Goal: Check status: Check status

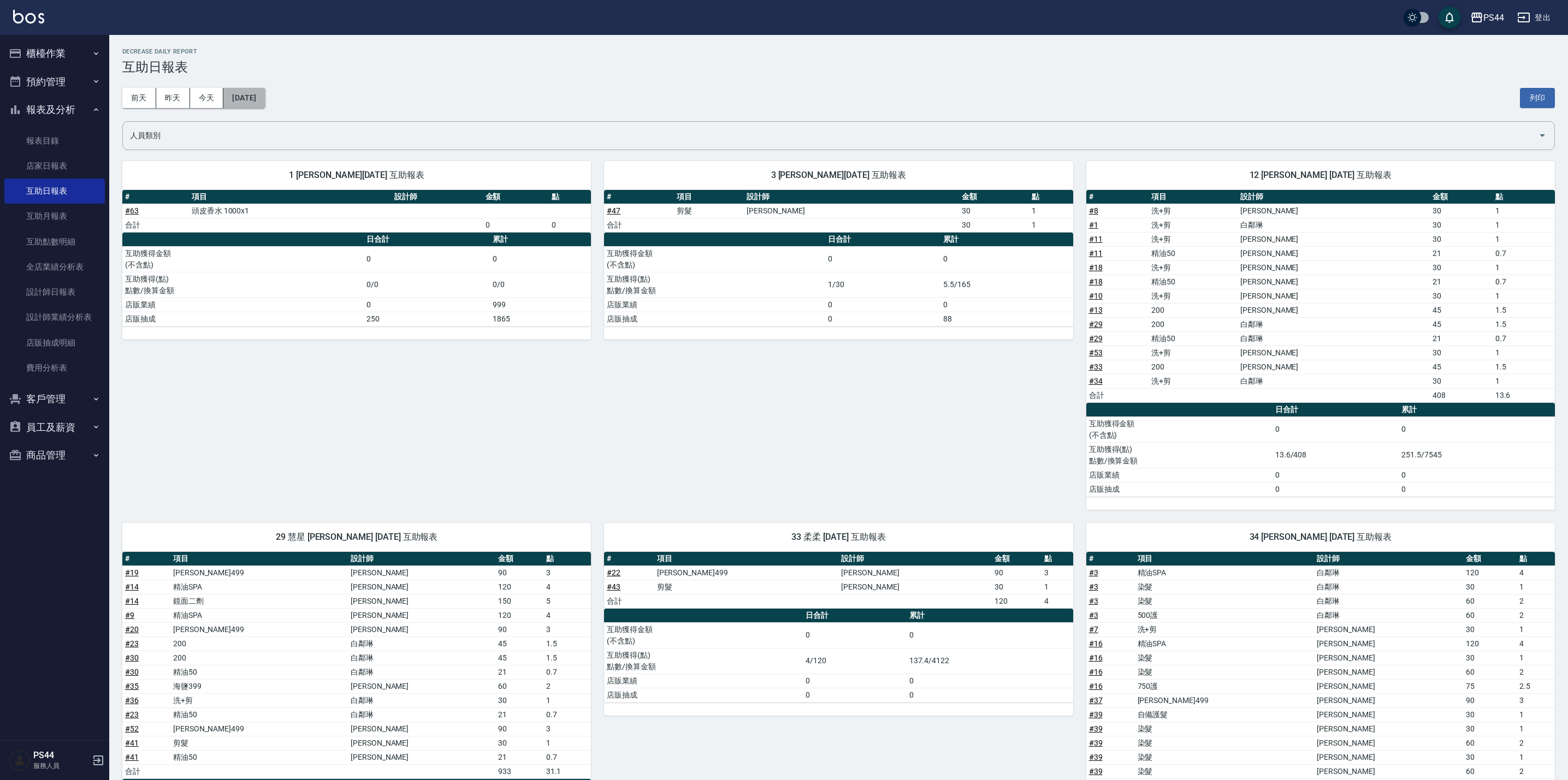
click at [262, 104] on button "[DATE]" at bounding box center [244, 98] width 42 height 20
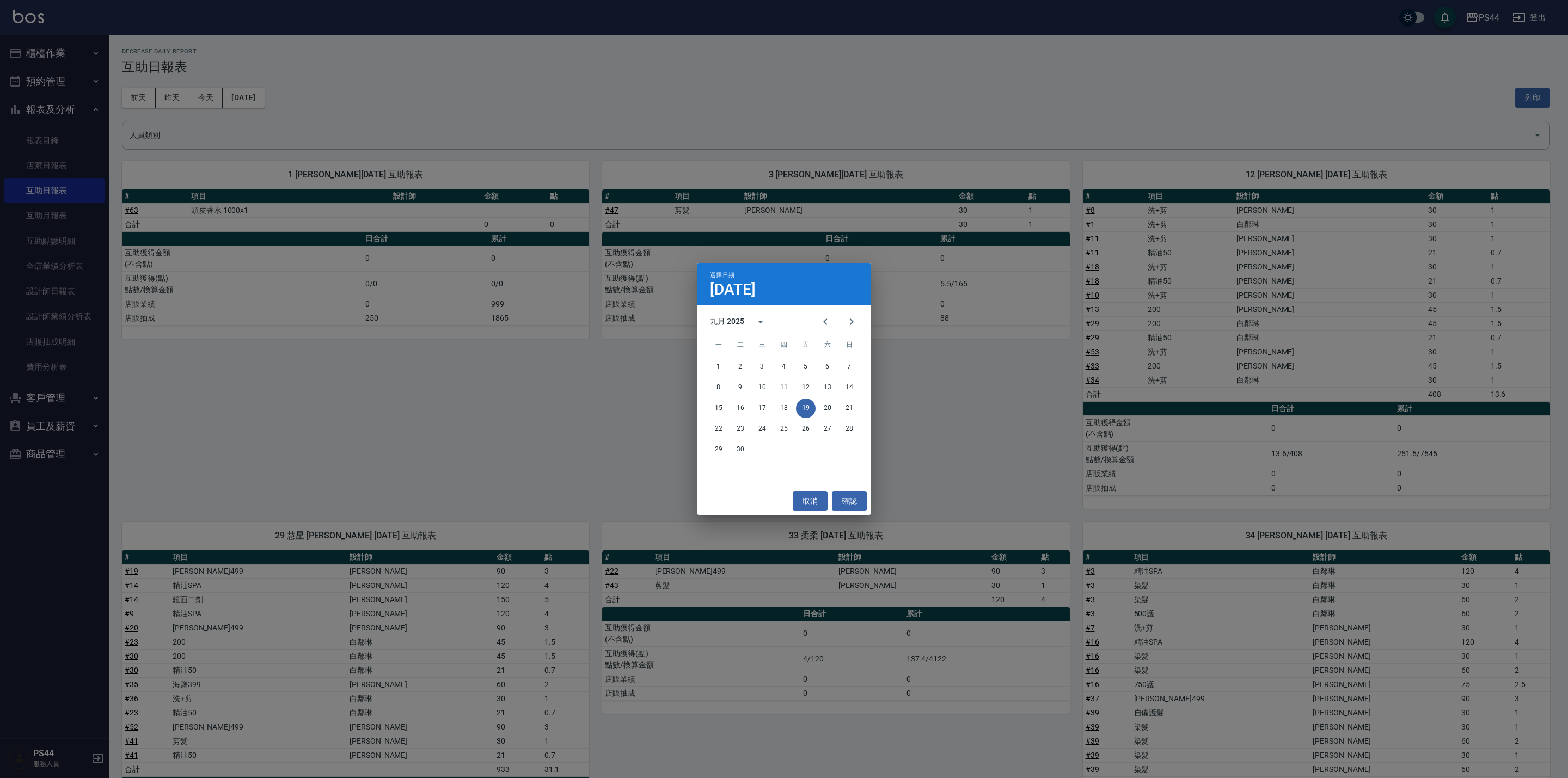
drag, startPoint x: 414, startPoint y: 402, endPoint x: 276, endPoint y: 370, distance: 141.7
click at [408, 402] on div "選擇日期 [DATE] 九月 2025 一 二 三 四 五 六 日 1 2 3 4 5 6 7 8 9 10 11 12 13 14 15 16 17 18 …" at bounding box center [784, 389] width 1568 height 778
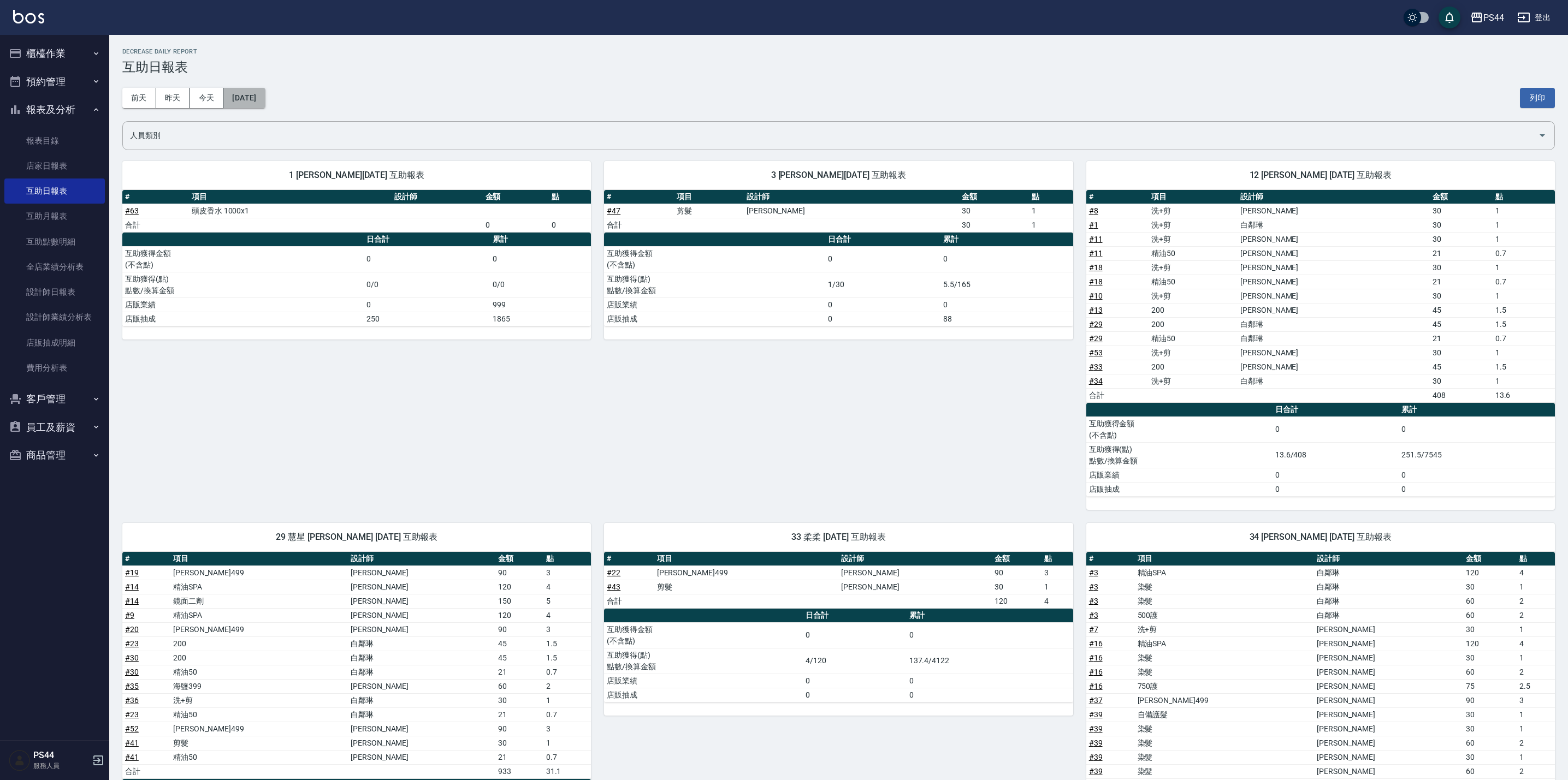
click at [265, 100] on button "[DATE]" at bounding box center [244, 98] width 42 height 20
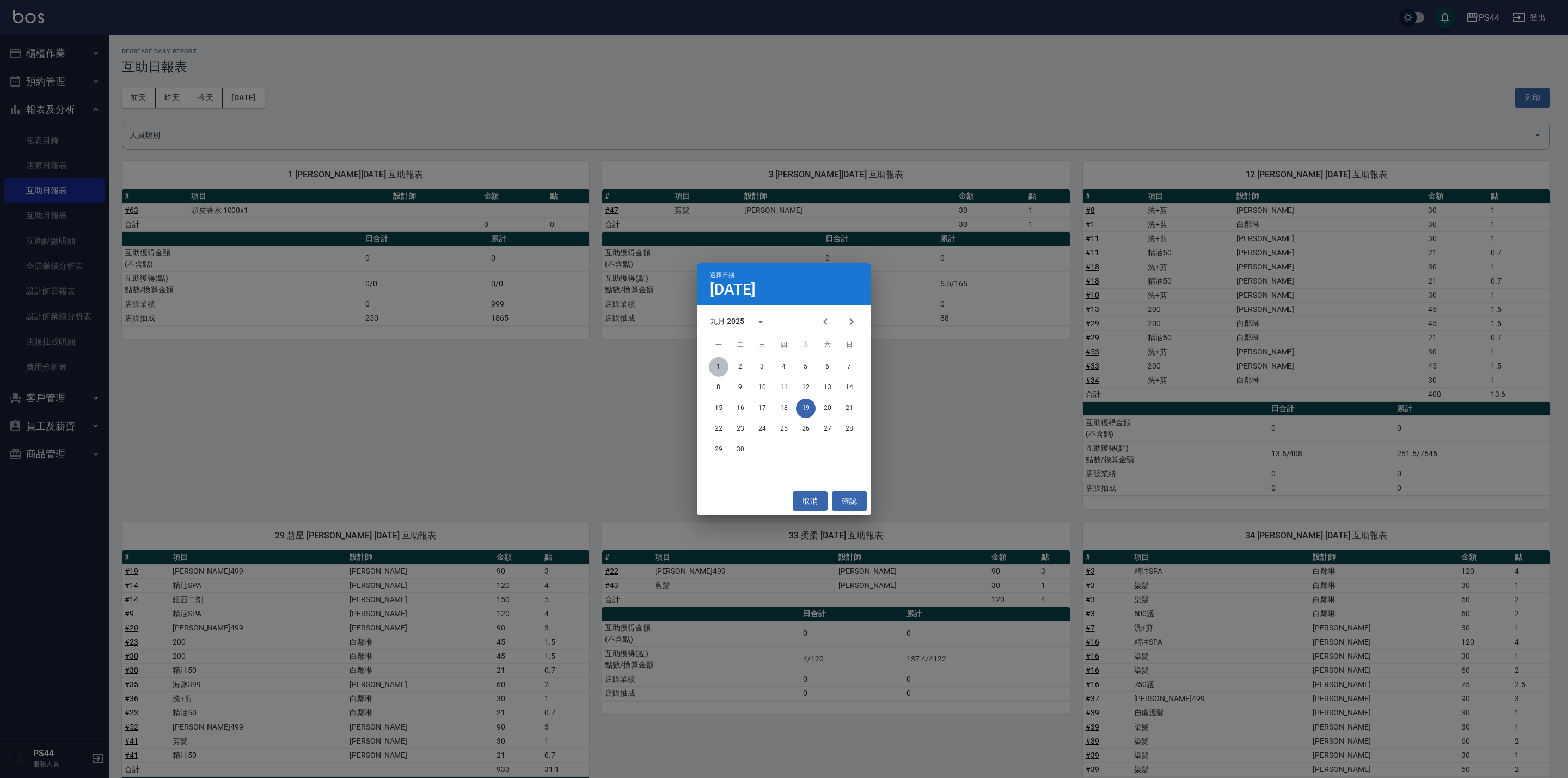
click at [721, 364] on button "1" at bounding box center [719, 367] width 19 height 19
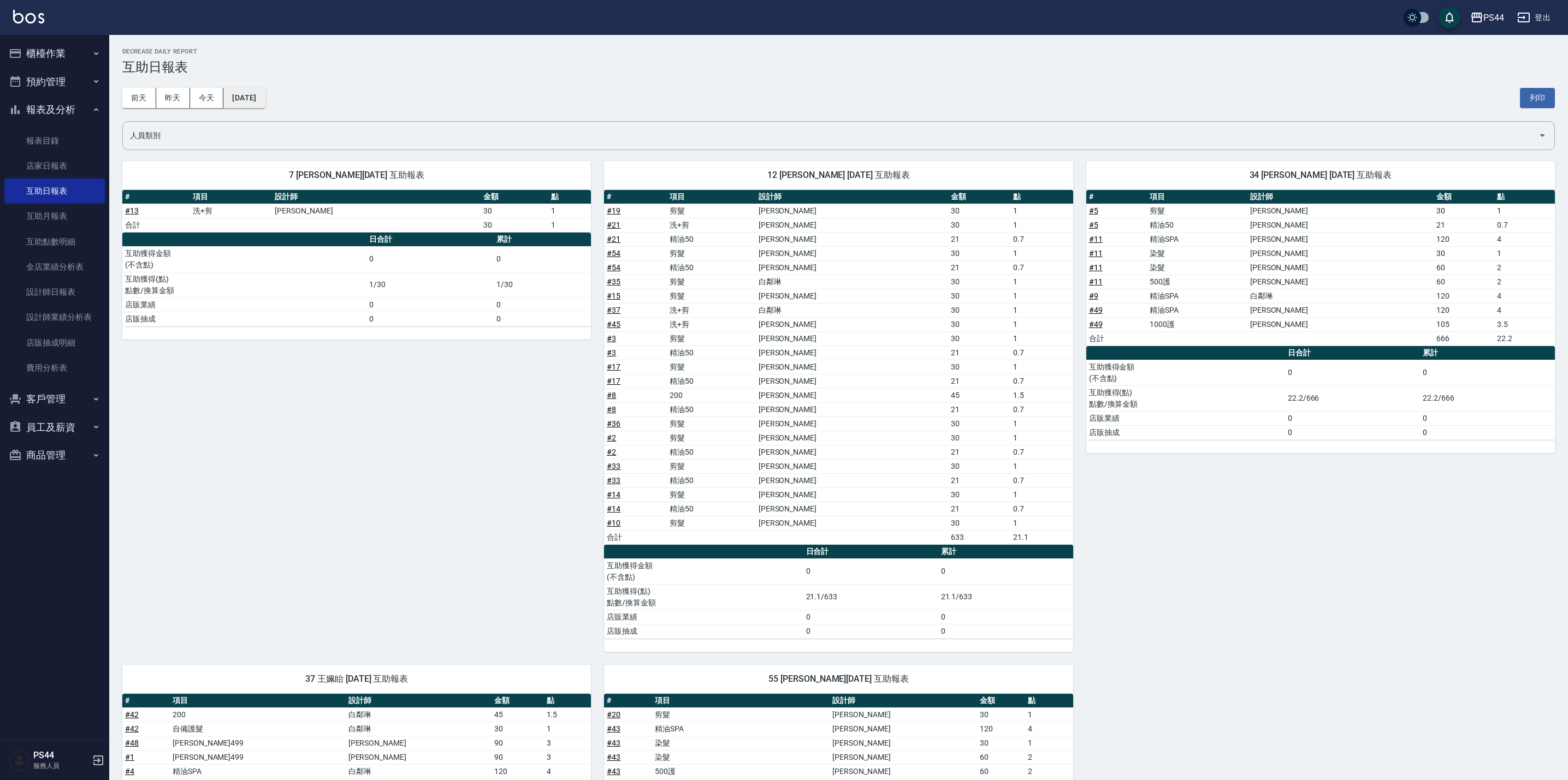
click at [265, 104] on button "[DATE]" at bounding box center [244, 98] width 42 height 20
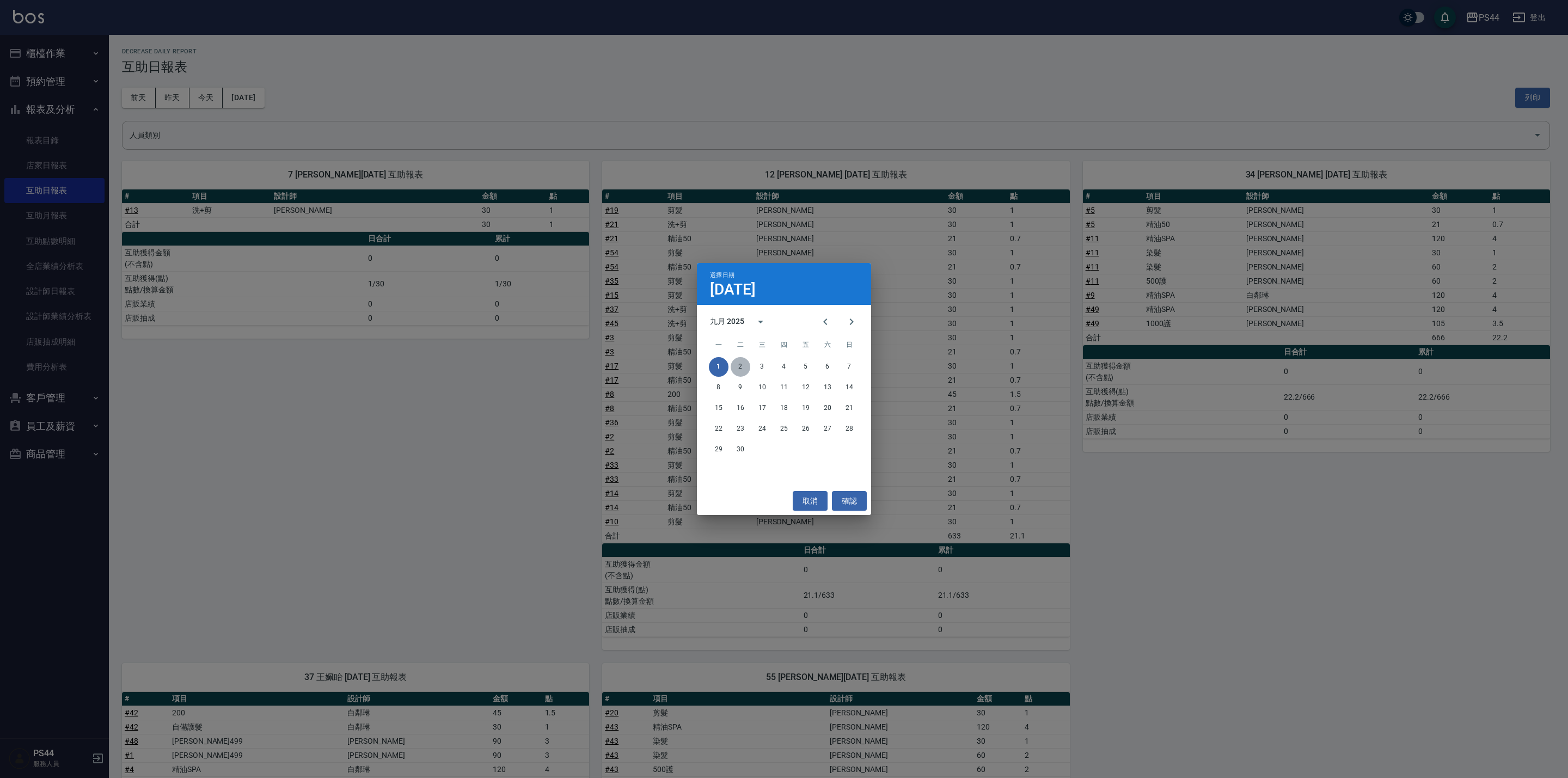
click at [735, 368] on button "2" at bounding box center [740, 367] width 19 height 19
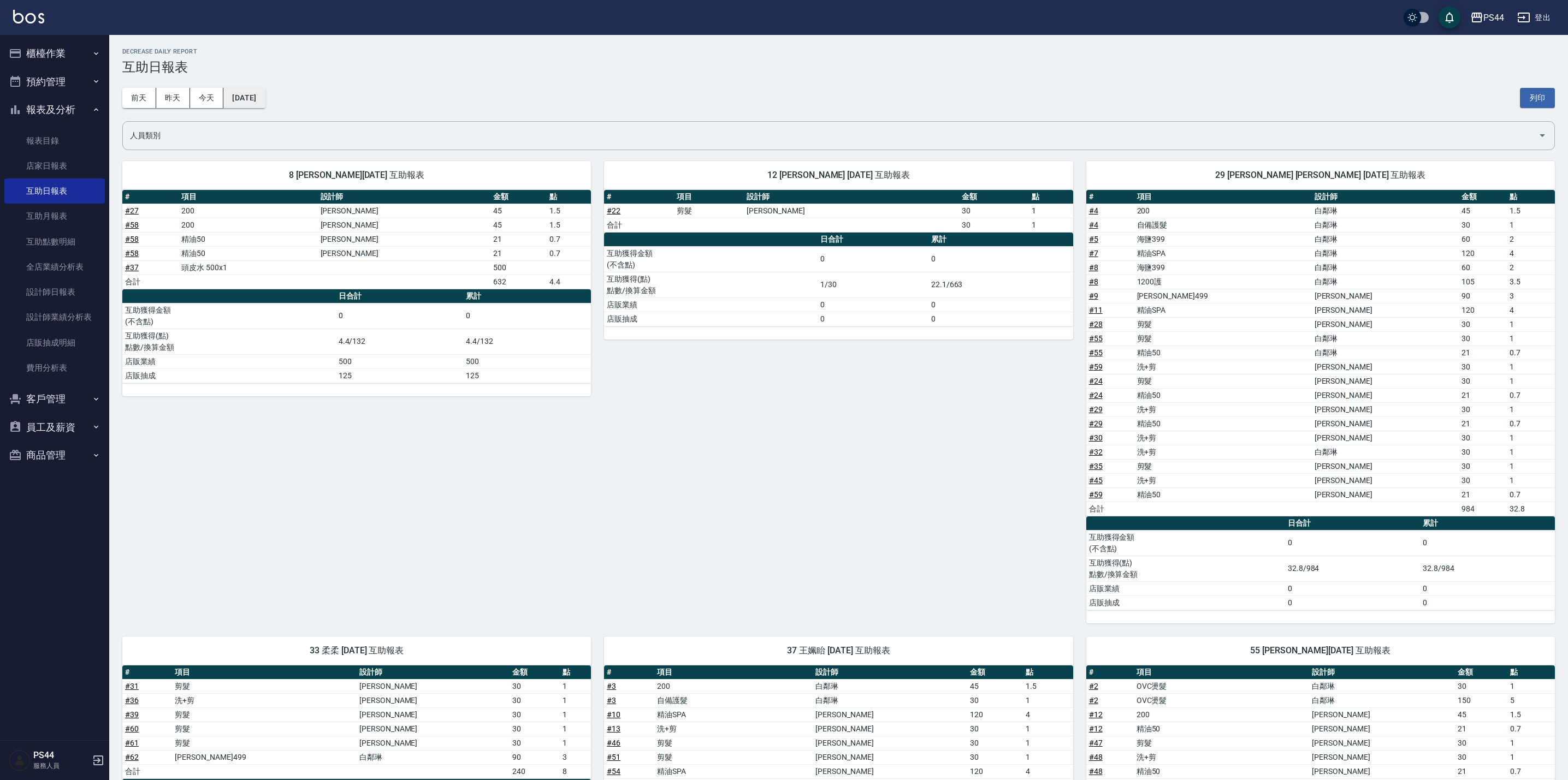
click at [265, 100] on button "[DATE]" at bounding box center [244, 98] width 42 height 20
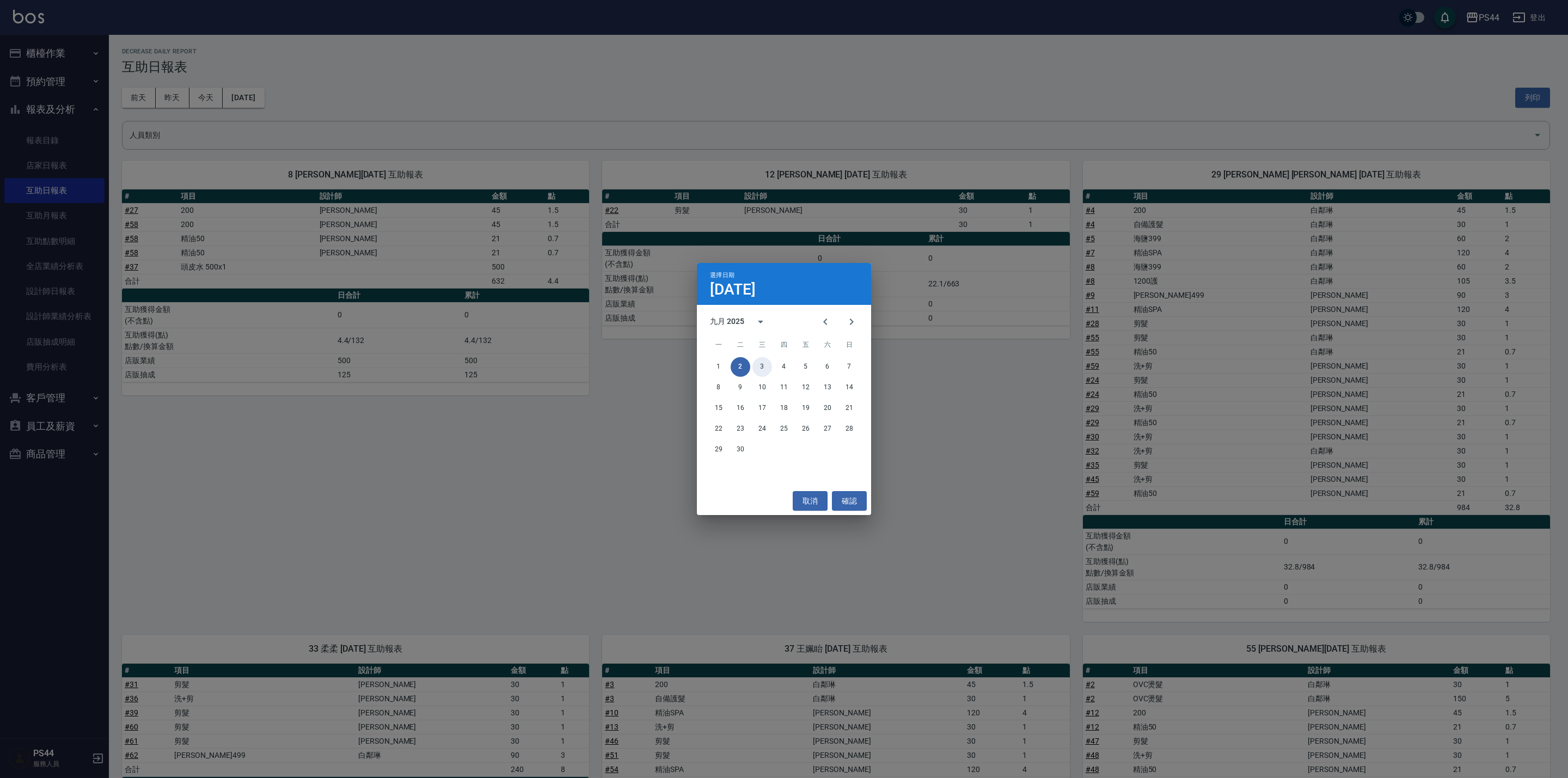
click at [760, 371] on button "3" at bounding box center [762, 367] width 19 height 19
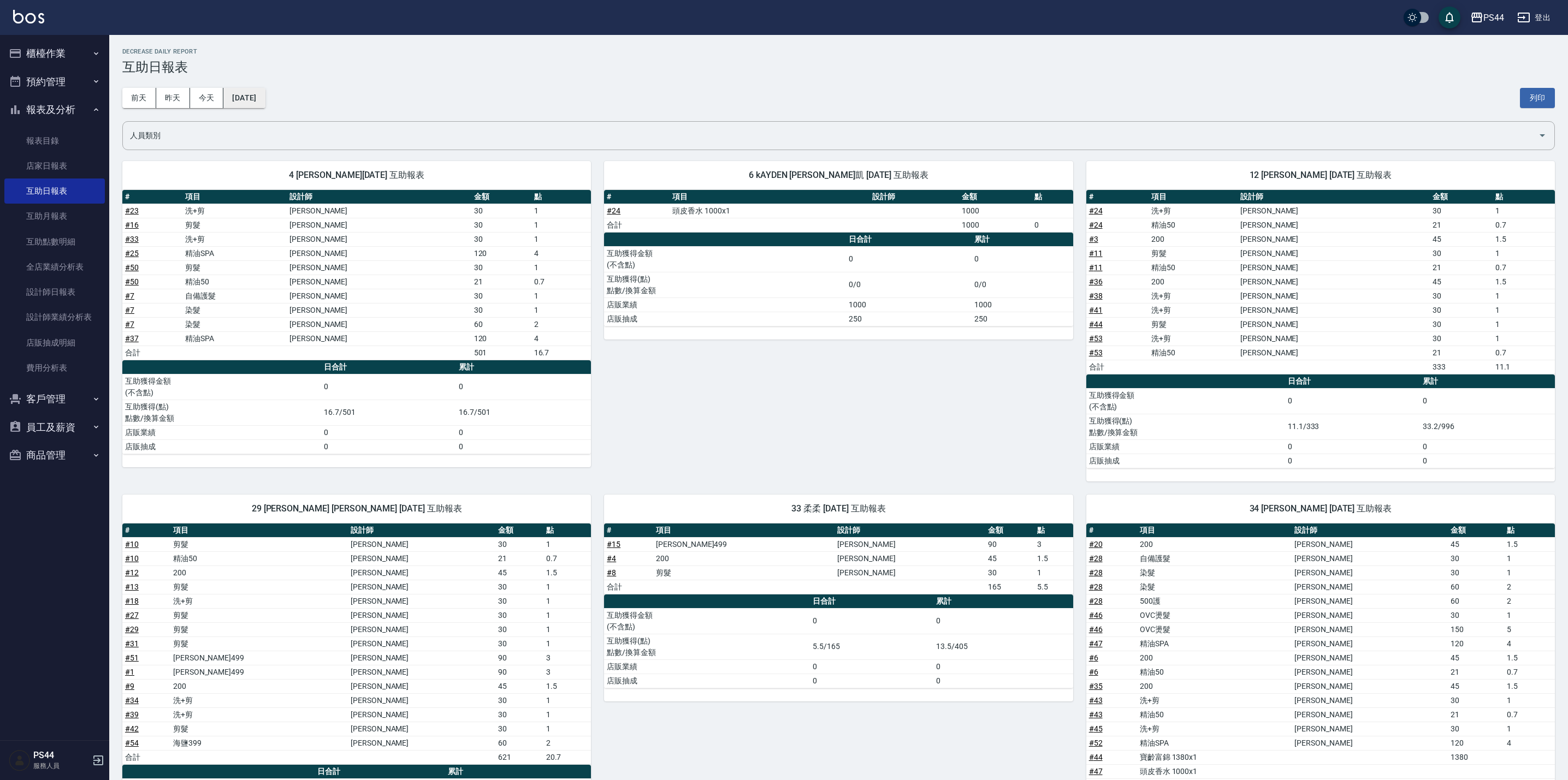
click at [264, 96] on button "[DATE]" at bounding box center [244, 98] width 42 height 20
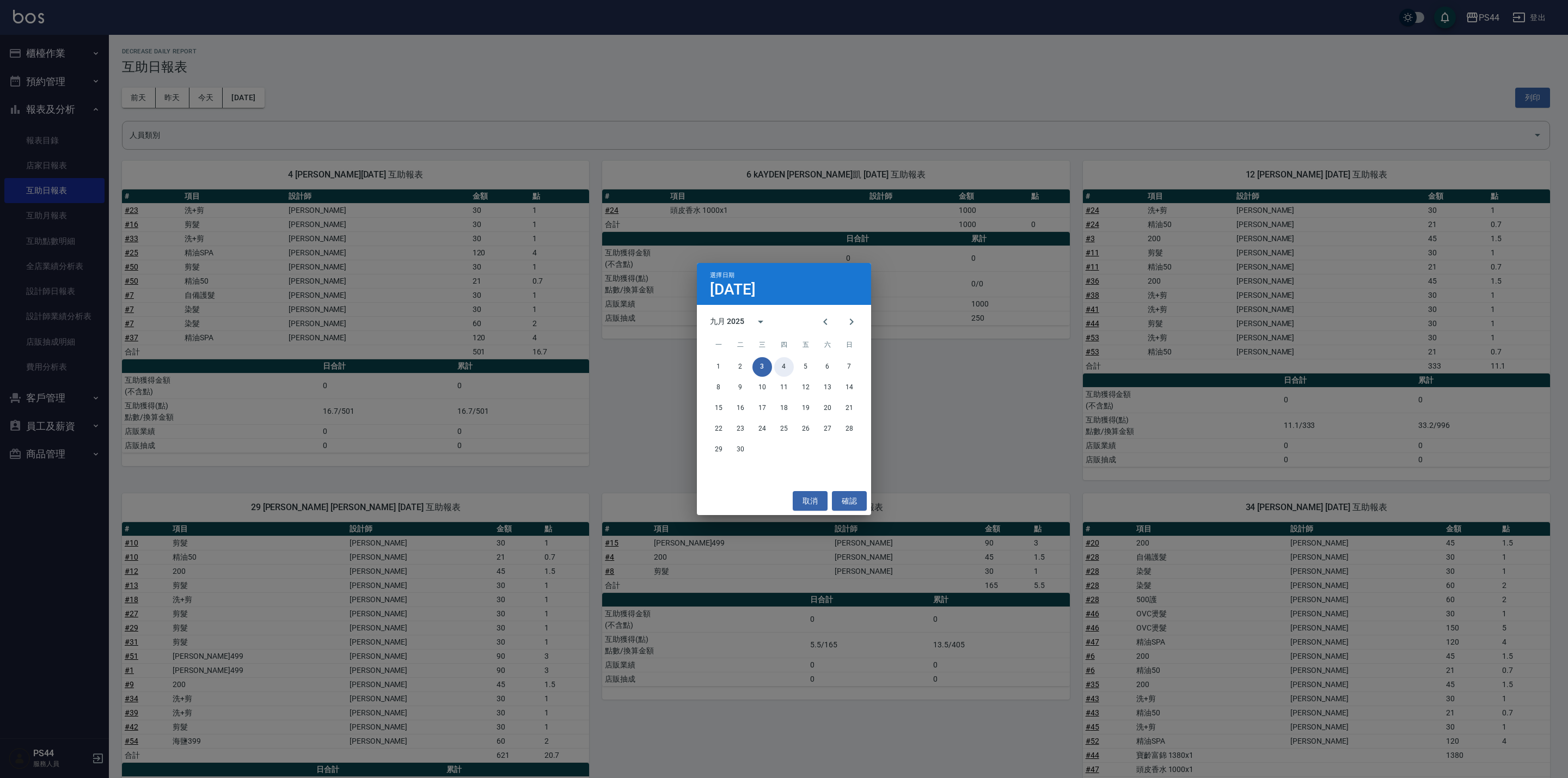
click at [781, 366] on button "4" at bounding box center [784, 367] width 19 height 19
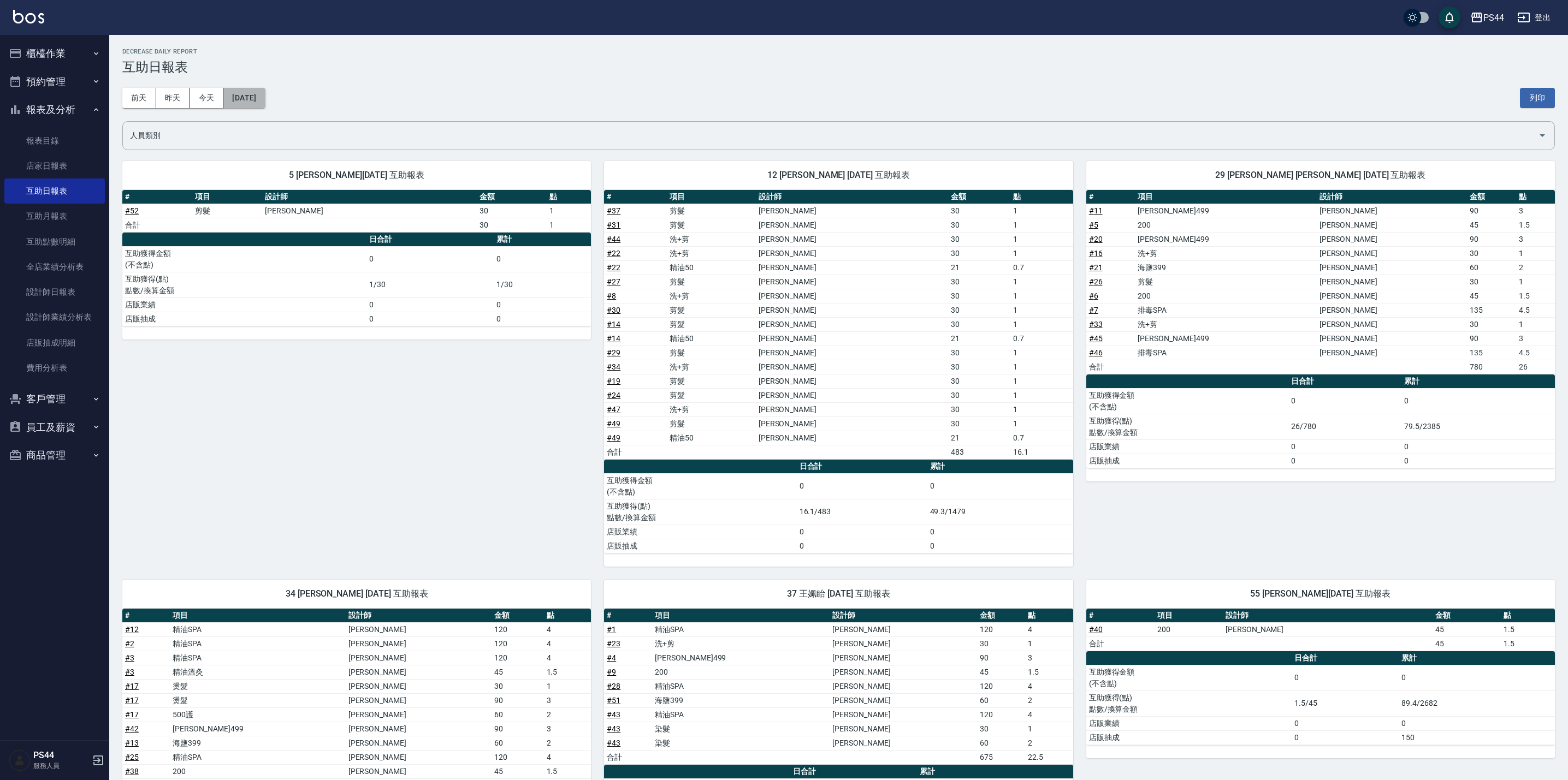
click at [265, 90] on button "[DATE]" at bounding box center [244, 98] width 42 height 20
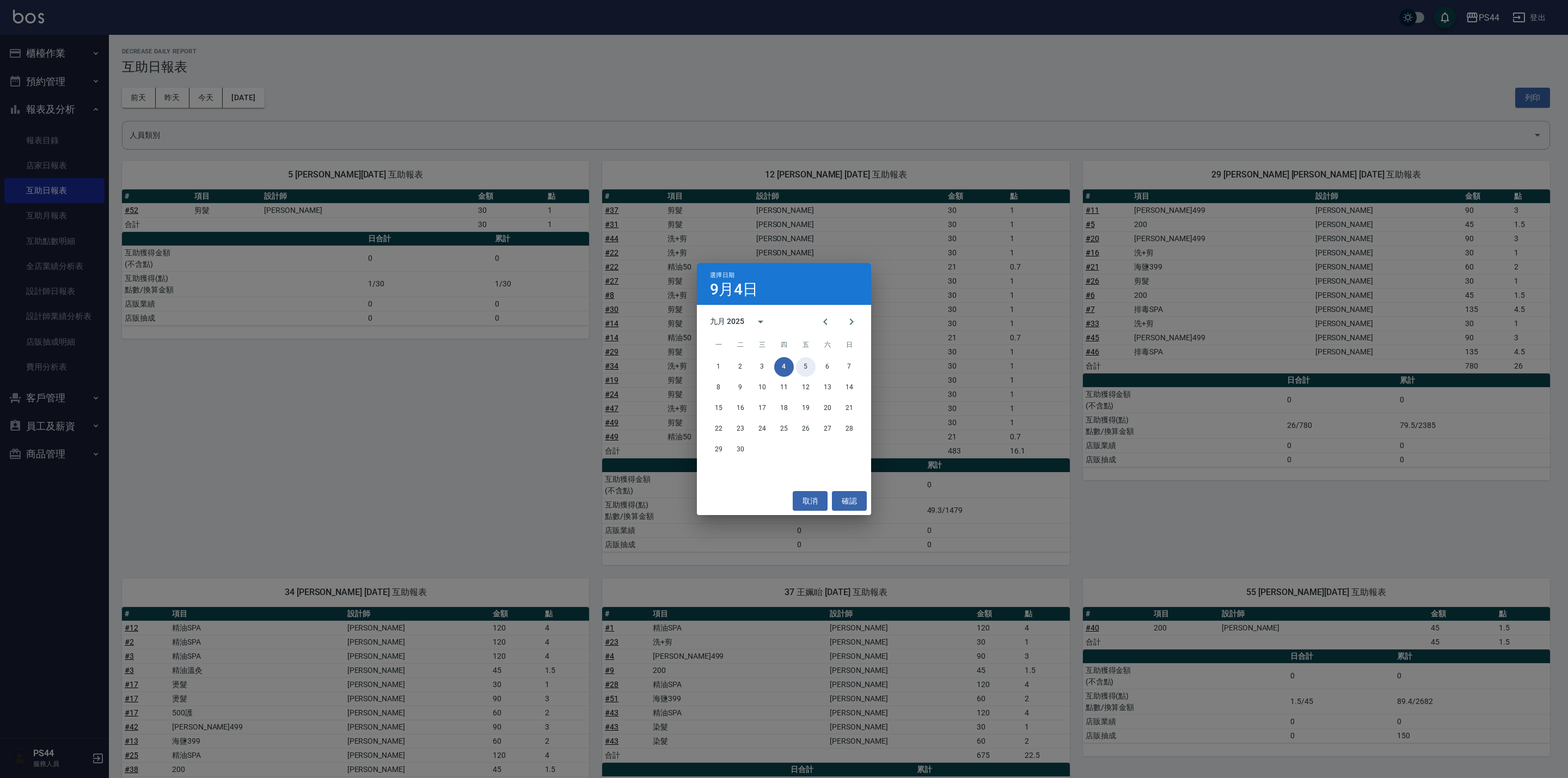
click at [807, 362] on button "5" at bounding box center [806, 367] width 19 height 19
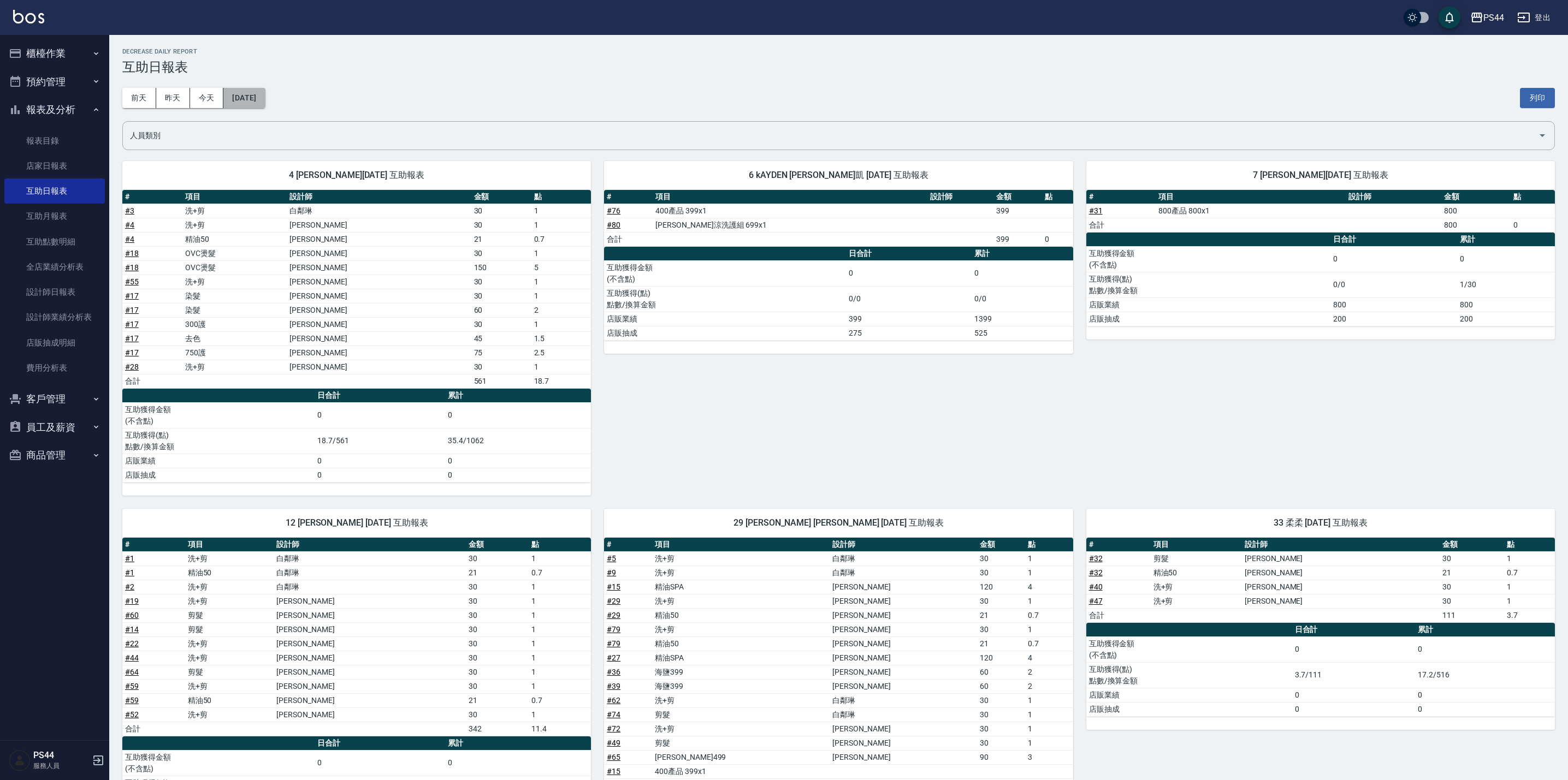
click at [265, 99] on button "[DATE]" at bounding box center [244, 98] width 42 height 20
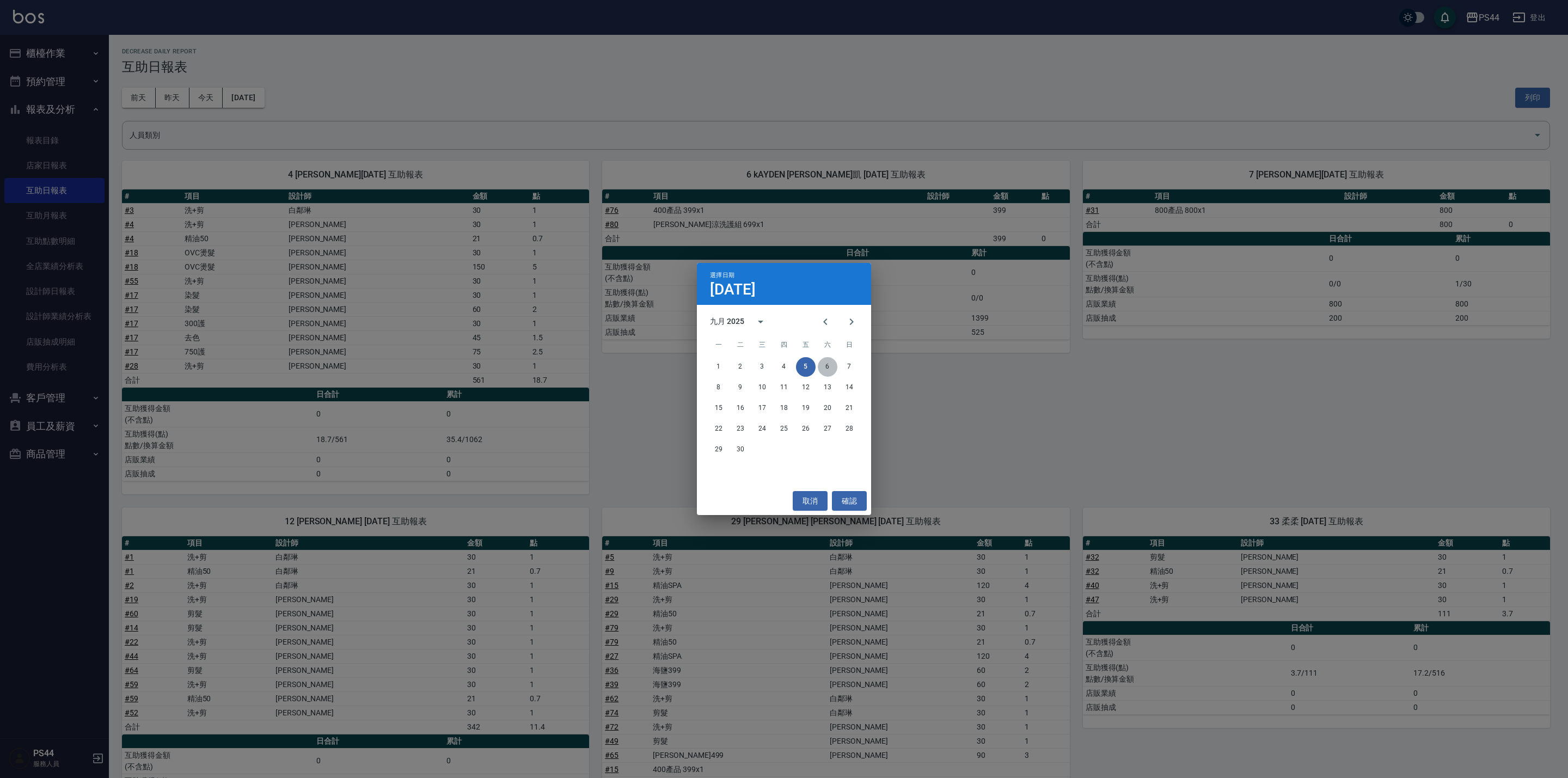
click at [830, 371] on button "6" at bounding box center [827, 367] width 19 height 19
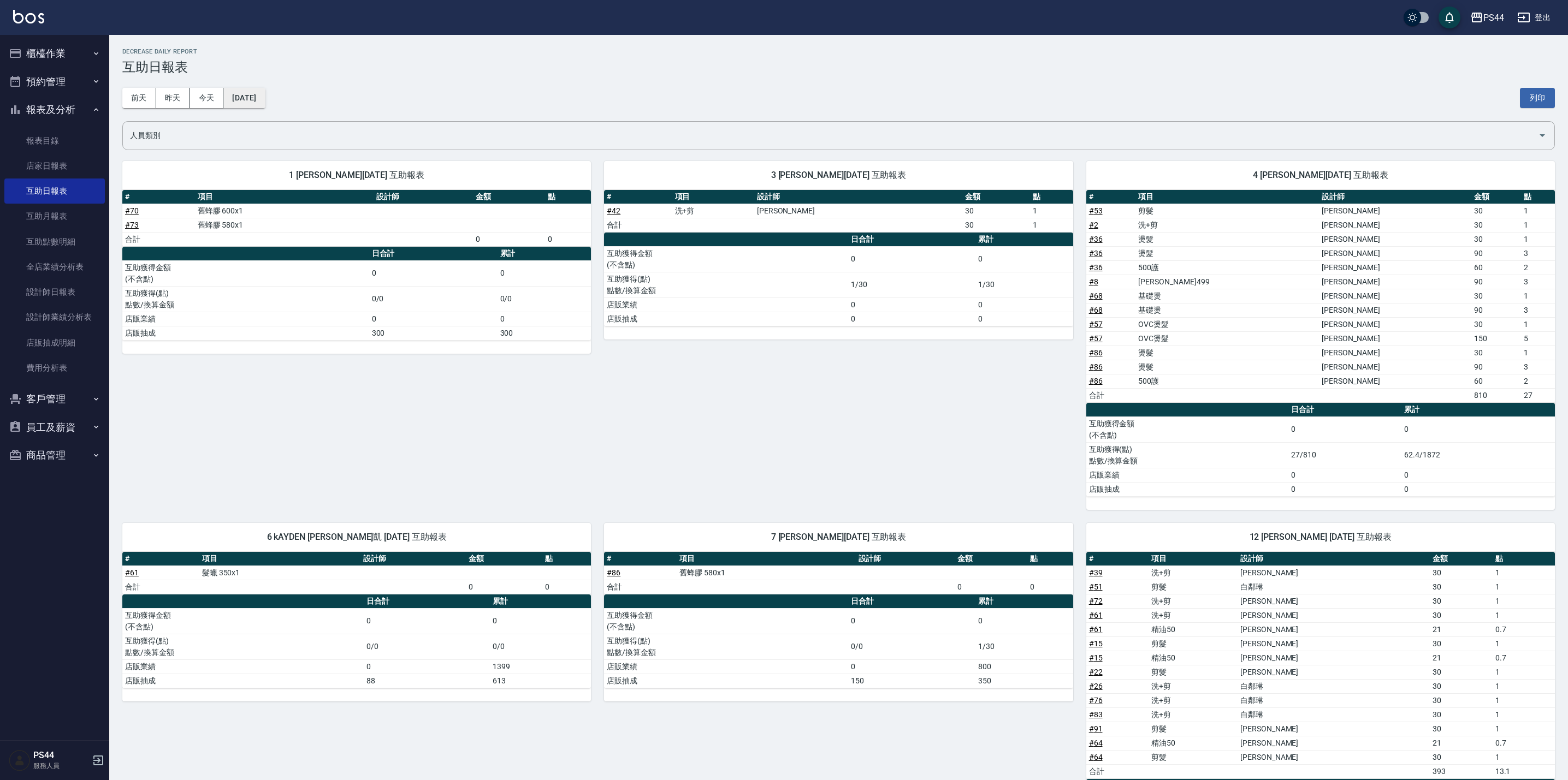
click at [261, 105] on button "[DATE]" at bounding box center [244, 98] width 42 height 20
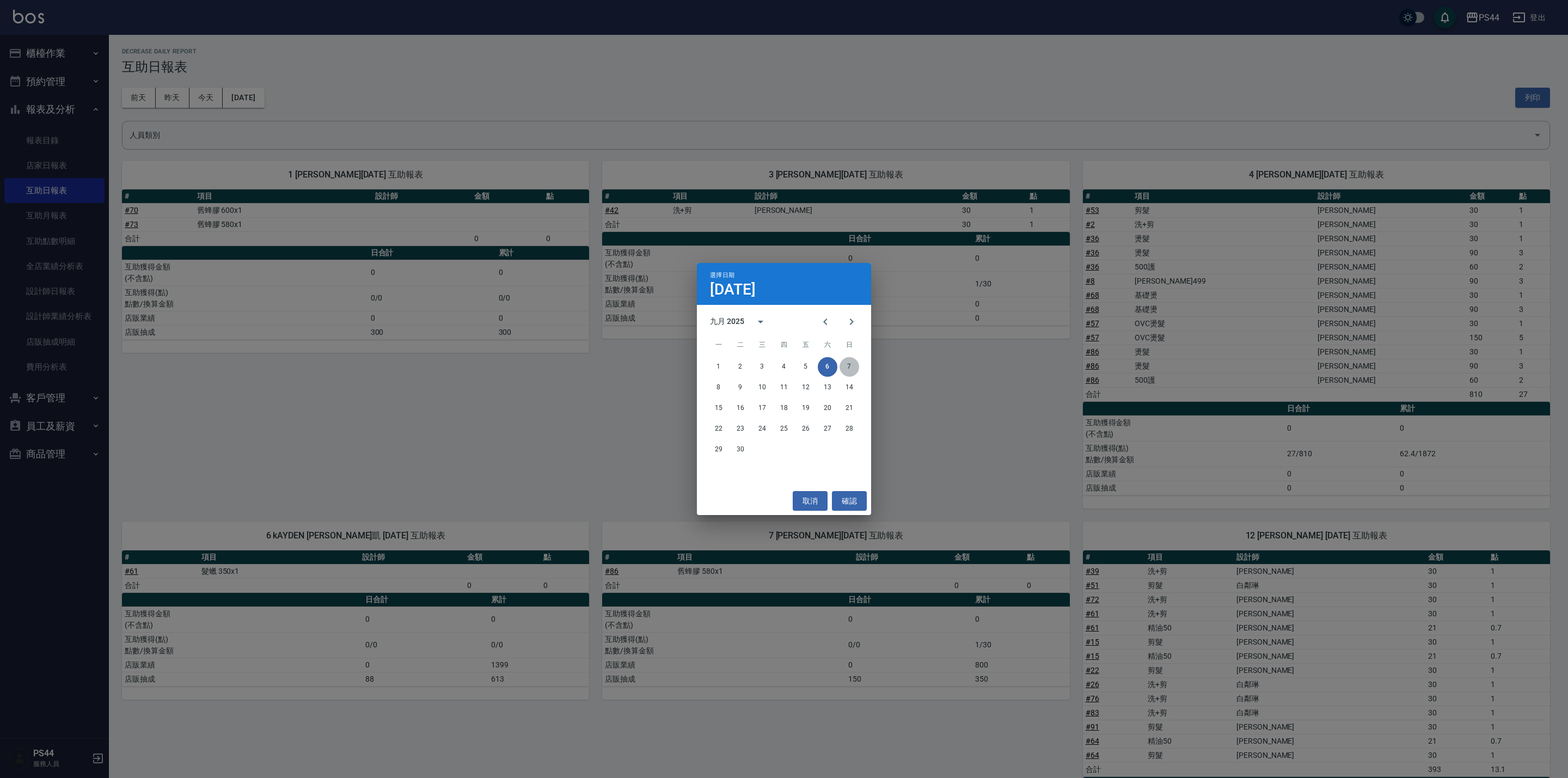
click at [852, 369] on button "7" at bounding box center [849, 367] width 19 height 19
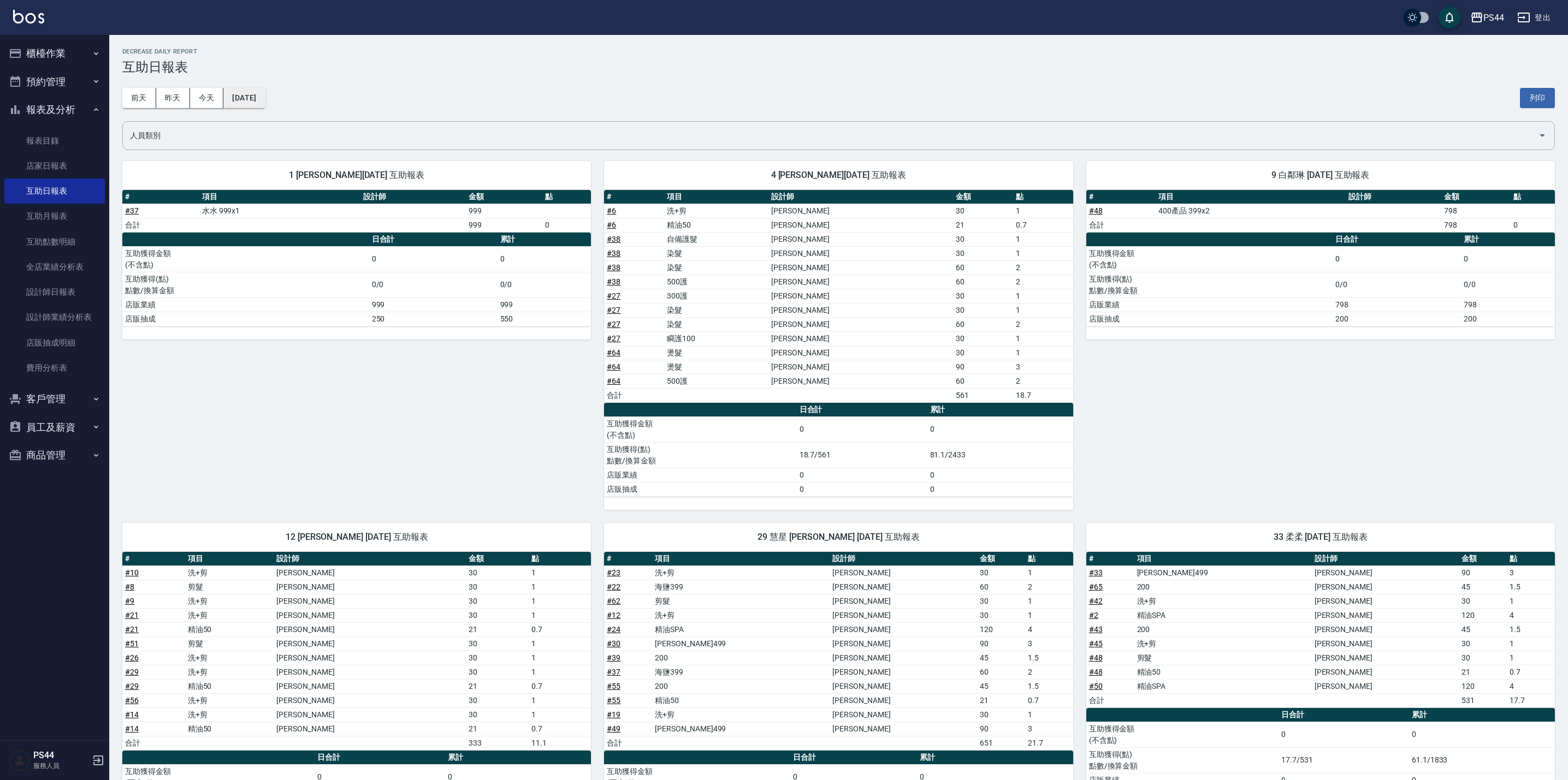
click at [265, 99] on button "[DATE]" at bounding box center [244, 98] width 42 height 20
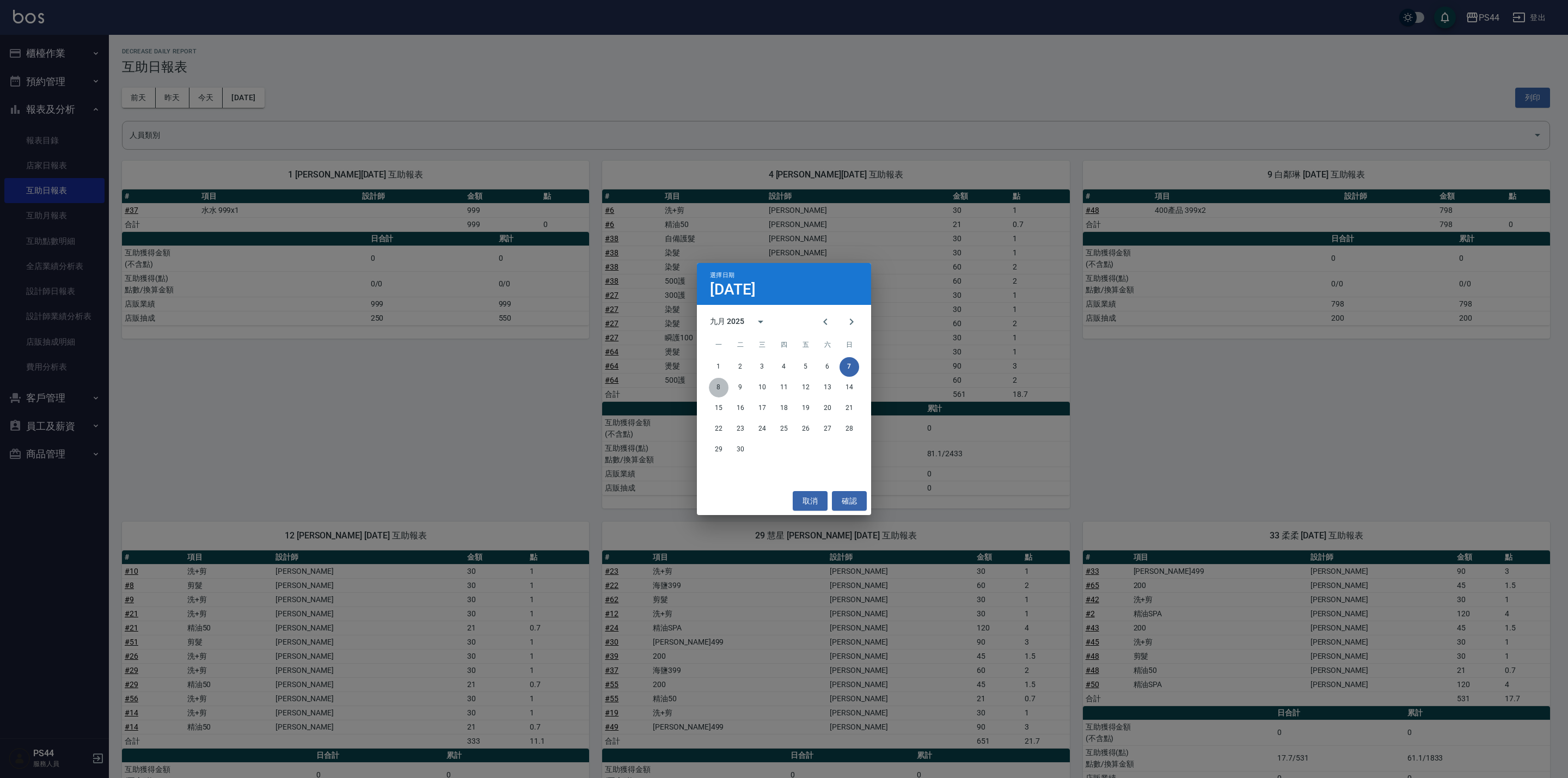
click at [719, 390] on button "8" at bounding box center [719, 388] width 19 height 19
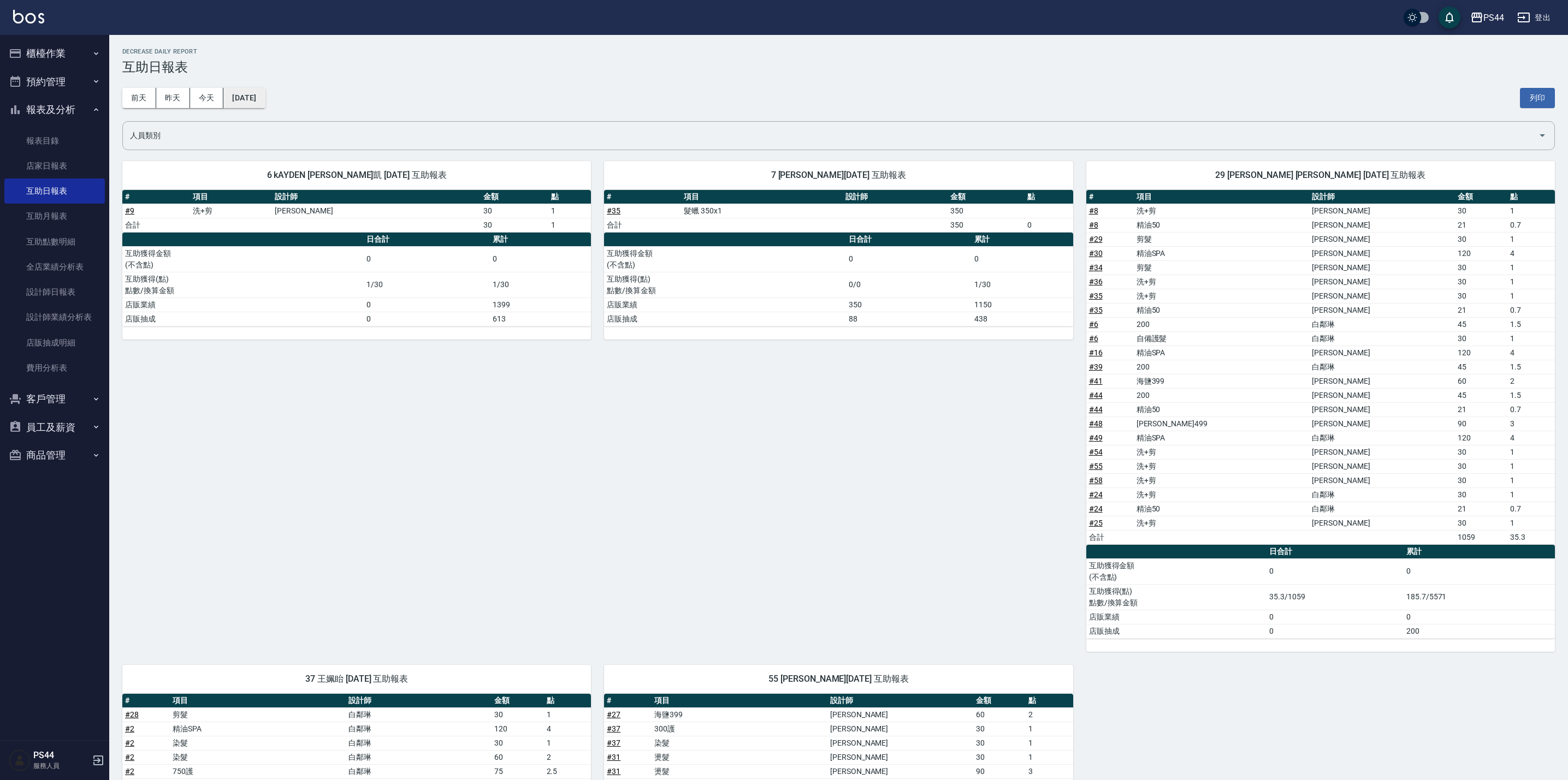
click at [265, 96] on button "[DATE]" at bounding box center [244, 98] width 42 height 20
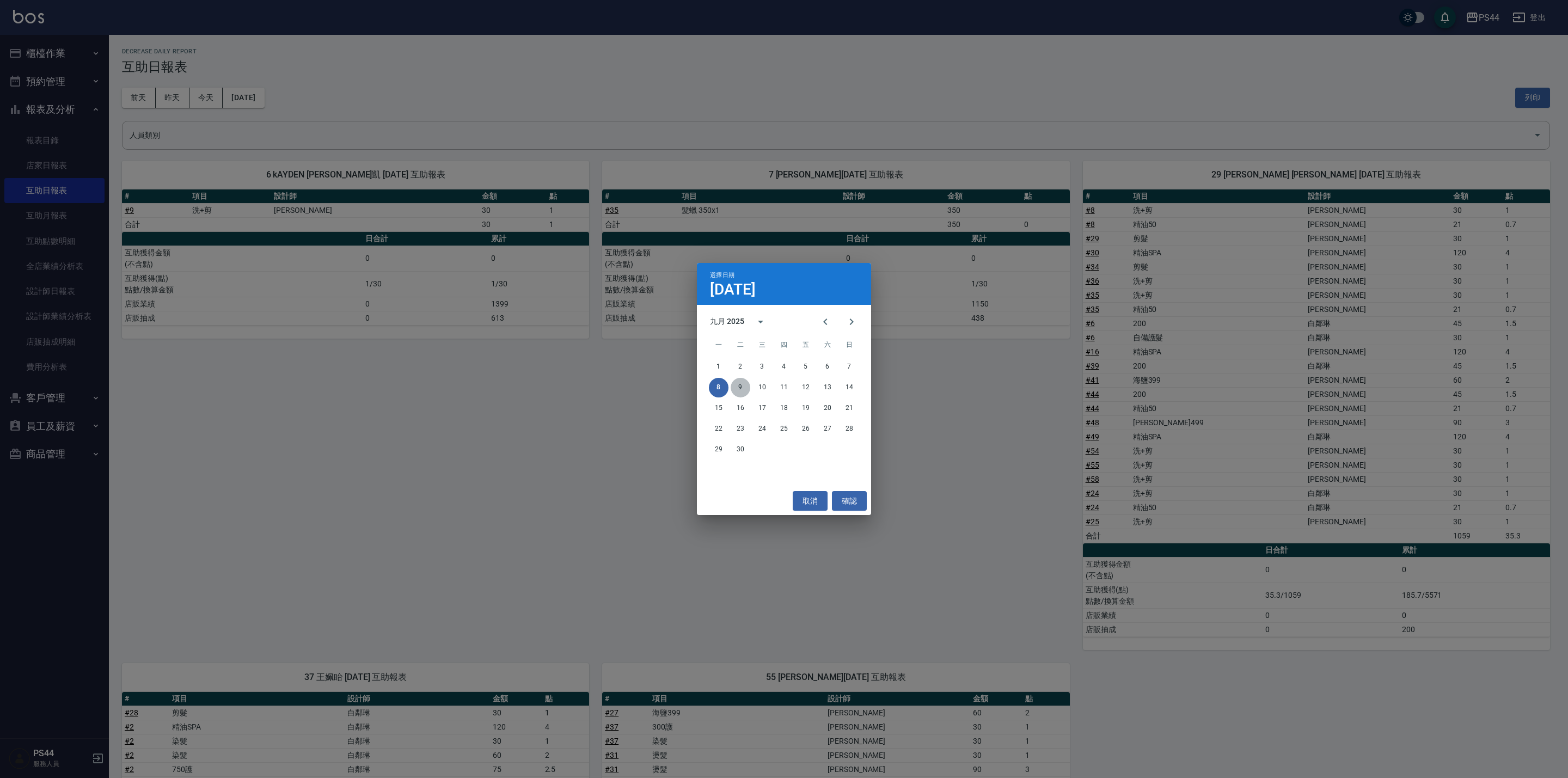
click at [745, 379] on button "9" at bounding box center [740, 388] width 19 height 19
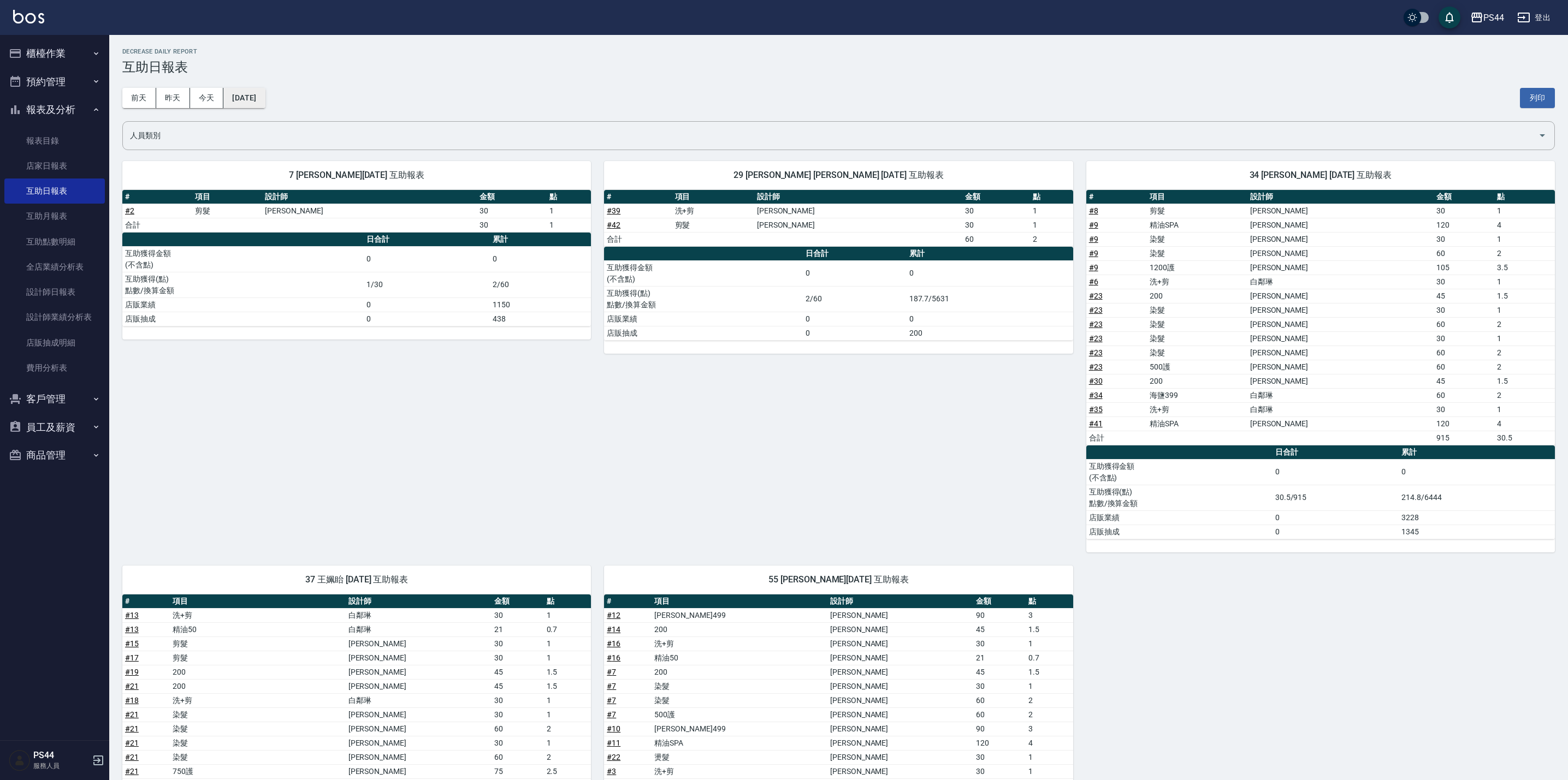
click at [265, 100] on button "[DATE]" at bounding box center [244, 98] width 42 height 20
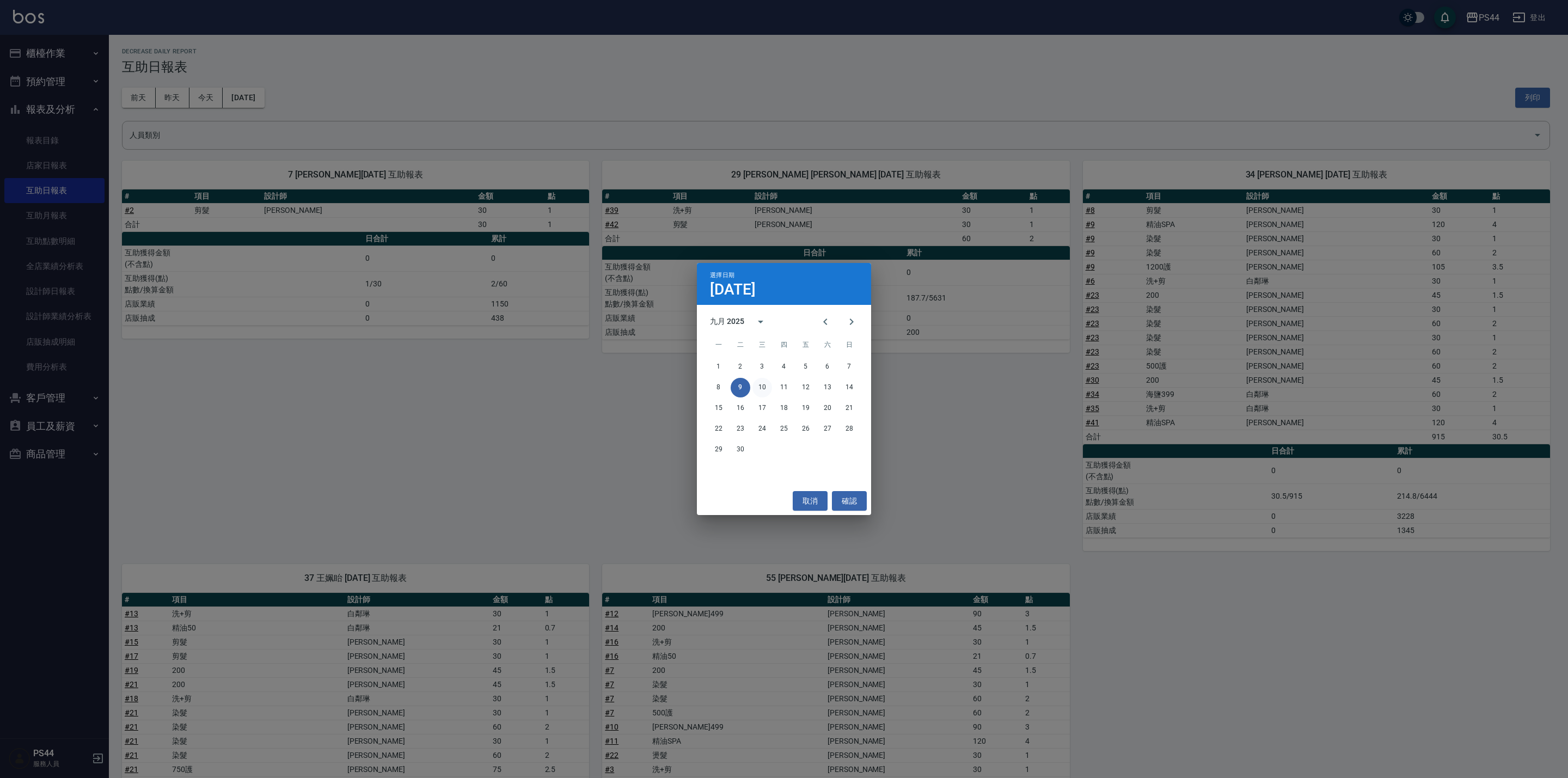
click at [765, 390] on button "10" at bounding box center [762, 388] width 19 height 19
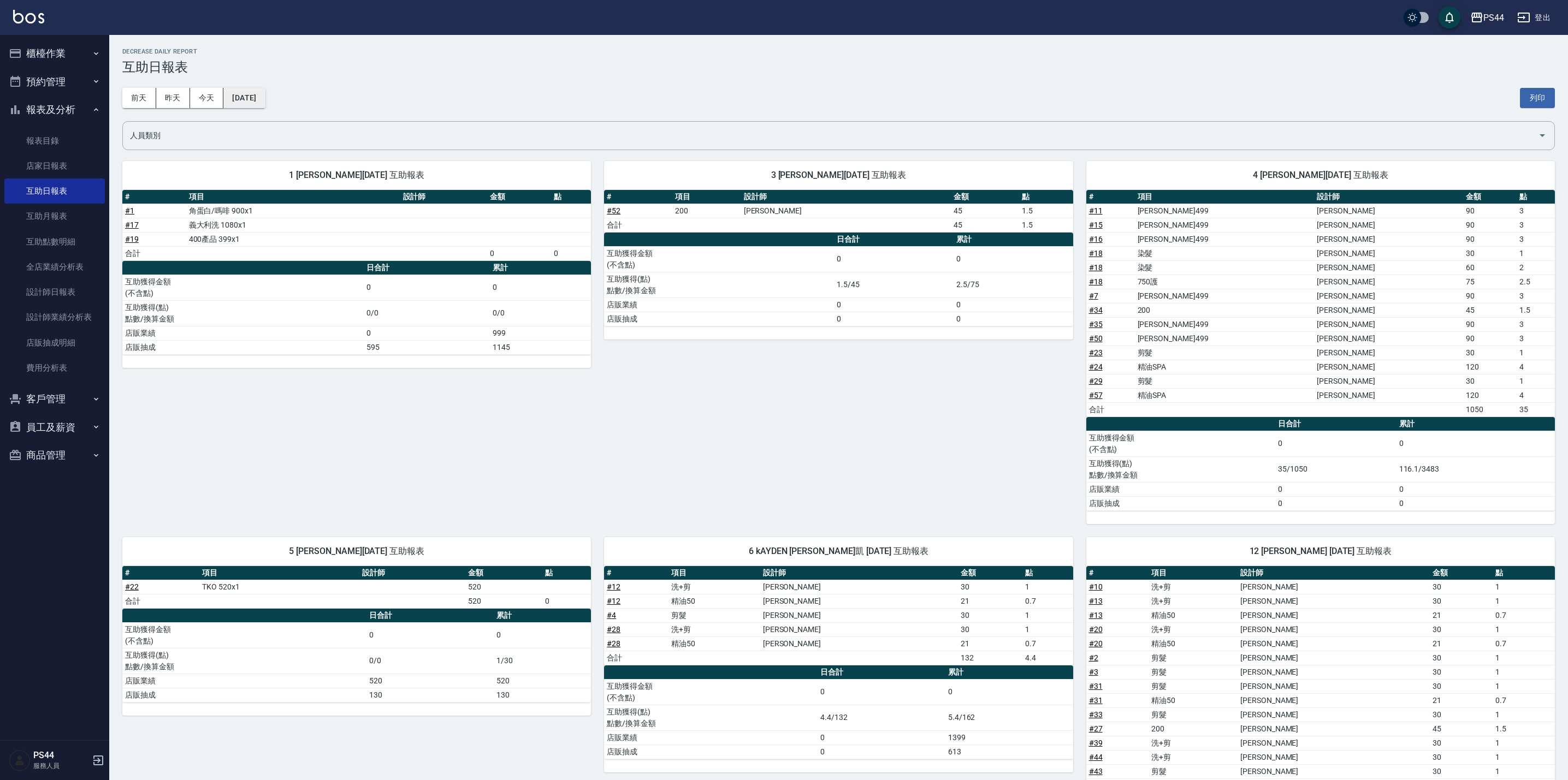
click at [265, 99] on button "[DATE]" at bounding box center [244, 98] width 42 height 20
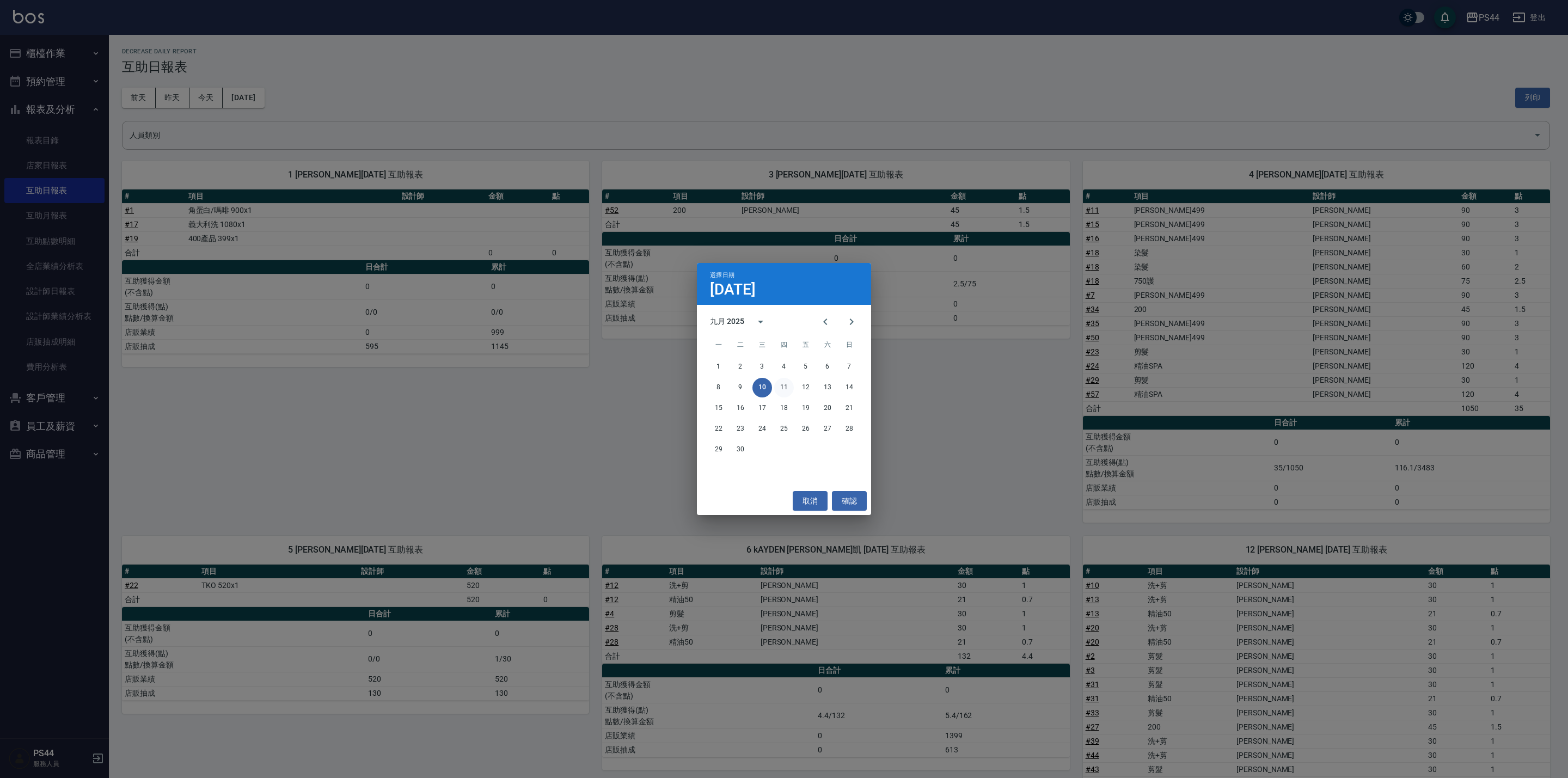
click at [784, 384] on button "11" at bounding box center [784, 388] width 19 height 19
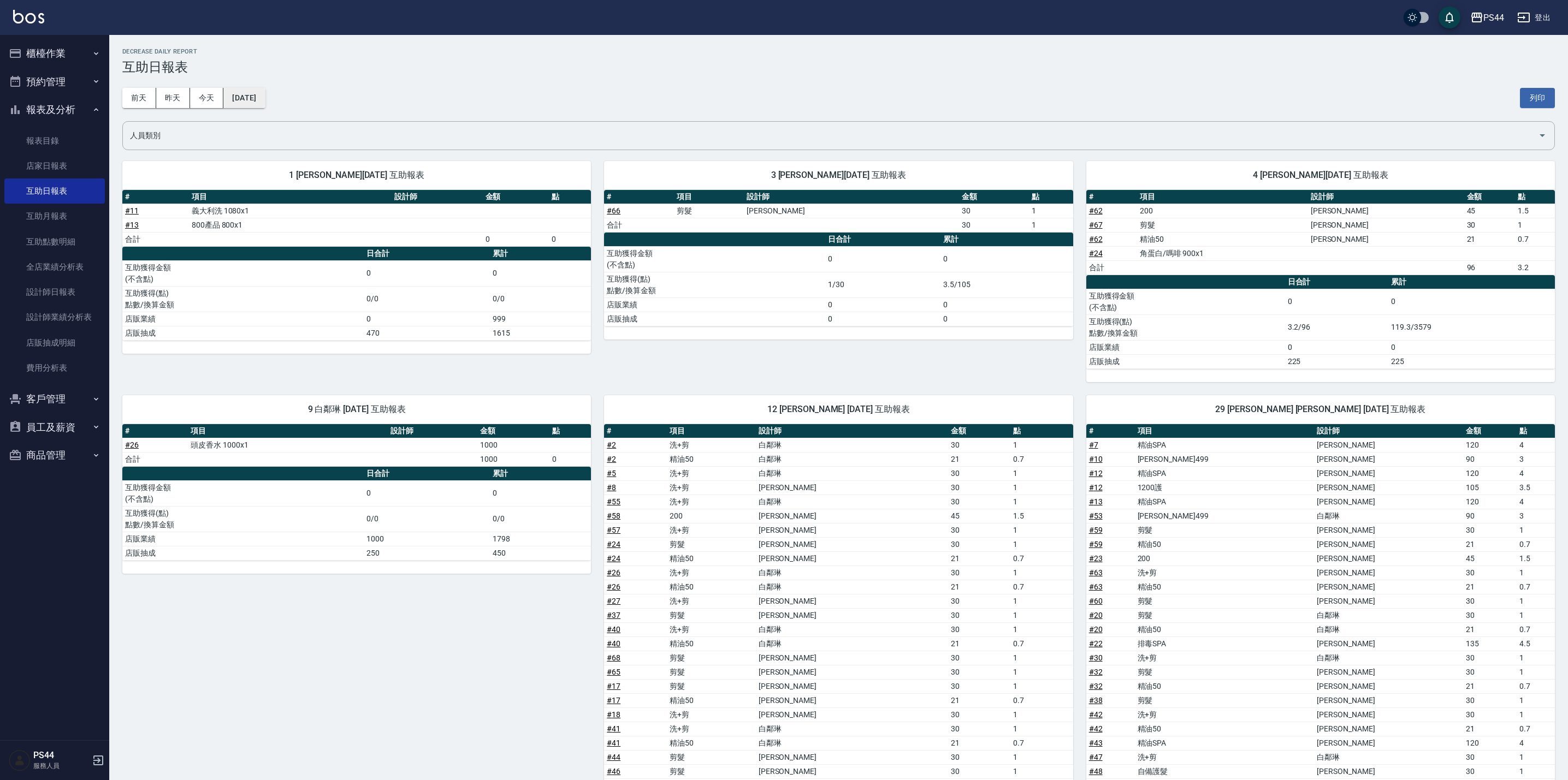
click at [265, 96] on button "[DATE]" at bounding box center [244, 98] width 42 height 20
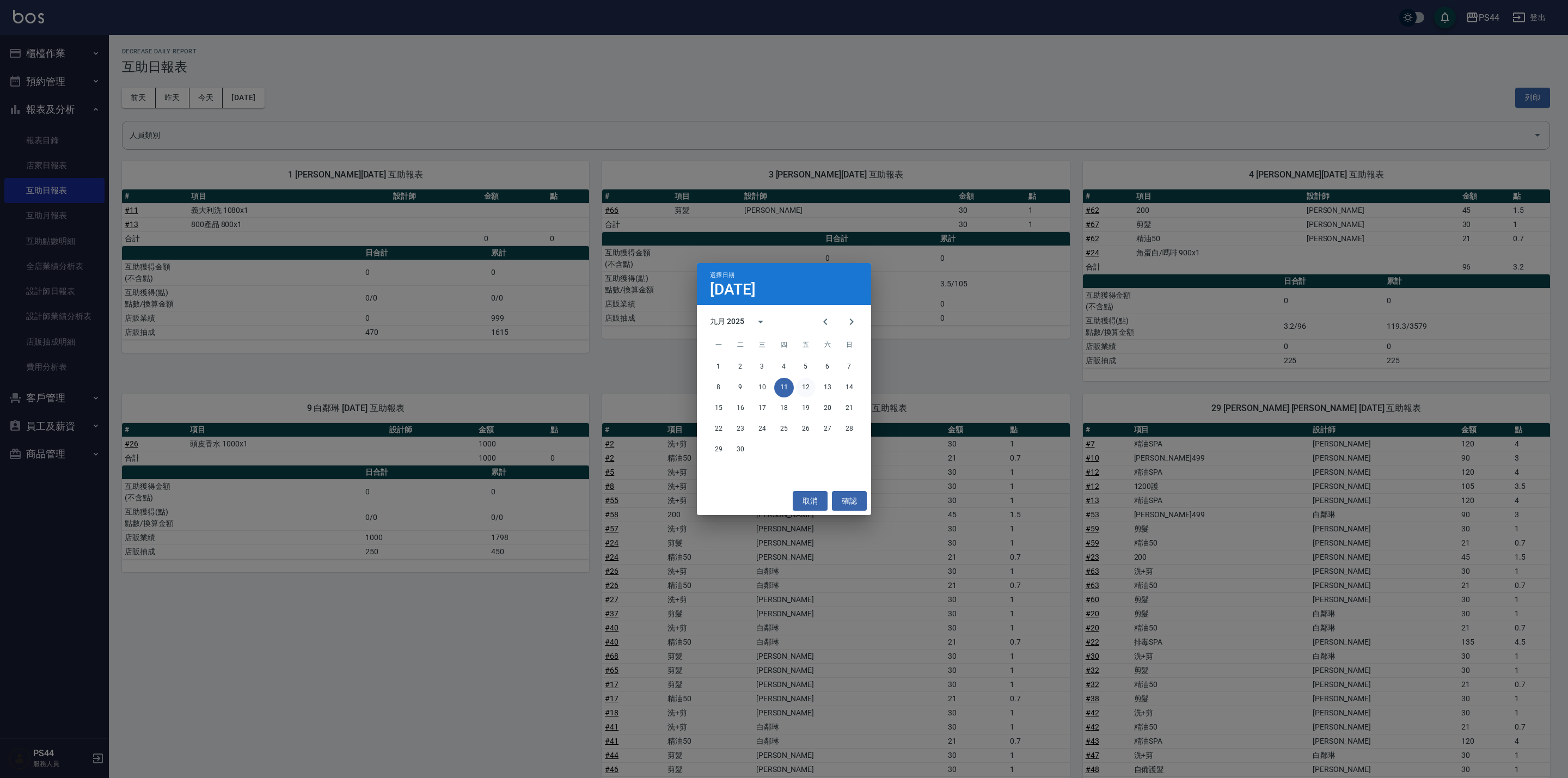
click at [806, 386] on button "12" at bounding box center [806, 388] width 19 height 19
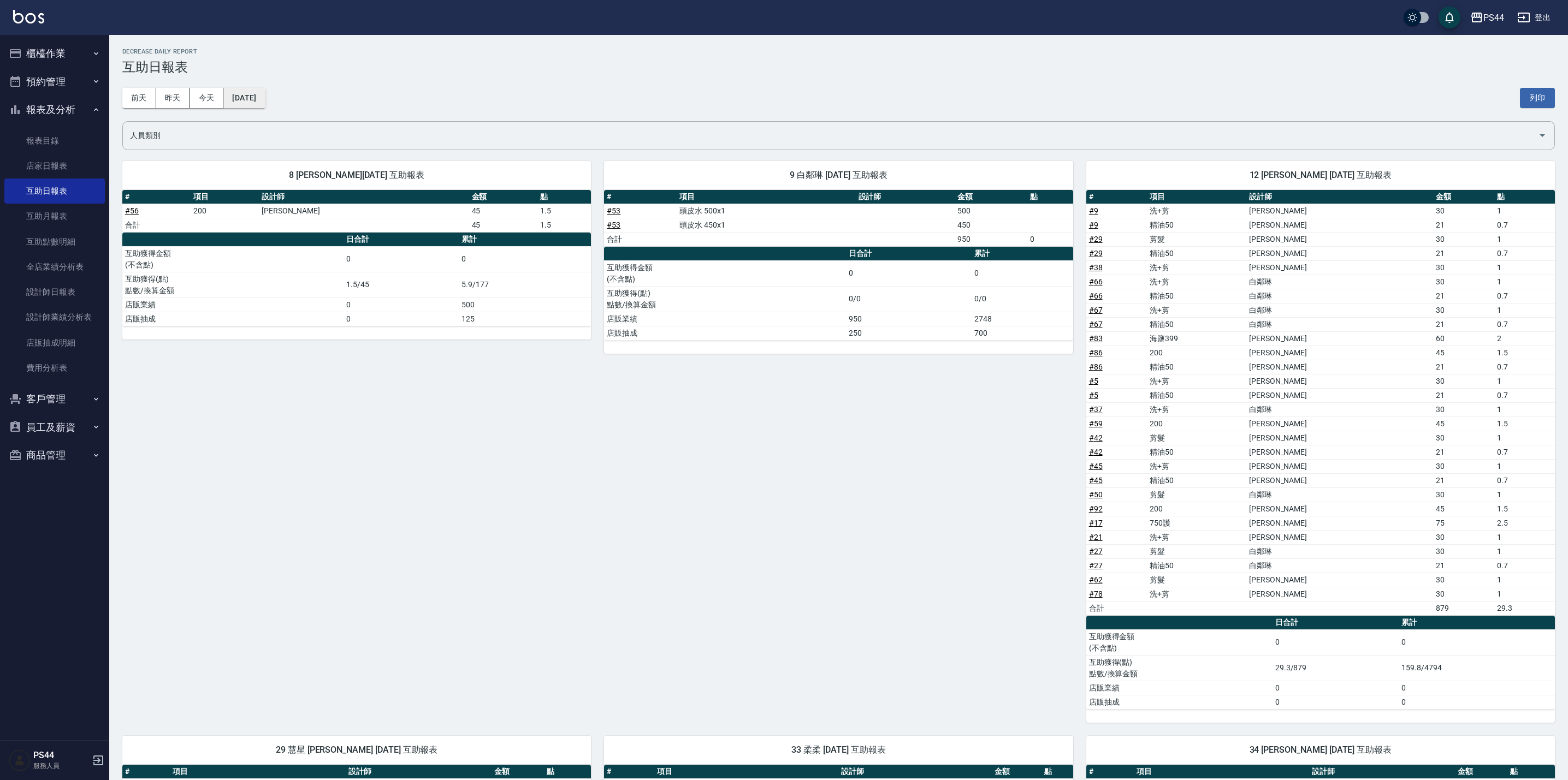
click at [265, 92] on button "[DATE]" at bounding box center [244, 98] width 42 height 20
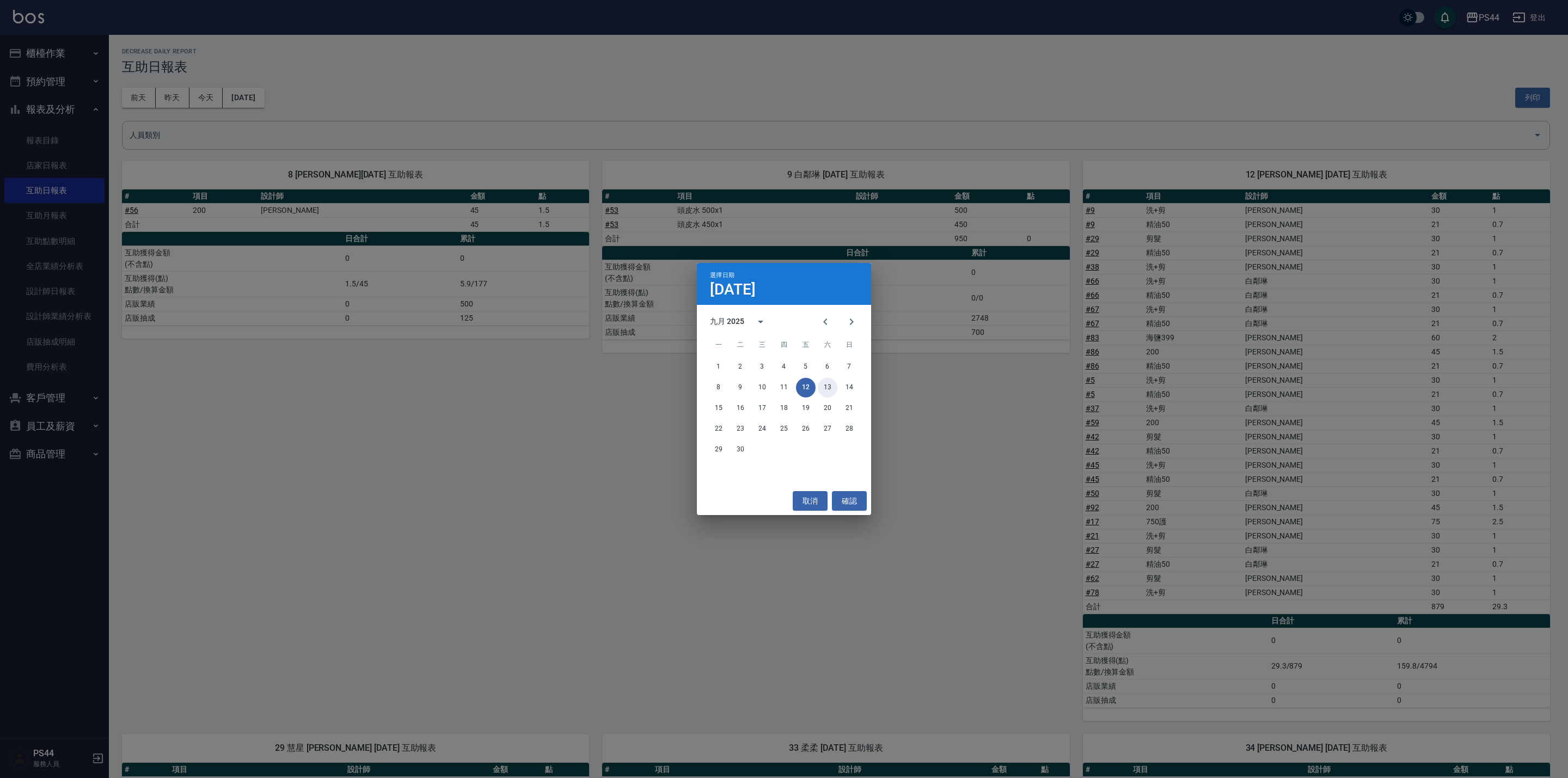
click at [823, 390] on button "13" at bounding box center [827, 388] width 19 height 19
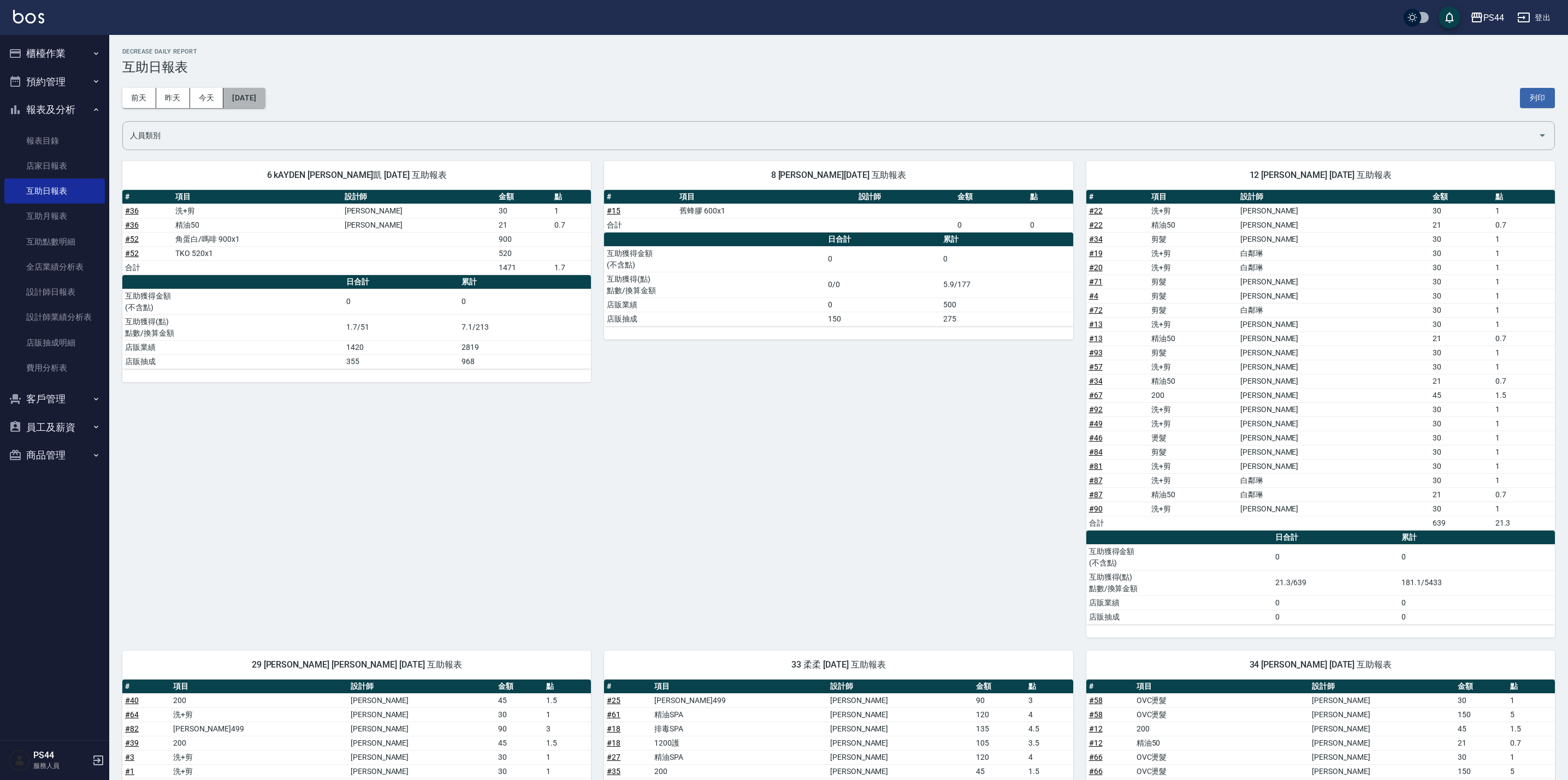
click at [265, 96] on button "[DATE]" at bounding box center [244, 98] width 42 height 20
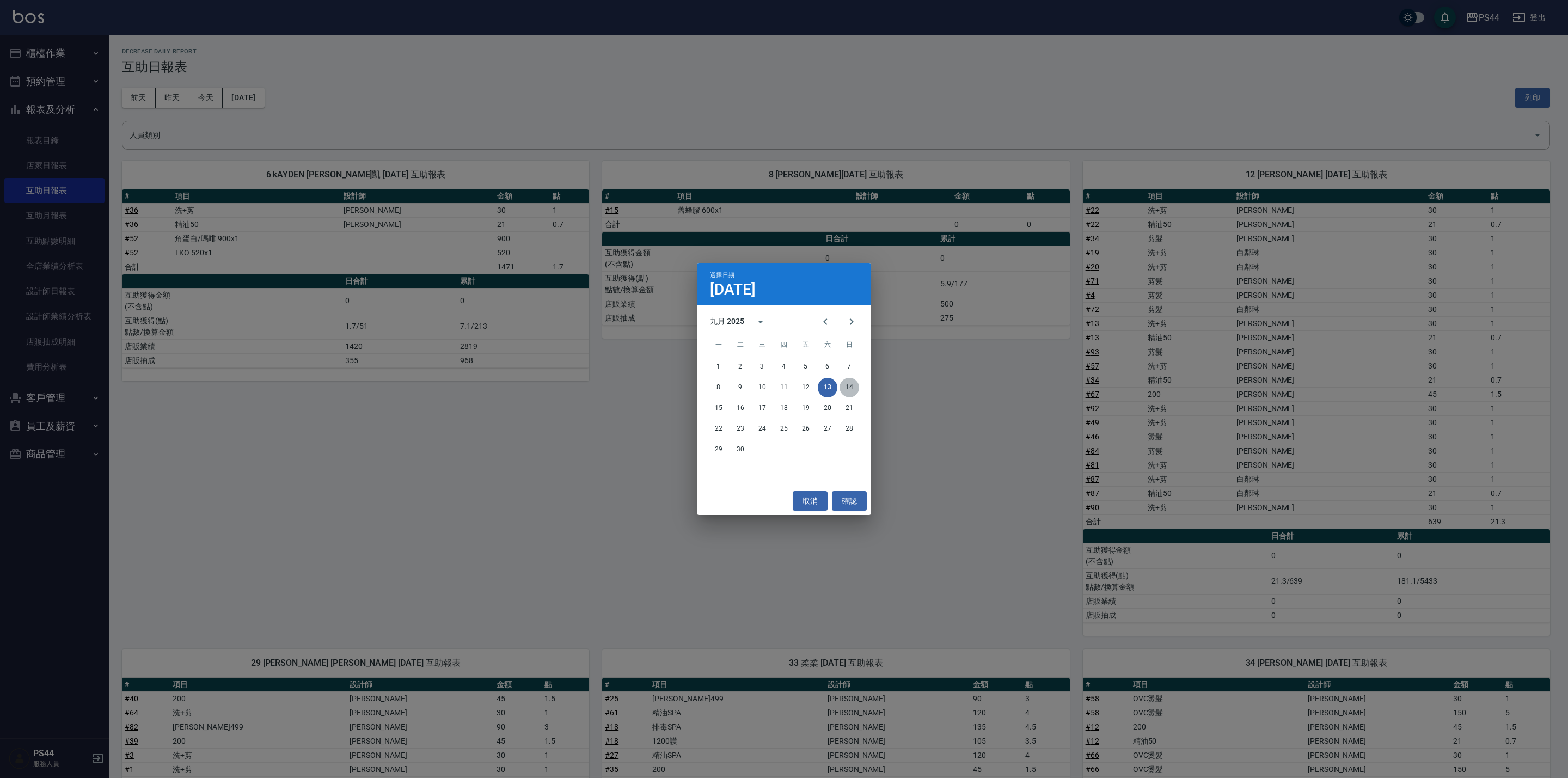
click at [852, 384] on button "14" at bounding box center [849, 388] width 19 height 19
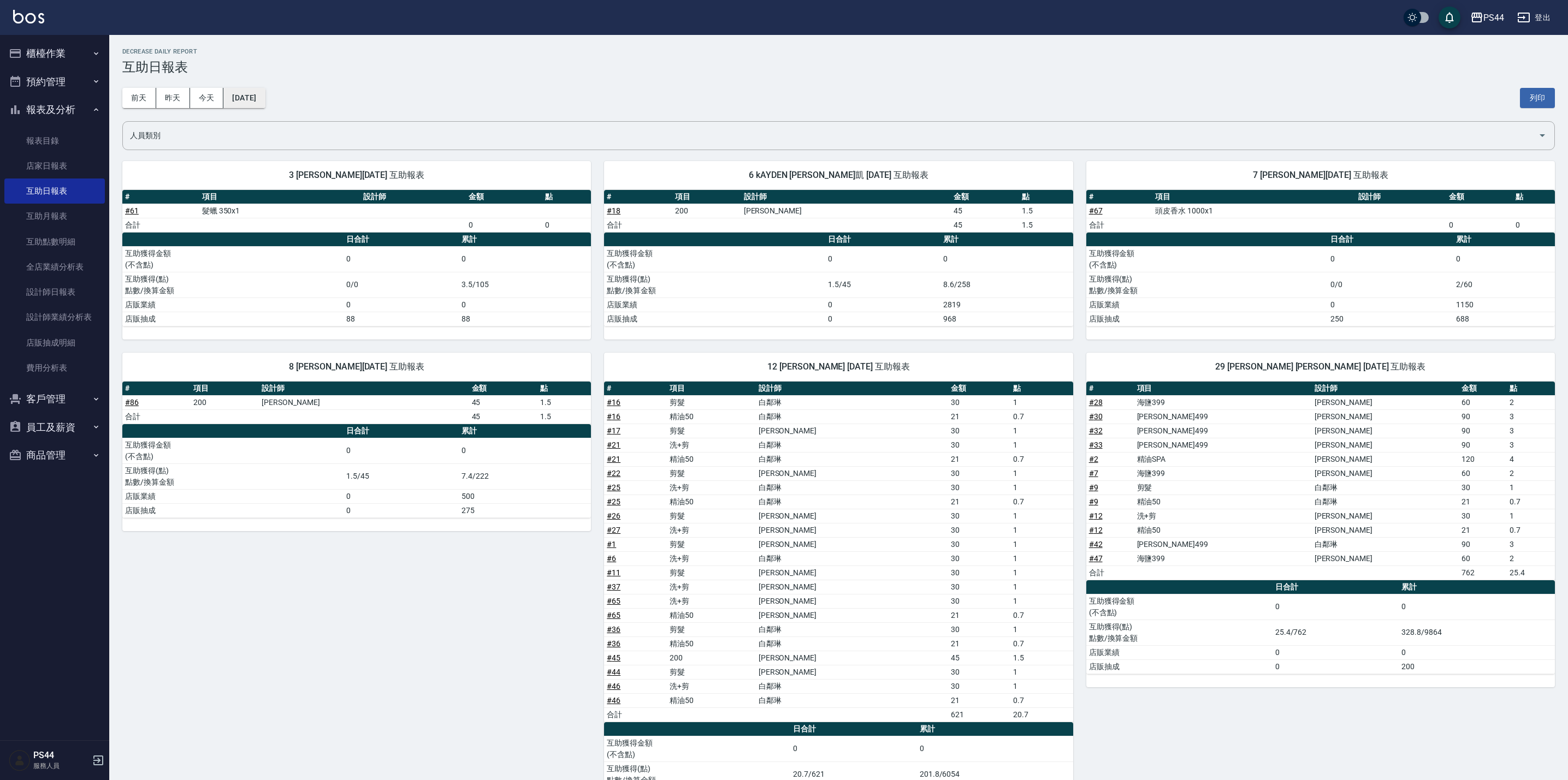
click at [264, 96] on button "[DATE]" at bounding box center [244, 98] width 42 height 20
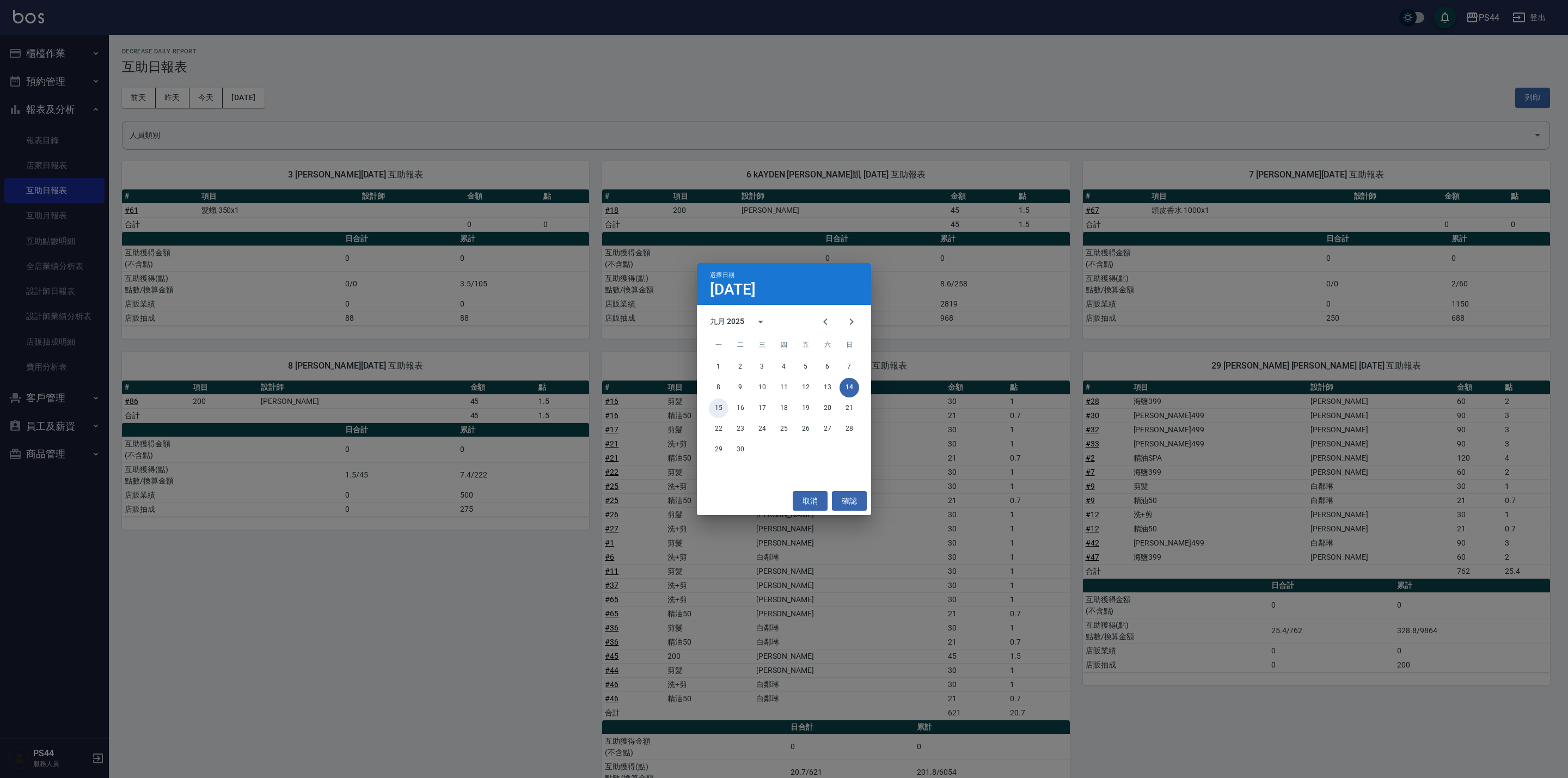
click at [719, 407] on button "15" at bounding box center [719, 408] width 19 height 19
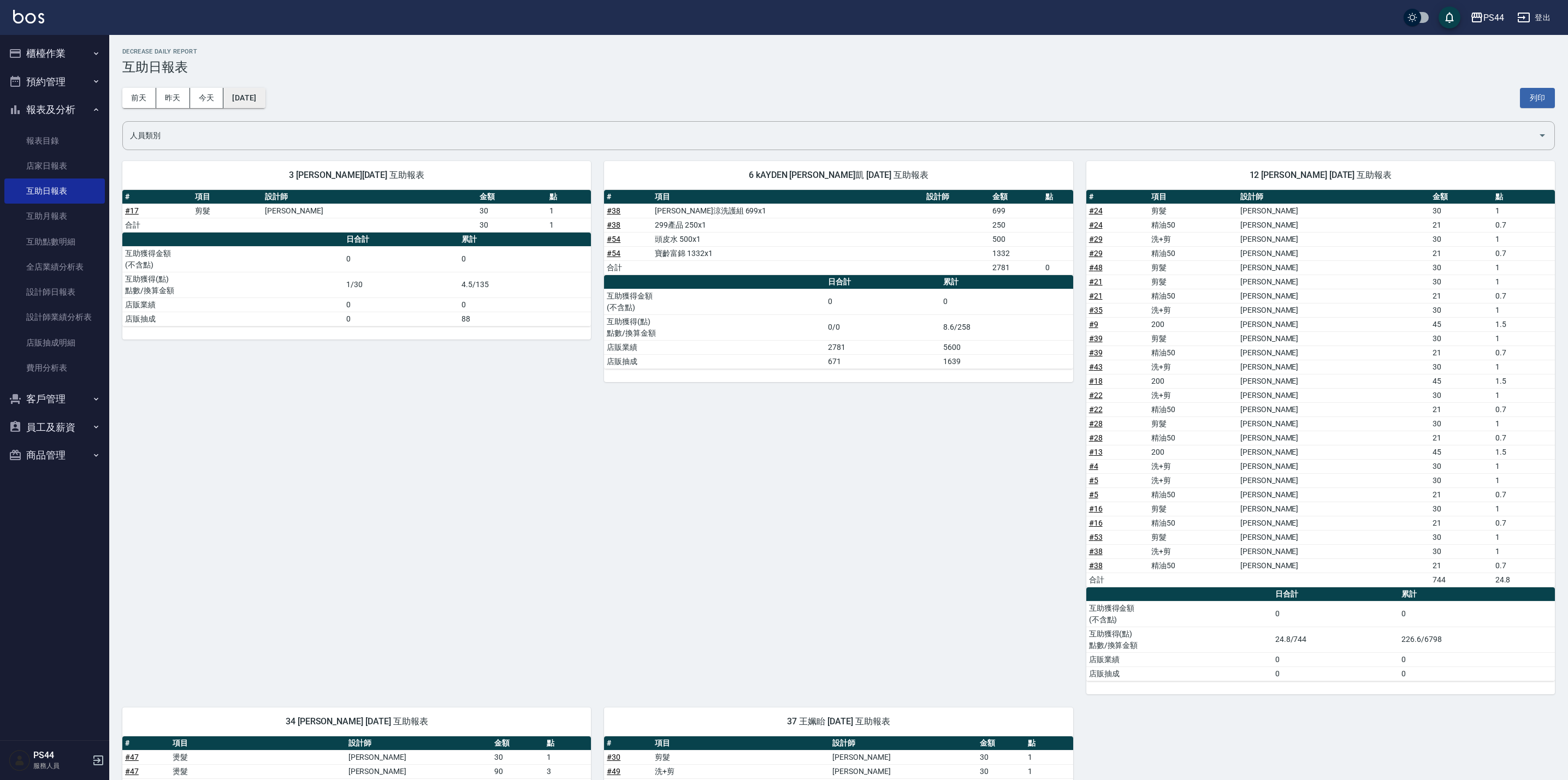
click at [265, 94] on button "[DATE]" at bounding box center [244, 98] width 42 height 20
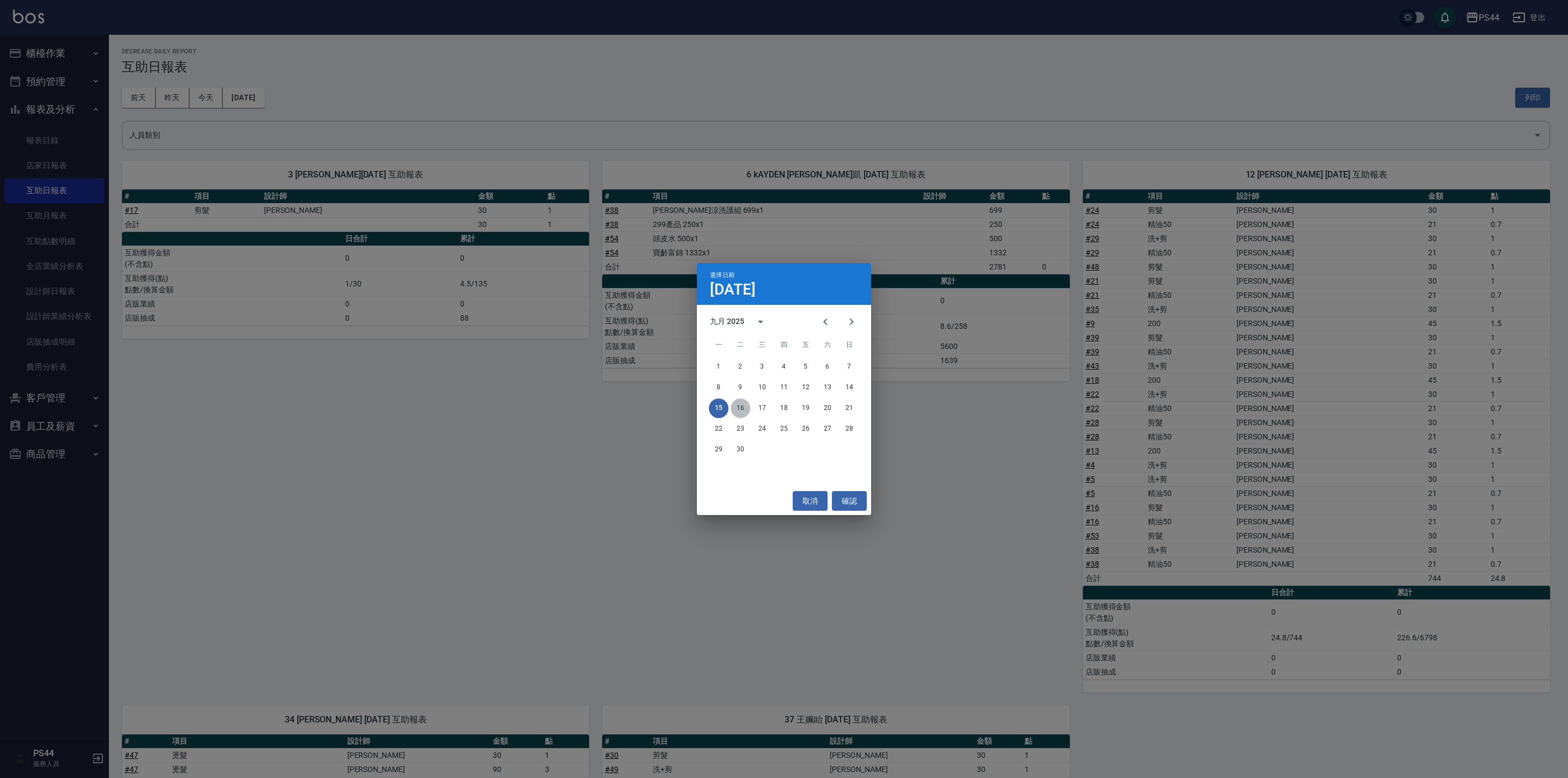
click at [746, 410] on button "16" at bounding box center [740, 408] width 19 height 19
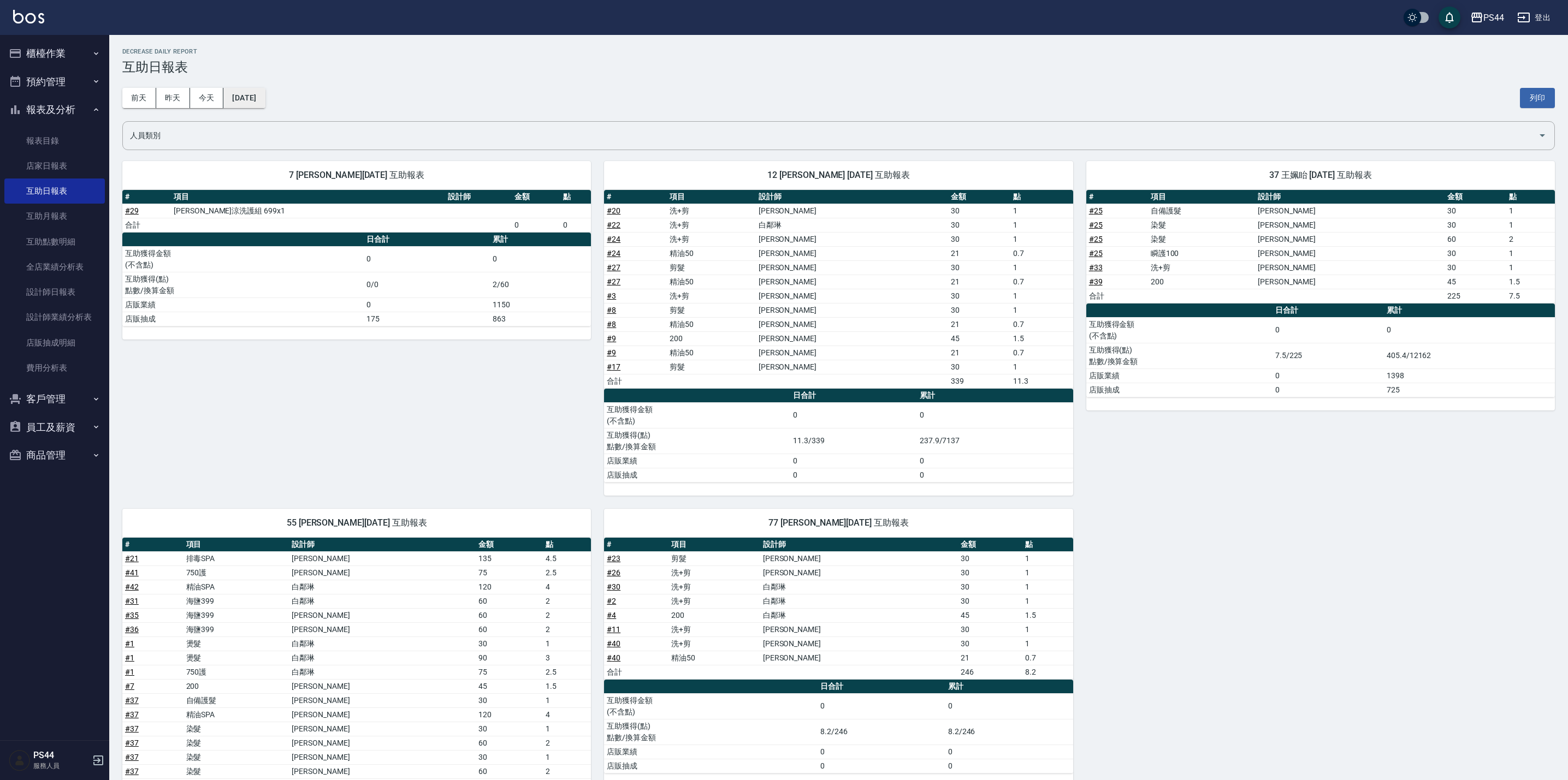
click at [265, 101] on button "[DATE]" at bounding box center [244, 98] width 42 height 20
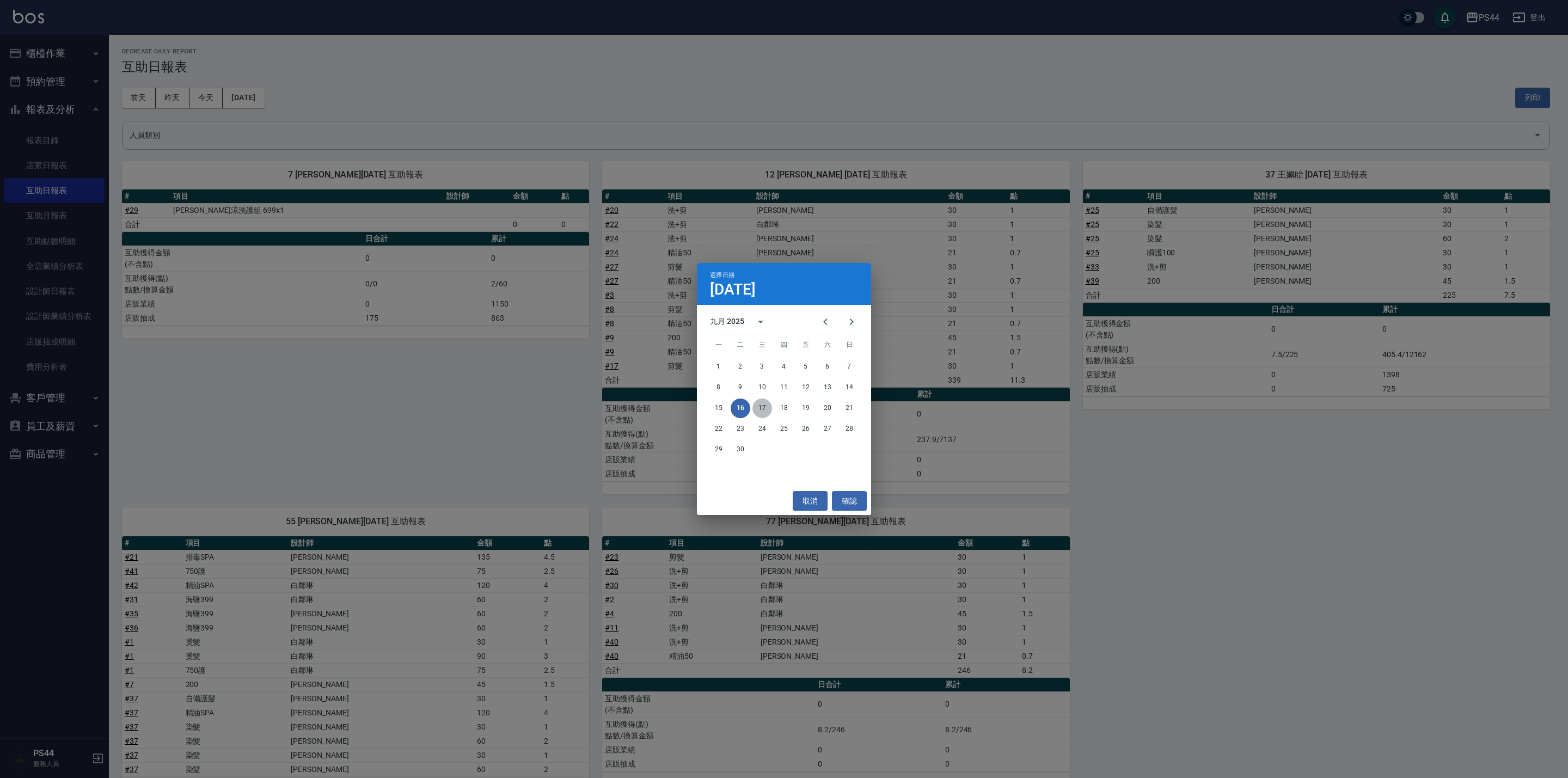
click at [758, 409] on button "17" at bounding box center [762, 408] width 19 height 19
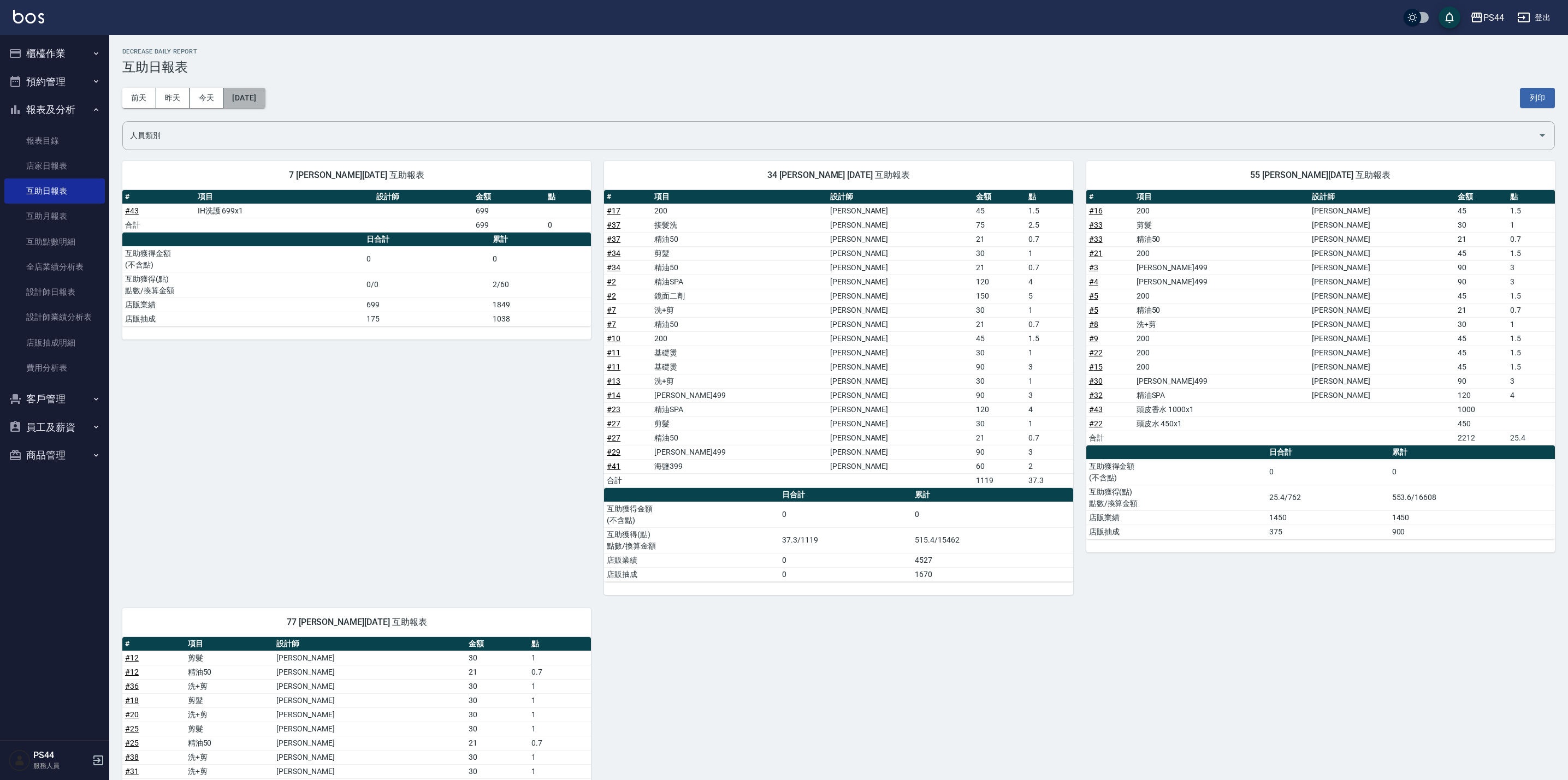
click at [253, 92] on button "[DATE]" at bounding box center [244, 98] width 42 height 20
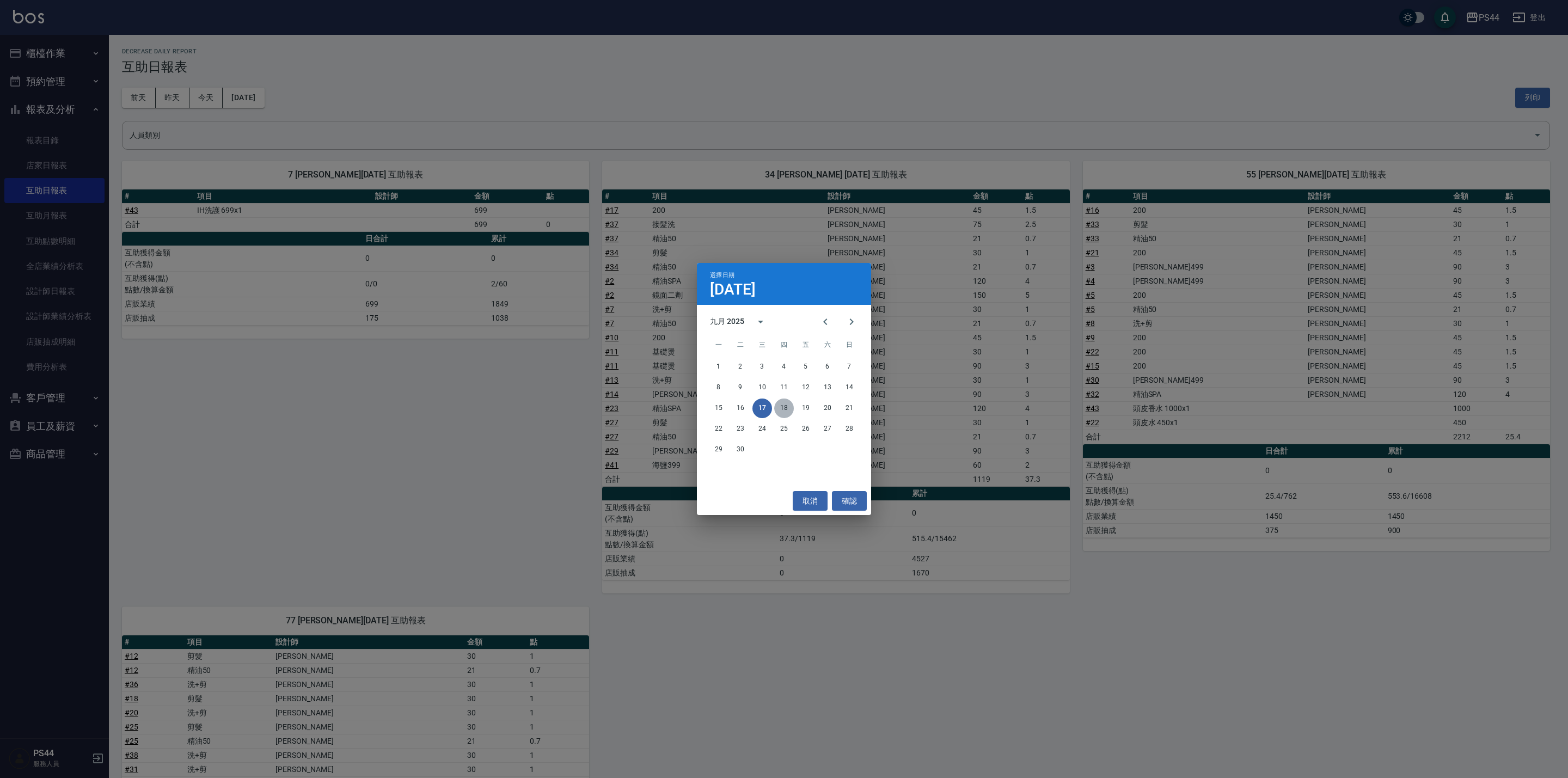
click at [780, 408] on button "18" at bounding box center [784, 408] width 19 height 19
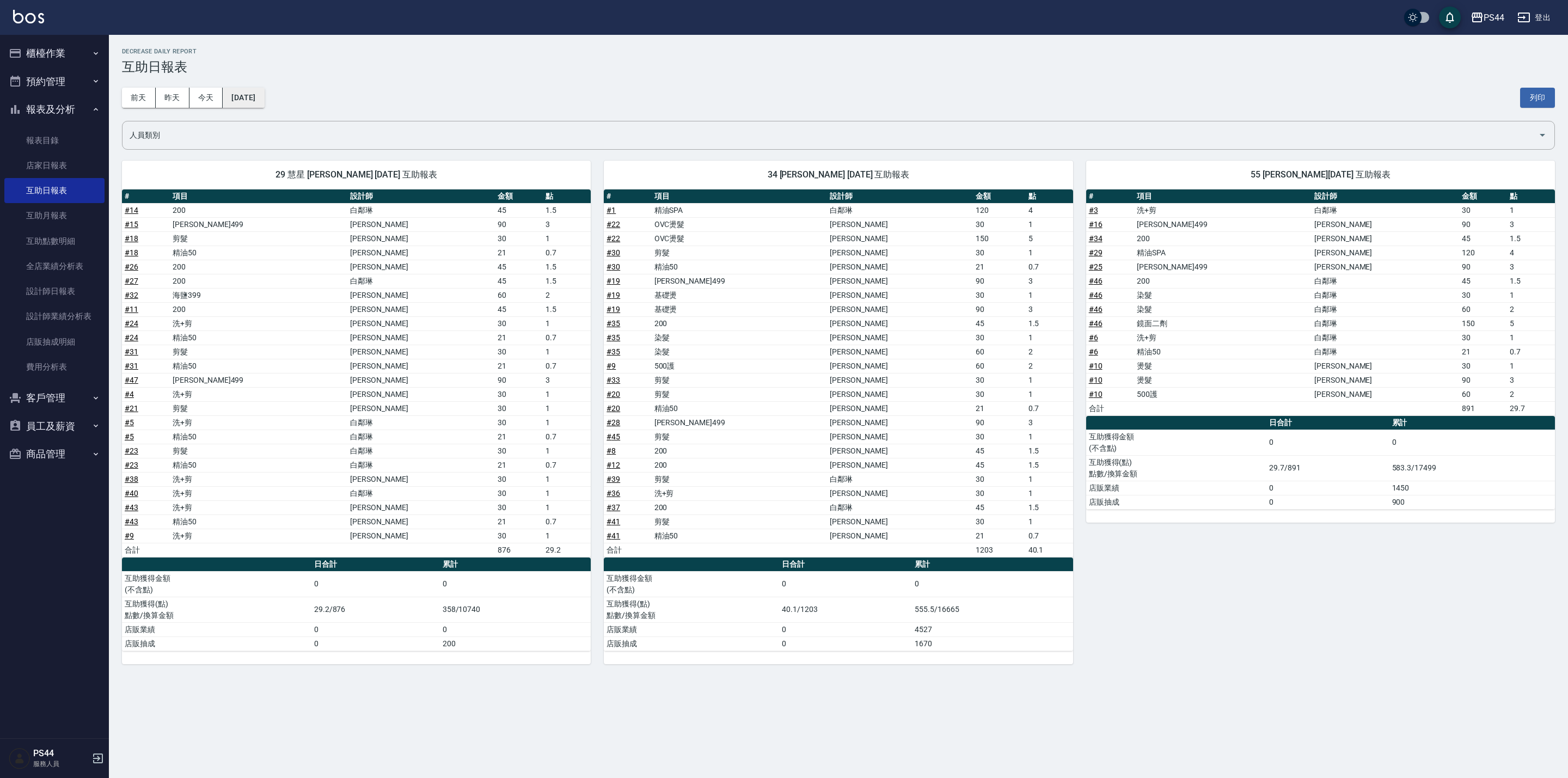
click at [256, 96] on button "[DATE]" at bounding box center [243, 97] width 41 height 20
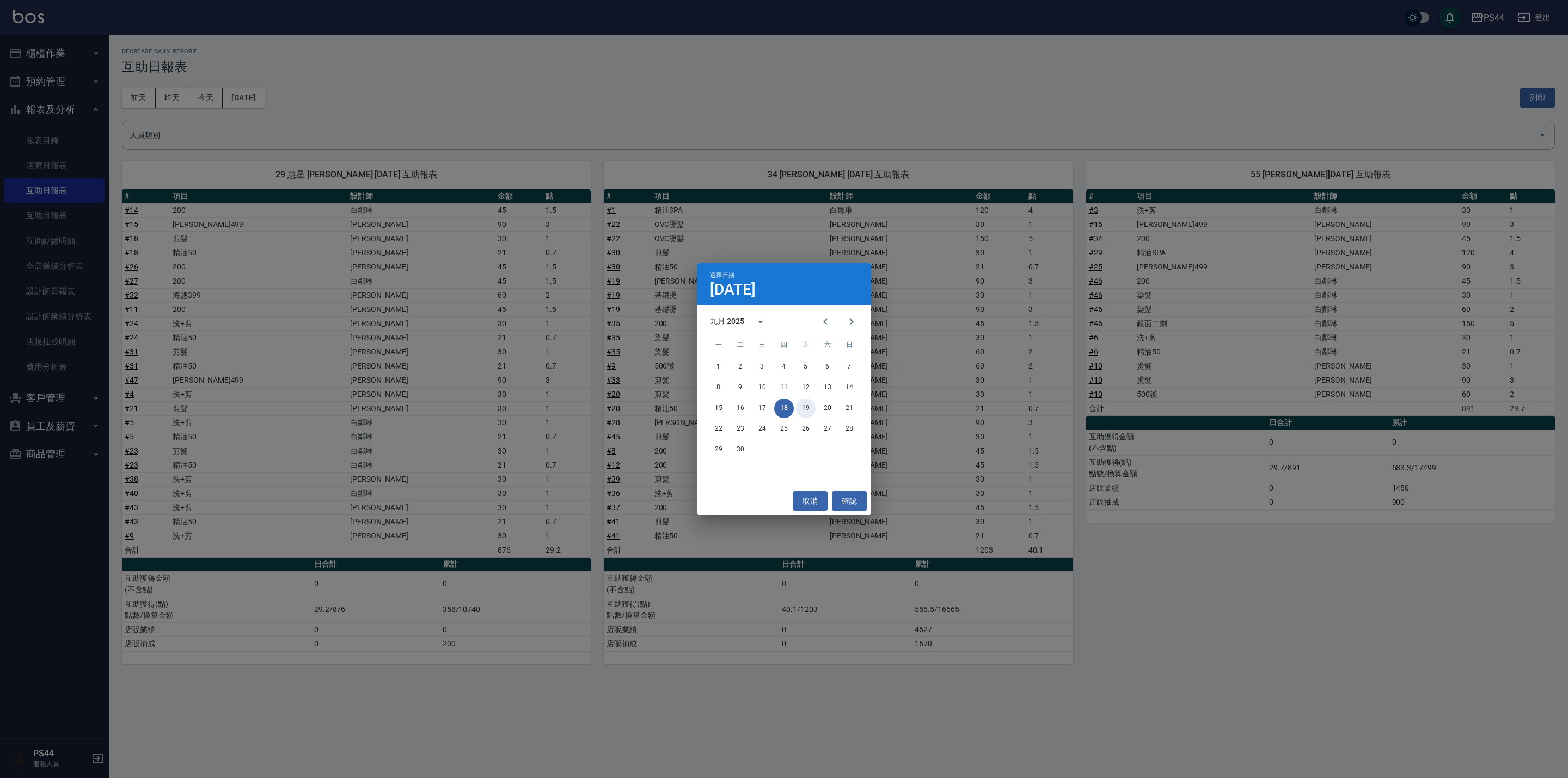
click at [807, 407] on button "19" at bounding box center [806, 408] width 19 height 19
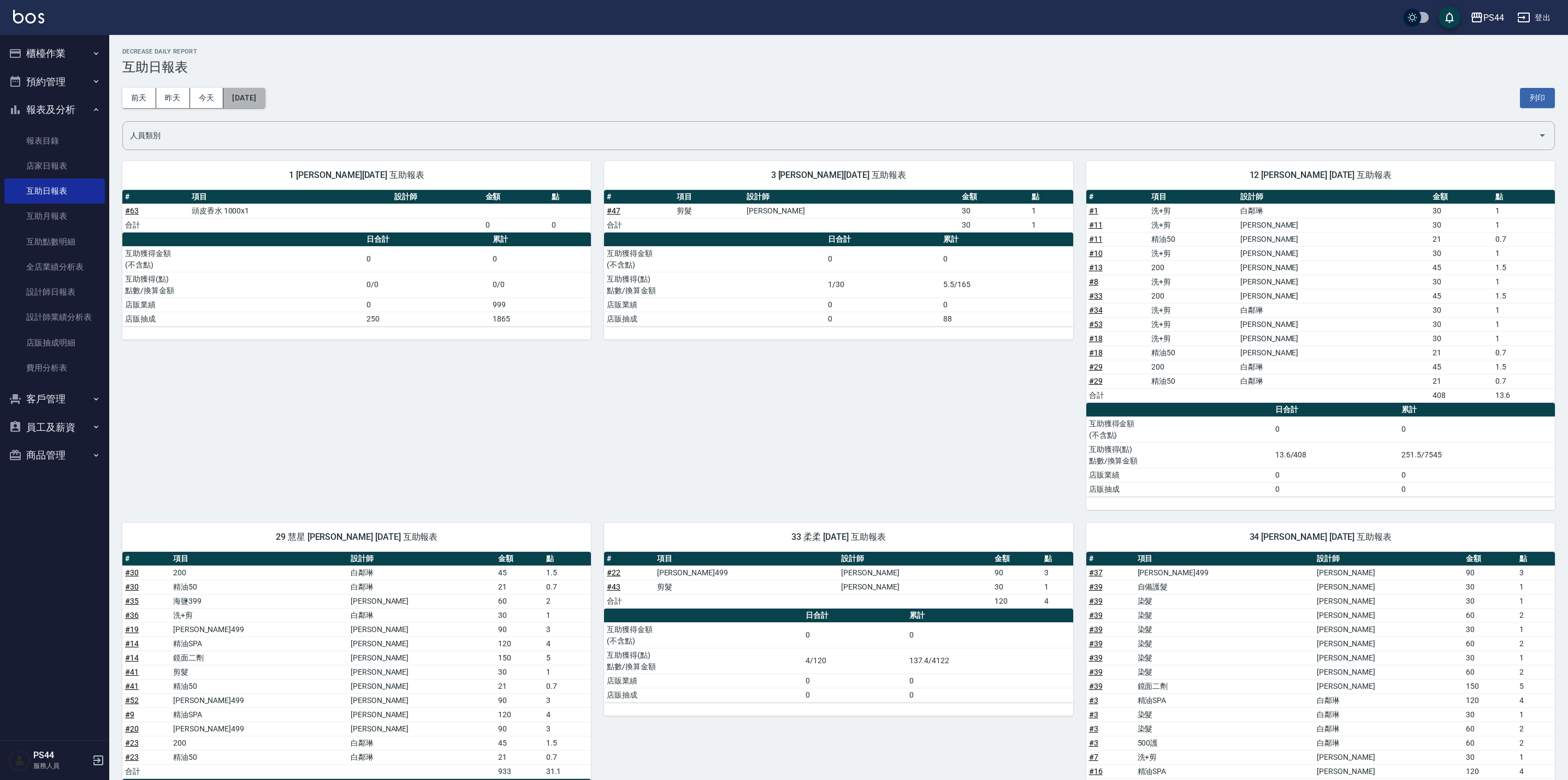
click at [261, 96] on button "[DATE]" at bounding box center [244, 98] width 42 height 20
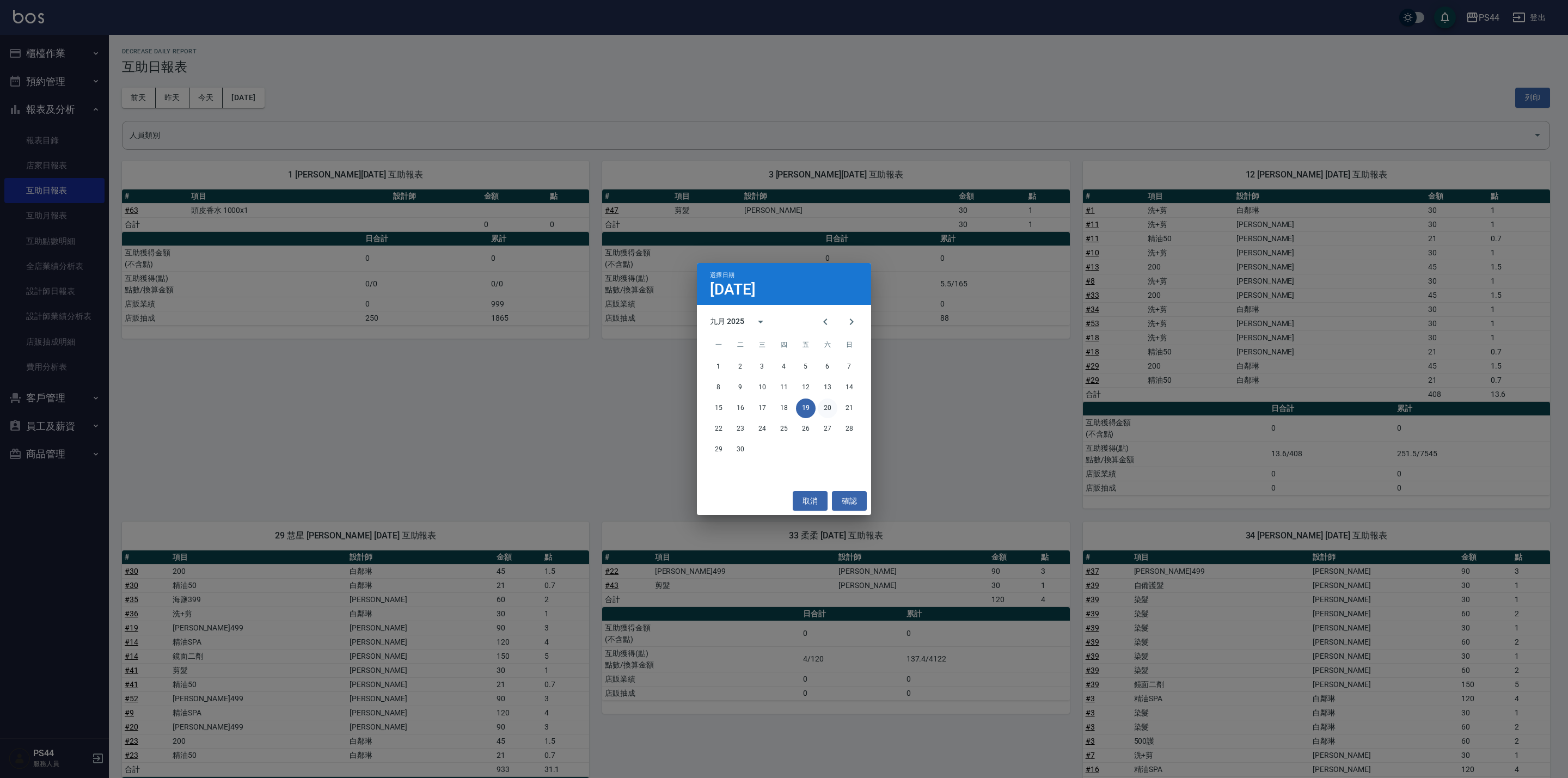
click at [825, 409] on button "20" at bounding box center [827, 408] width 19 height 19
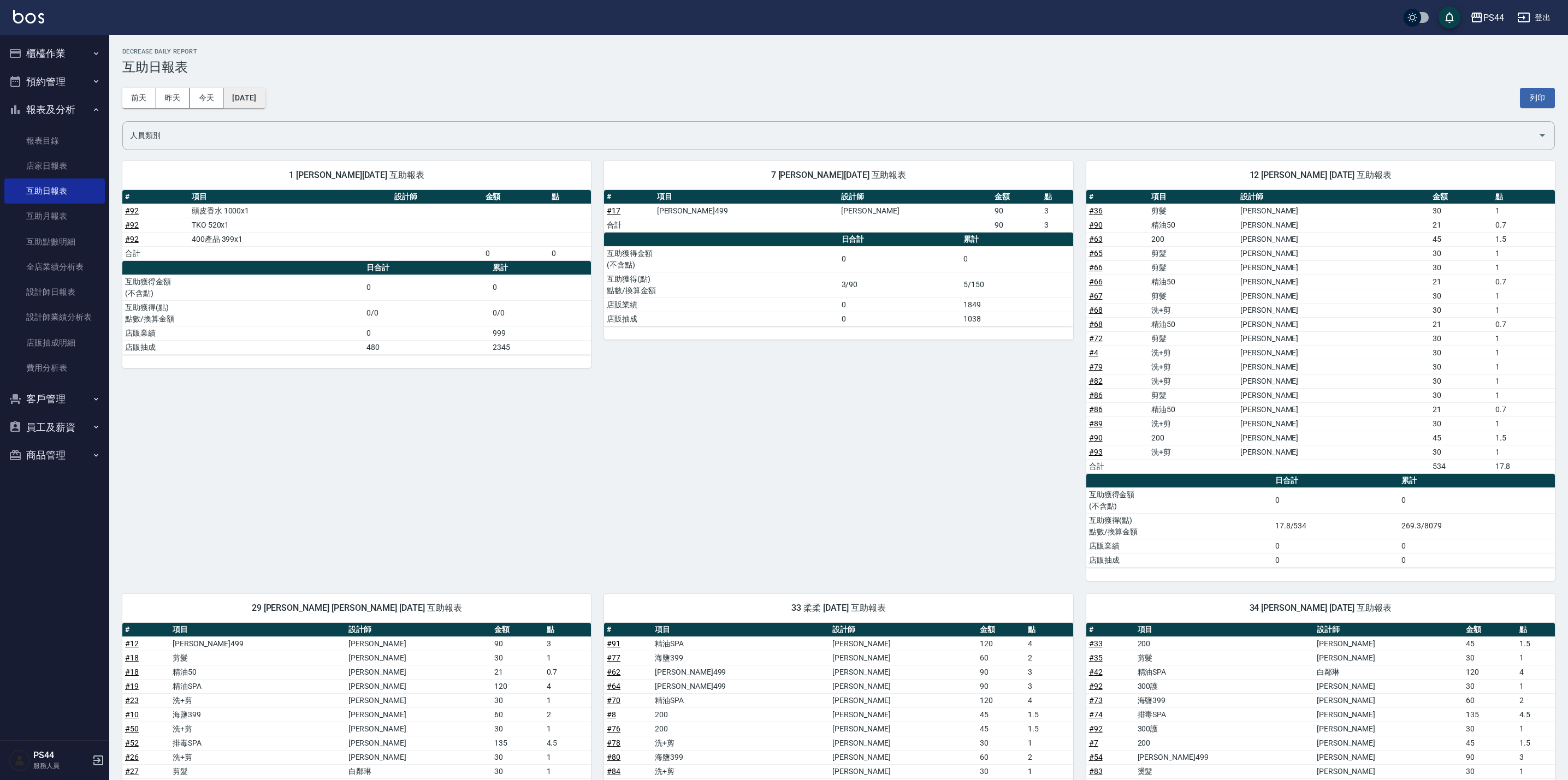
click at [256, 96] on button "[DATE]" at bounding box center [244, 98] width 42 height 20
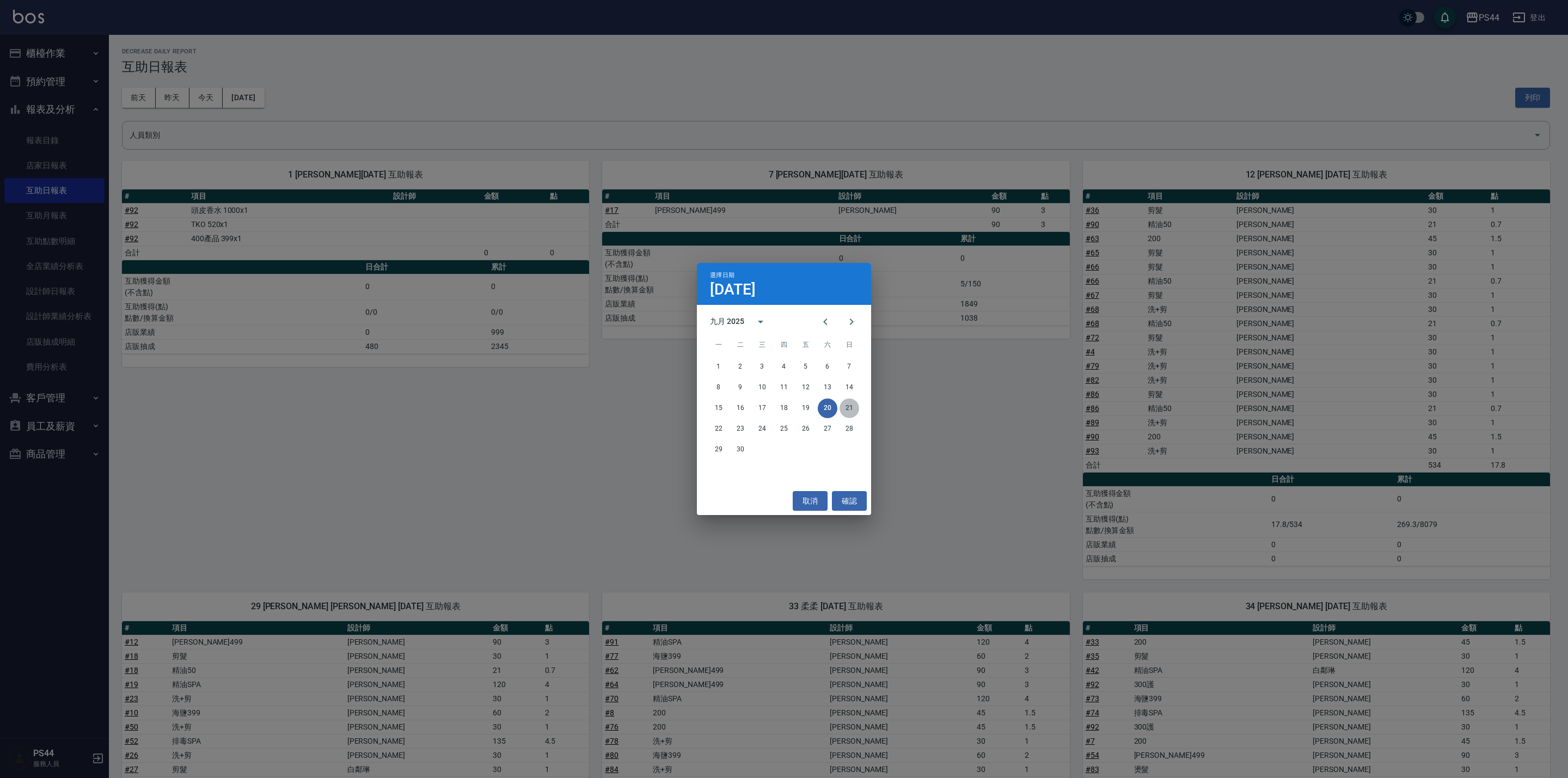
click at [851, 410] on button "21" at bounding box center [849, 408] width 19 height 19
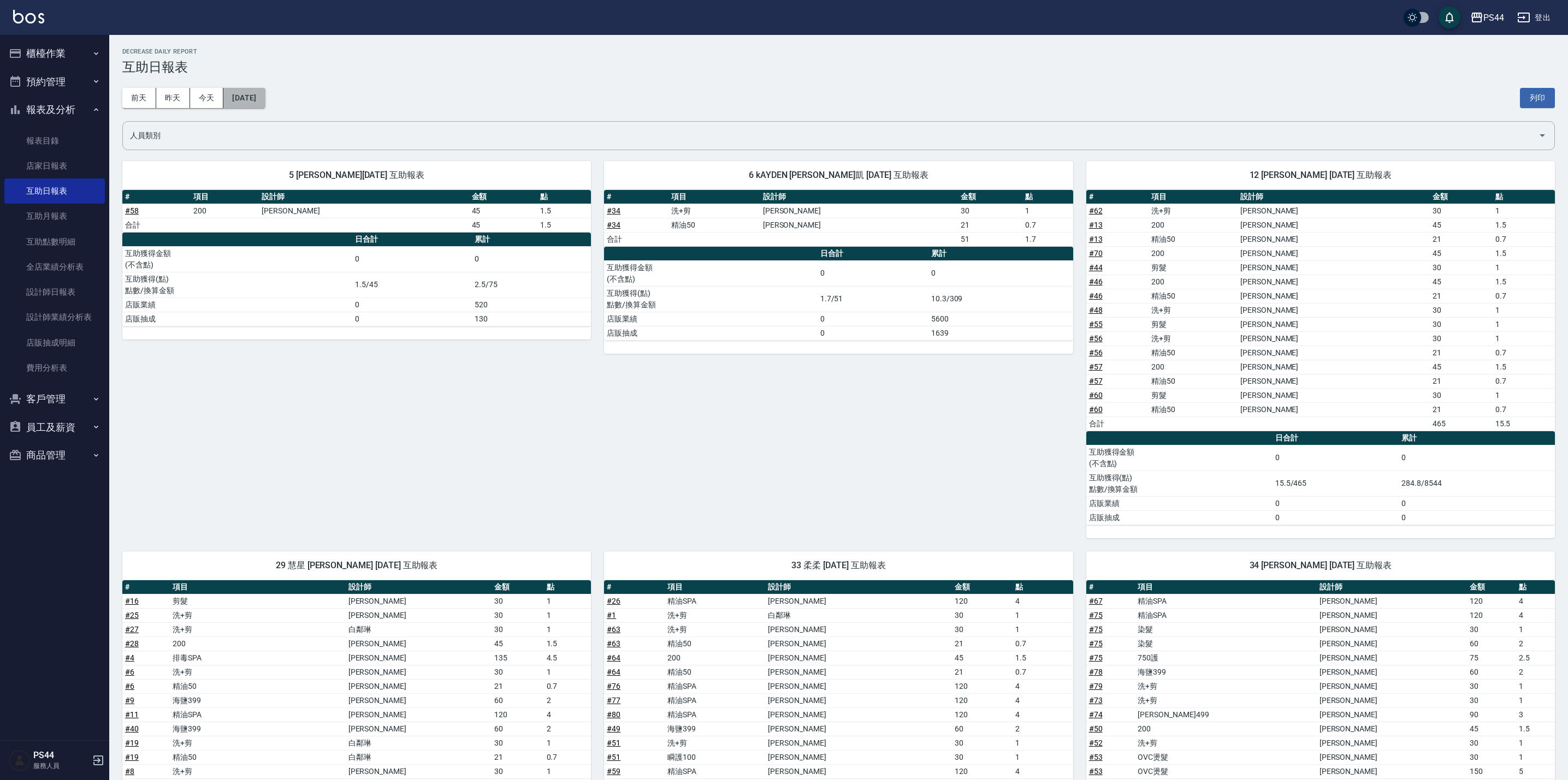
click at [252, 97] on button "[DATE]" at bounding box center [244, 98] width 42 height 20
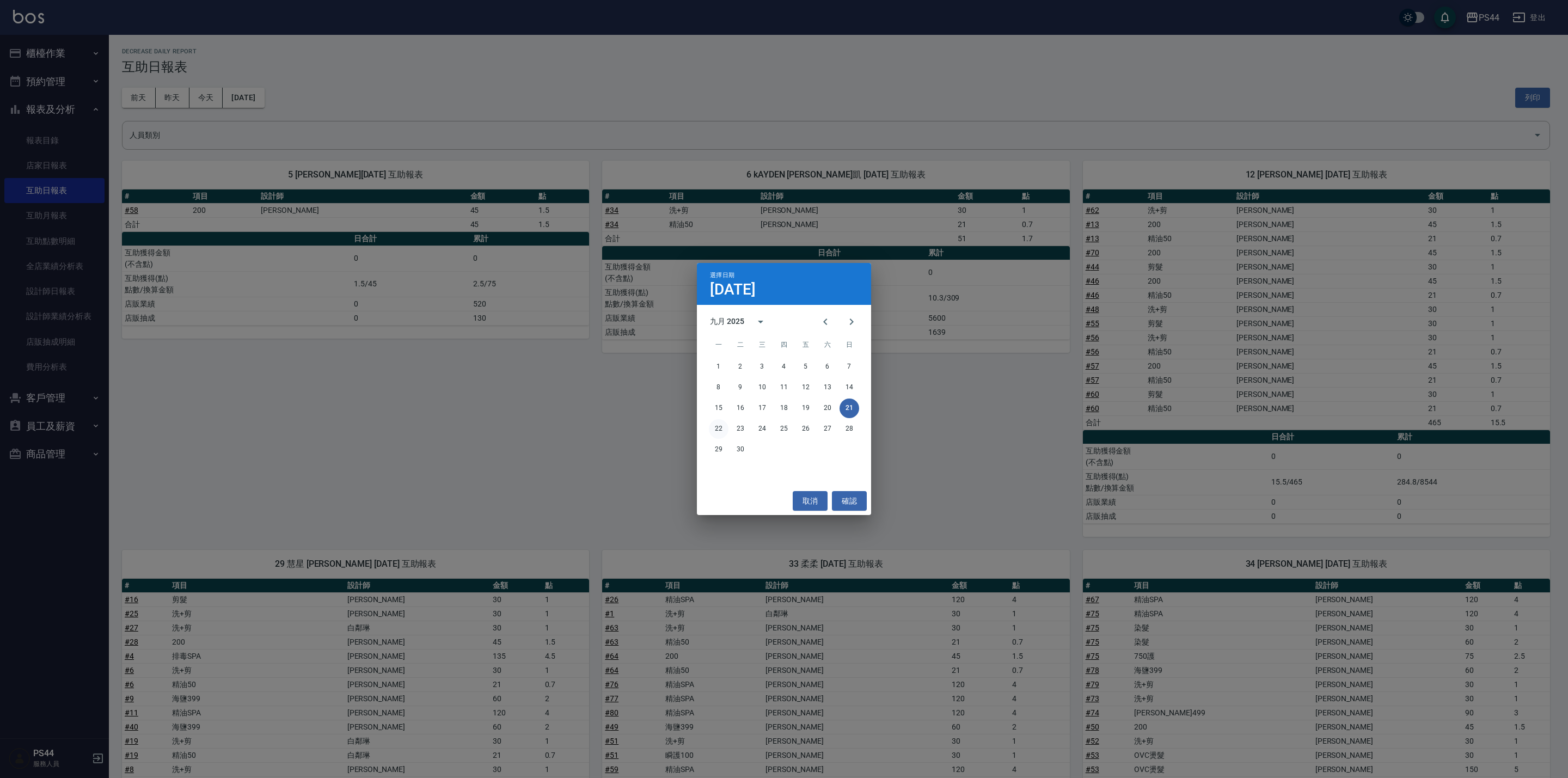
click at [727, 428] on button "22" at bounding box center [719, 429] width 19 height 19
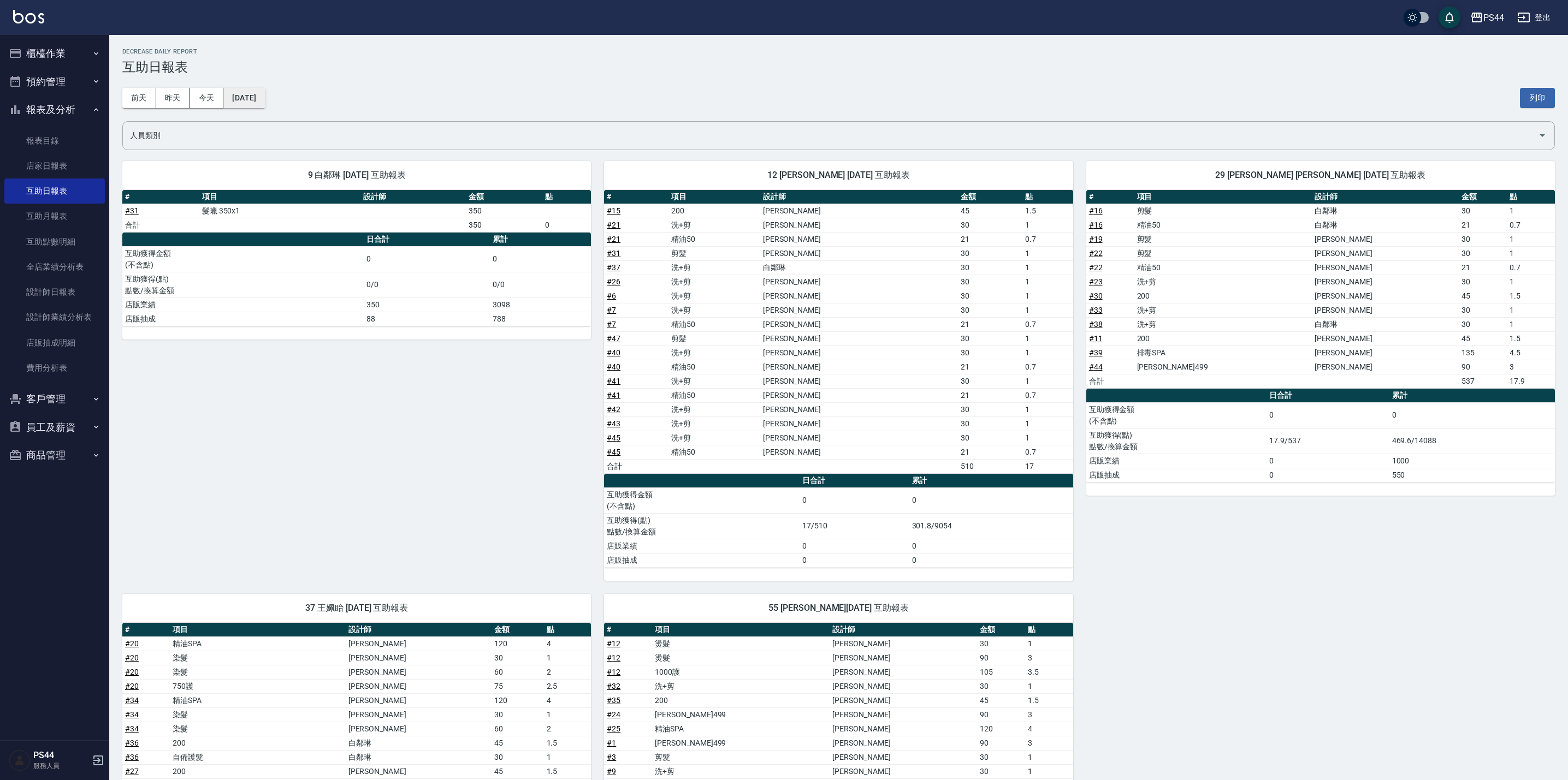
click at [260, 89] on button "[DATE]" at bounding box center [244, 98] width 42 height 20
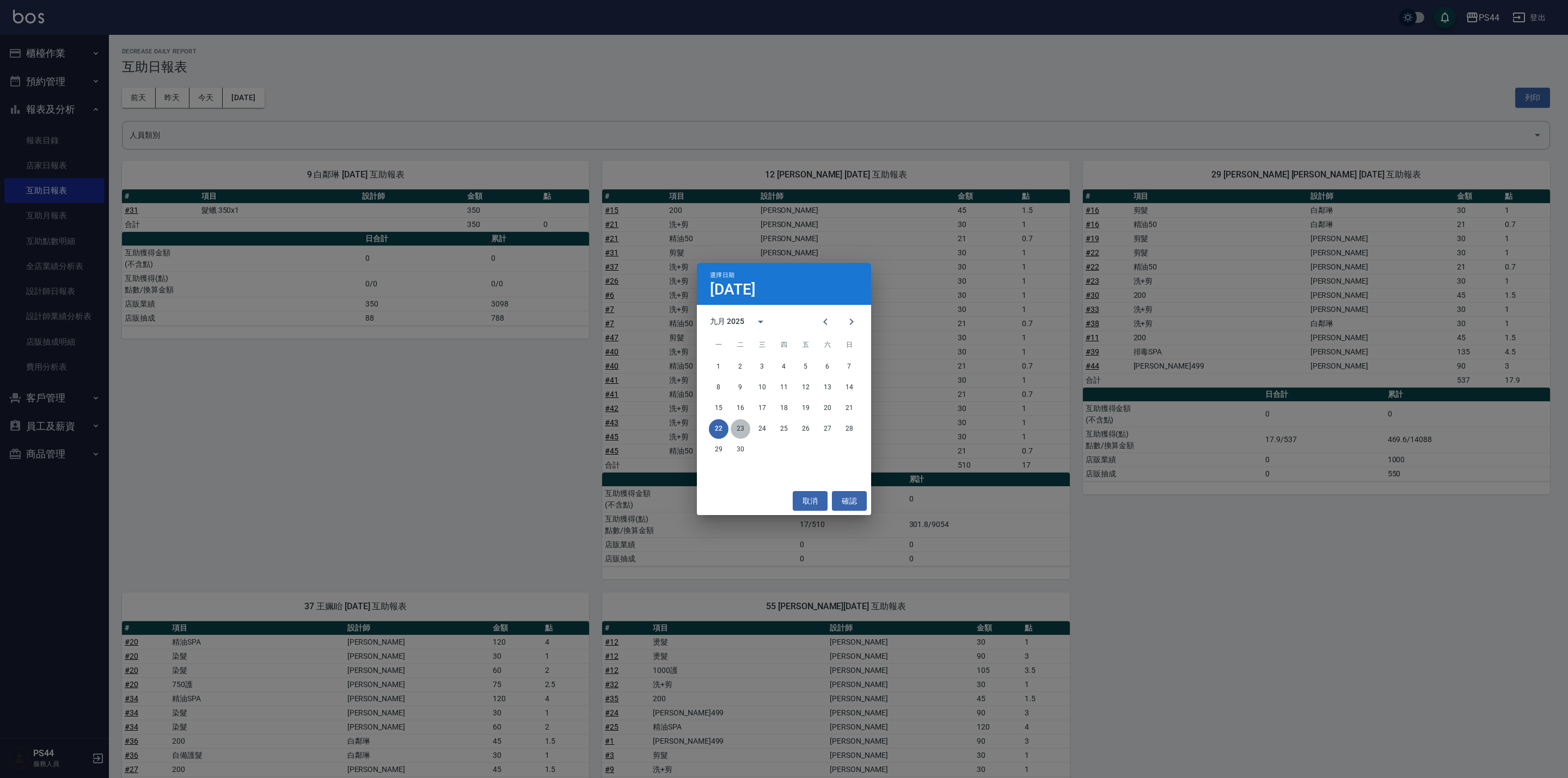
click at [740, 428] on button "23" at bounding box center [740, 429] width 19 height 19
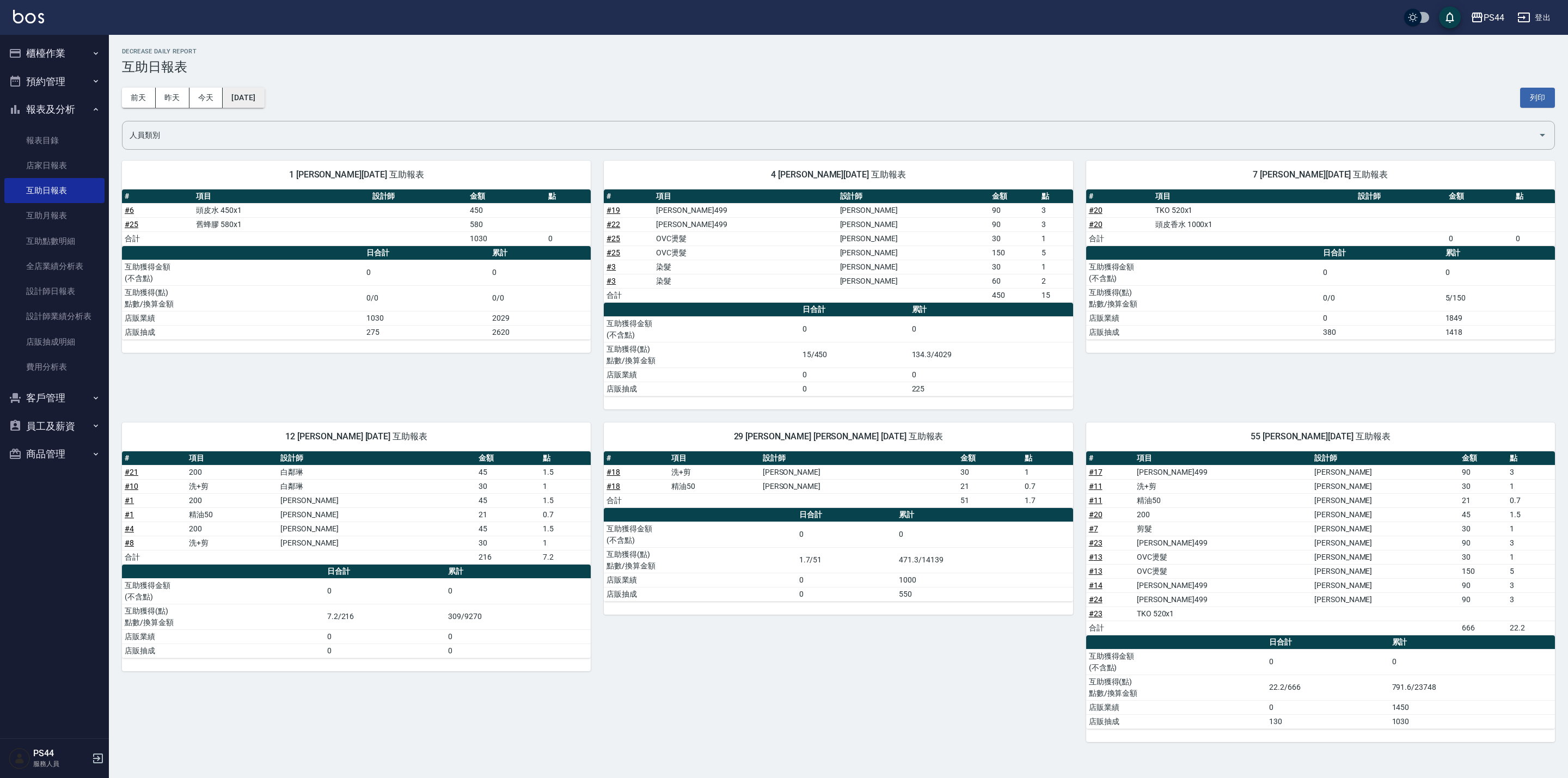
click at [264, 90] on button "[DATE]" at bounding box center [243, 97] width 41 height 20
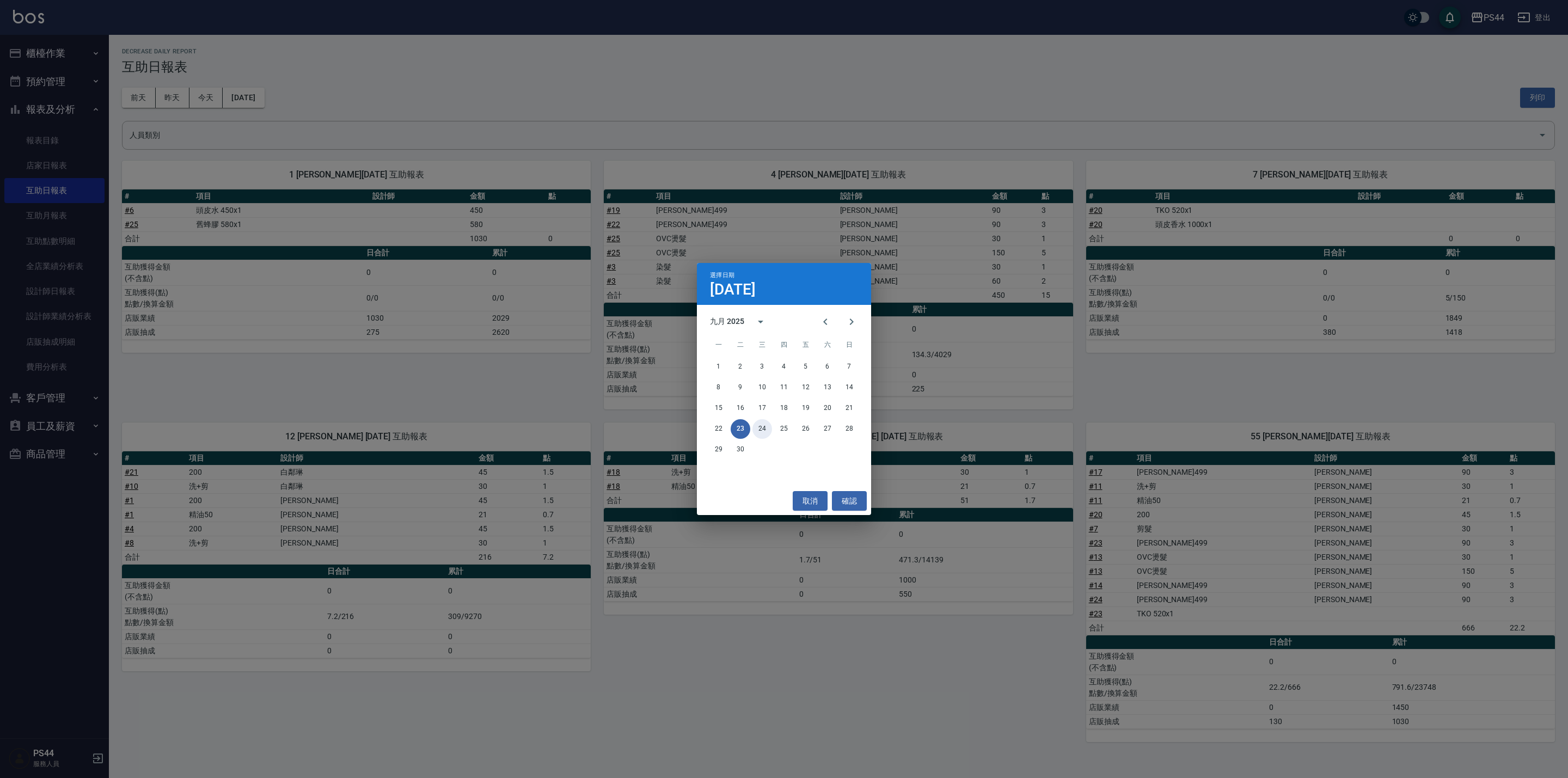
drag, startPoint x: 768, startPoint y: 433, endPoint x: 761, endPoint y: 433, distance: 7.0
click at [765, 433] on button "24" at bounding box center [762, 429] width 19 height 19
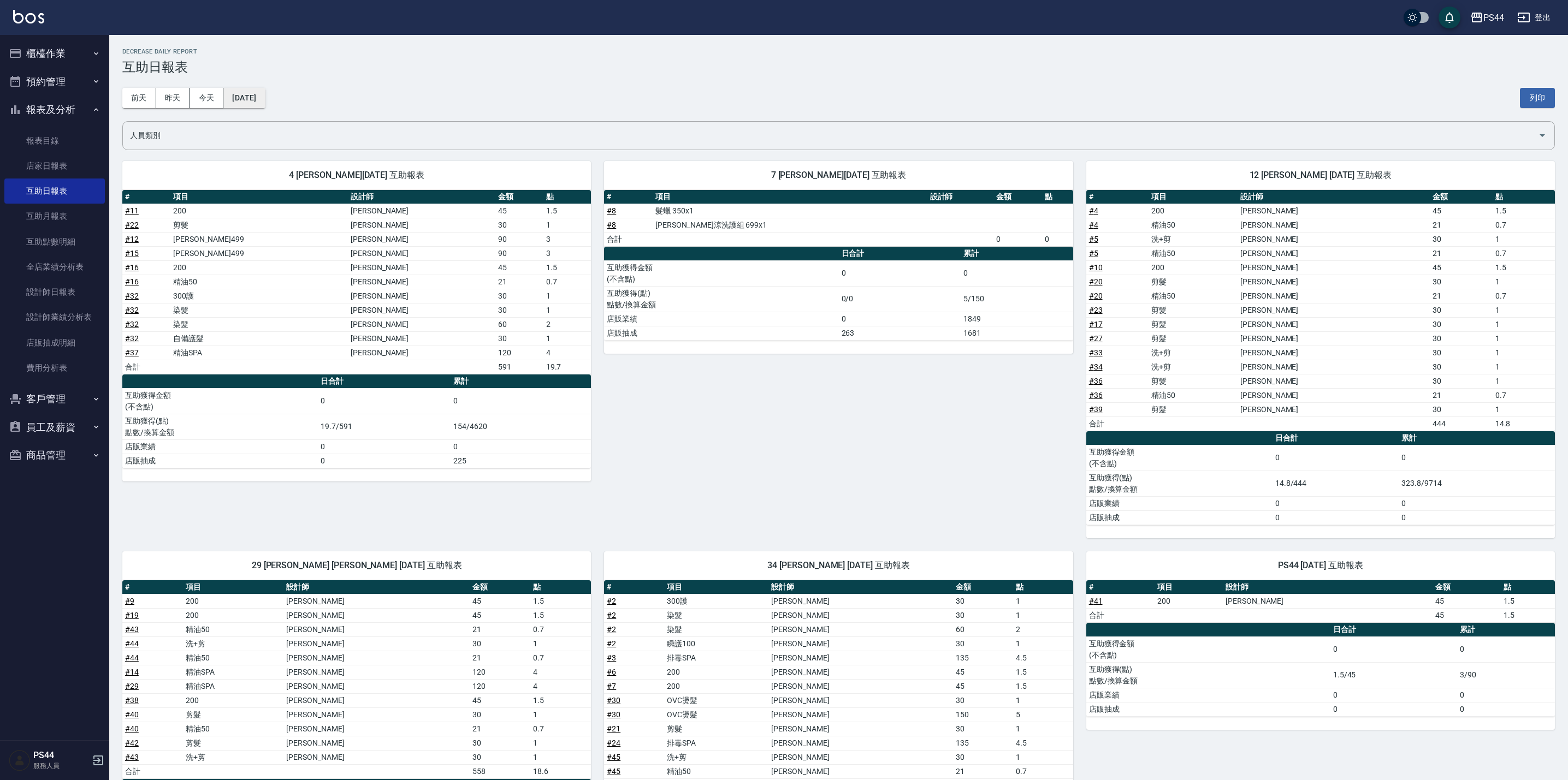
click at [256, 97] on button "[DATE]" at bounding box center [244, 98] width 42 height 20
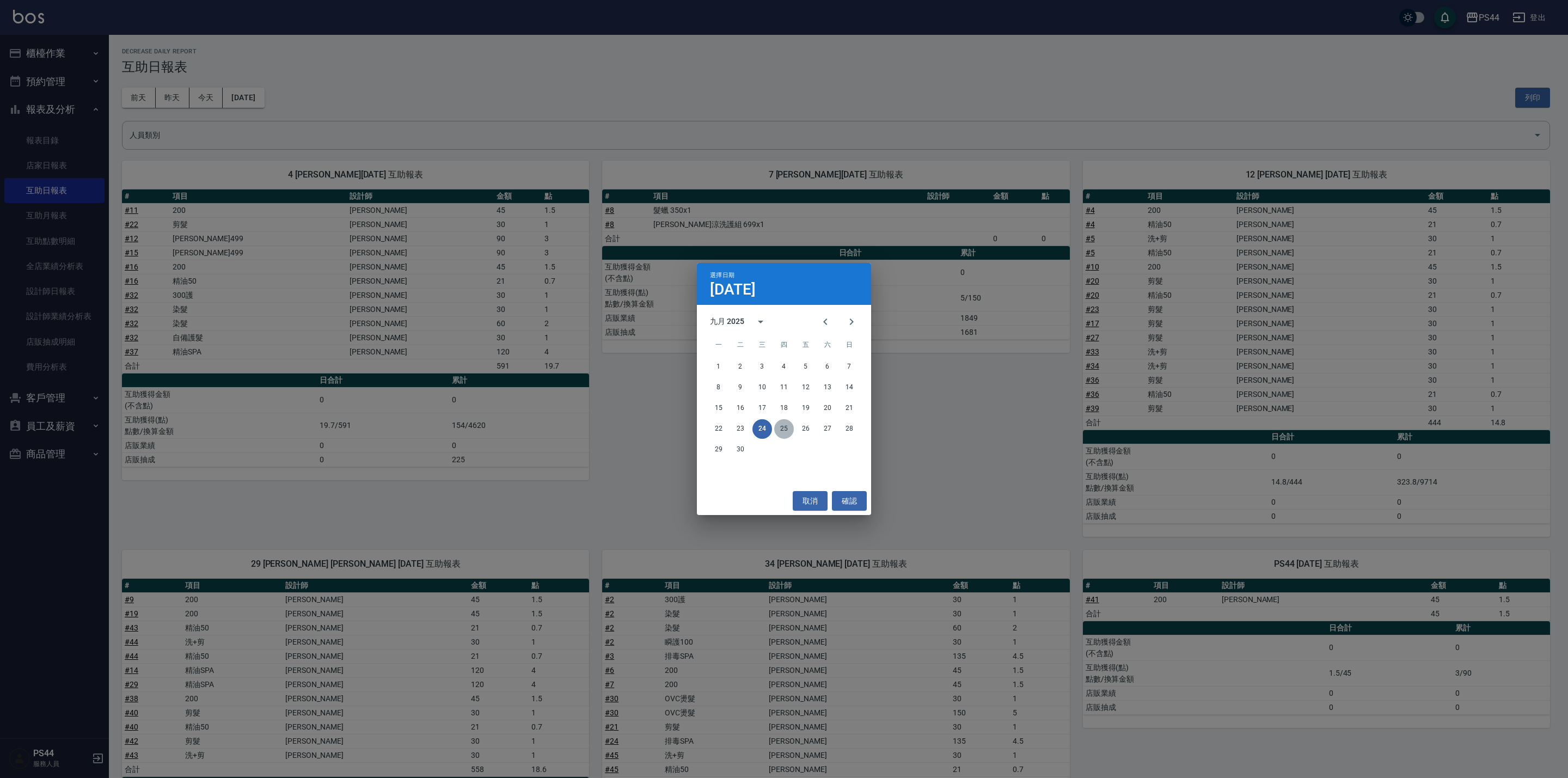
click at [788, 430] on button "25" at bounding box center [784, 429] width 19 height 19
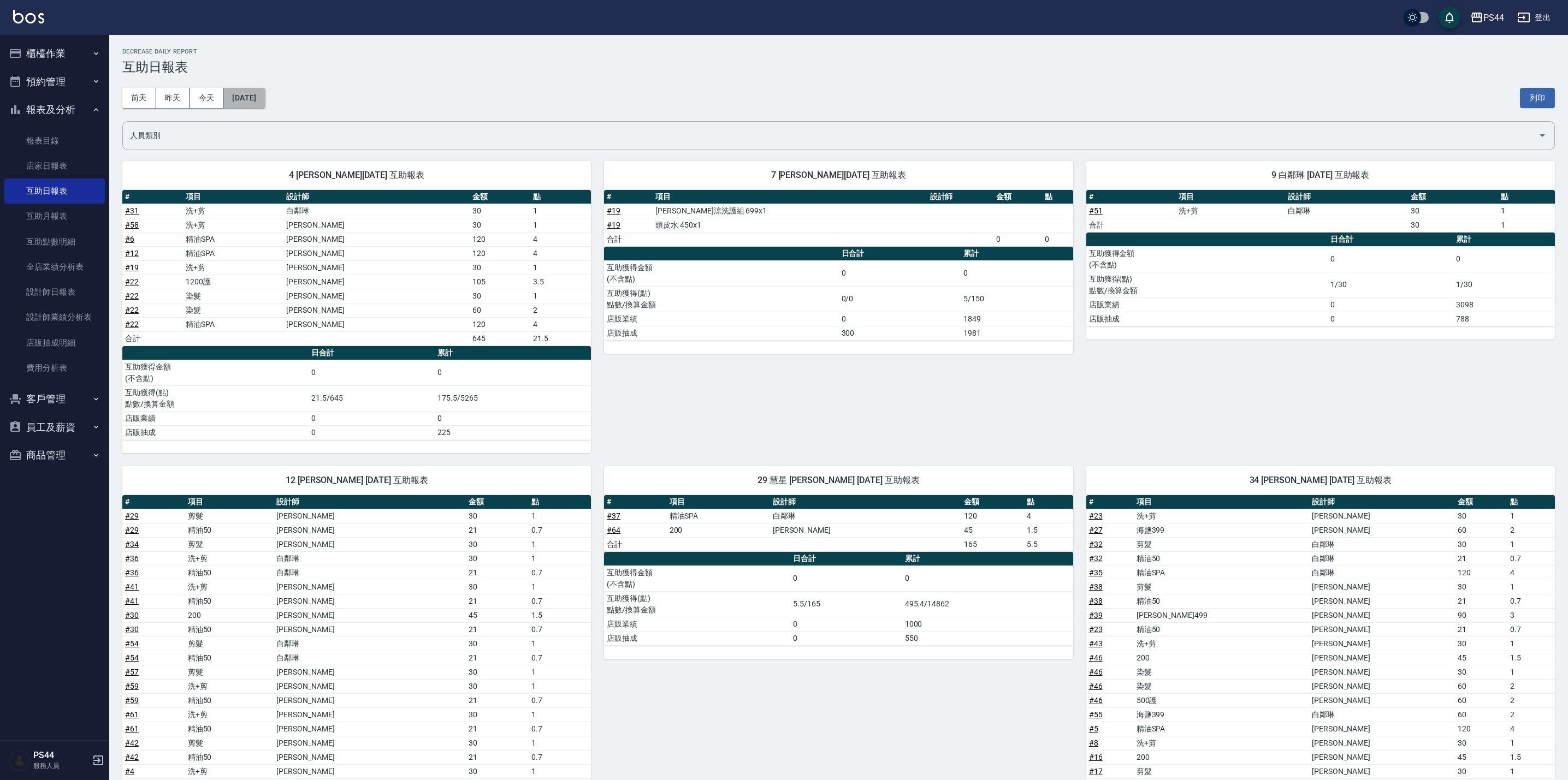
click at [256, 103] on button "[DATE]" at bounding box center [244, 98] width 42 height 20
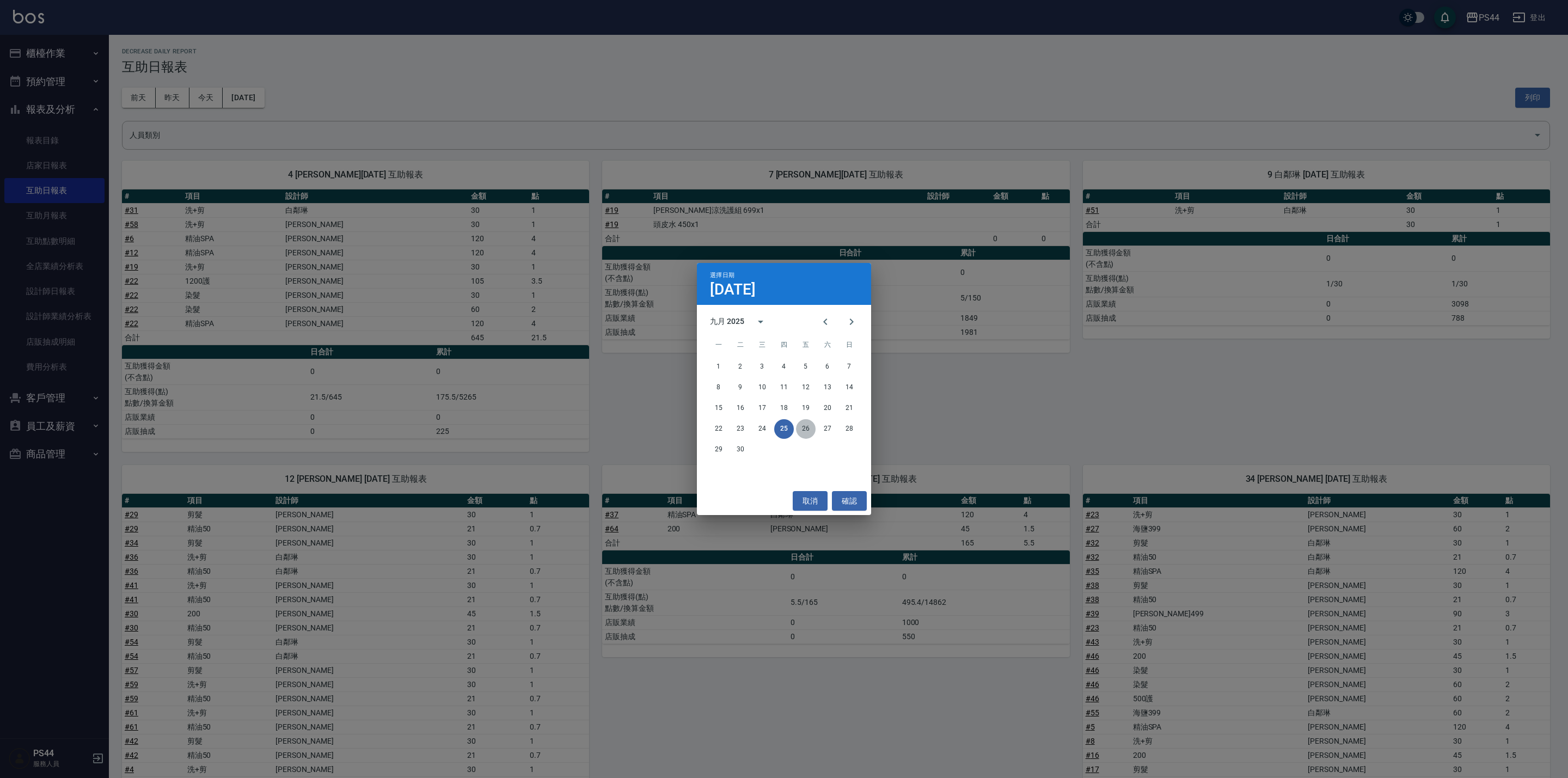
click at [804, 427] on button "26" at bounding box center [806, 429] width 19 height 19
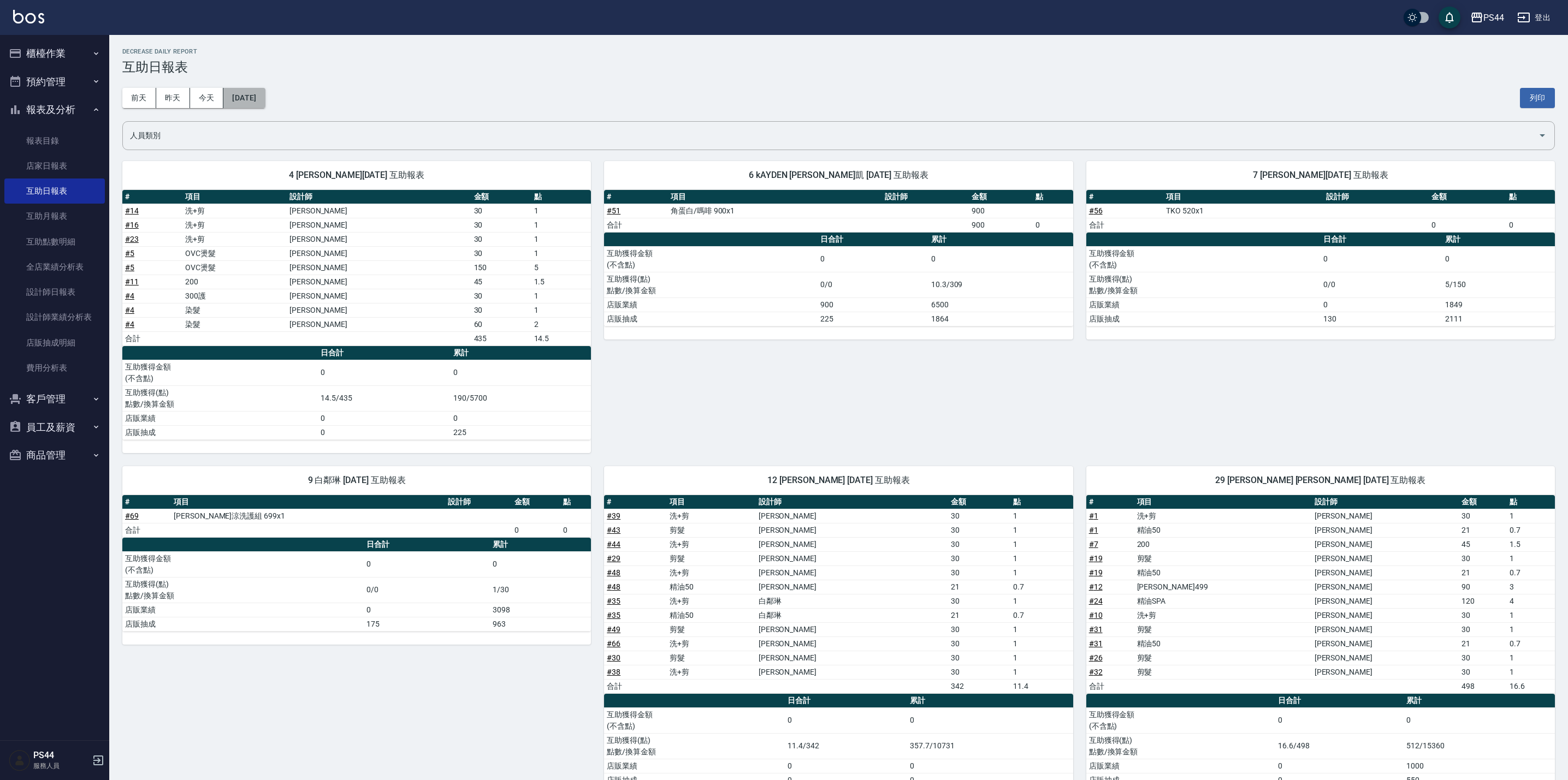
click at [260, 92] on button "[DATE]" at bounding box center [244, 98] width 42 height 20
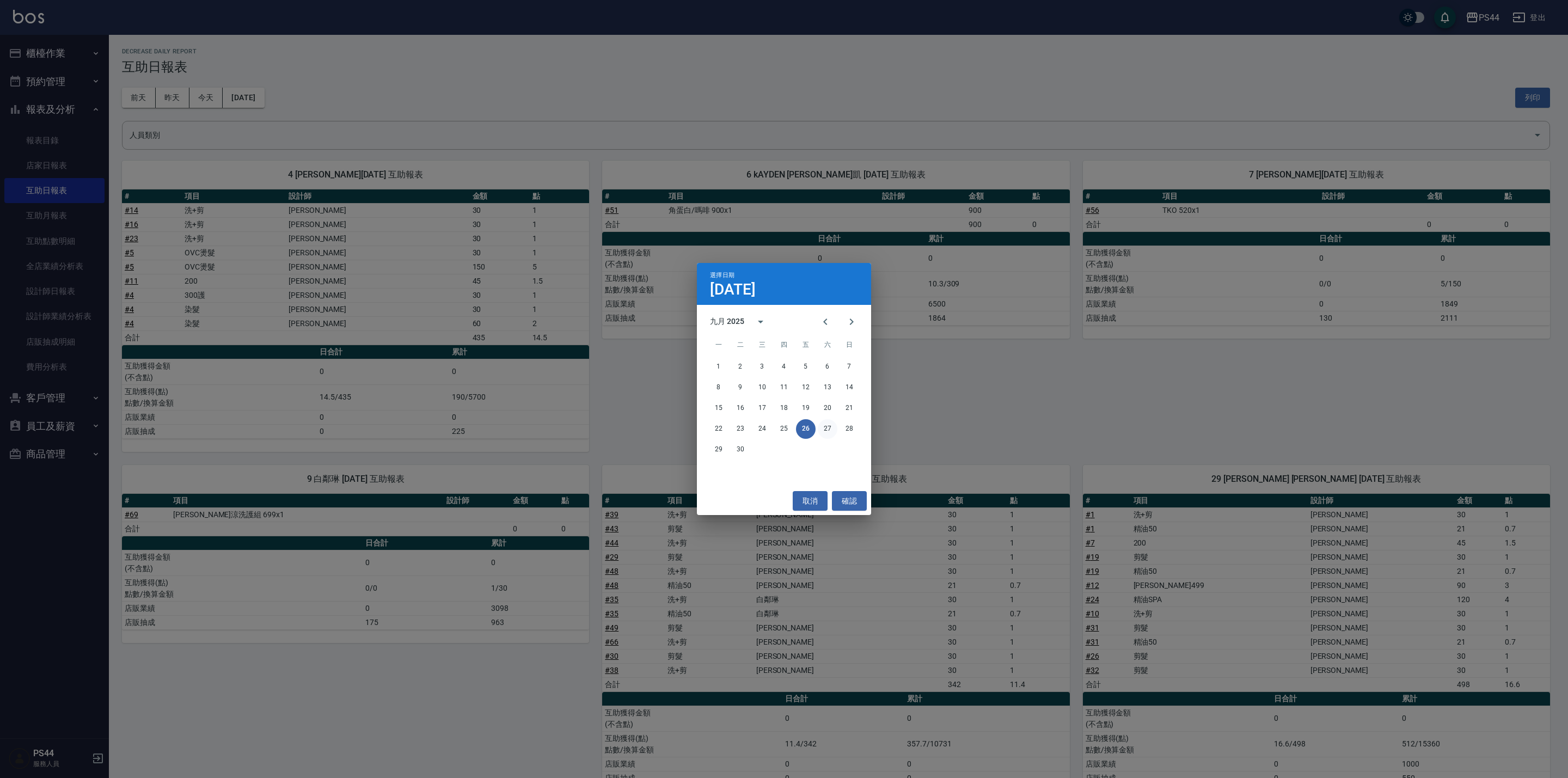
click at [830, 431] on button "27" at bounding box center [827, 429] width 19 height 19
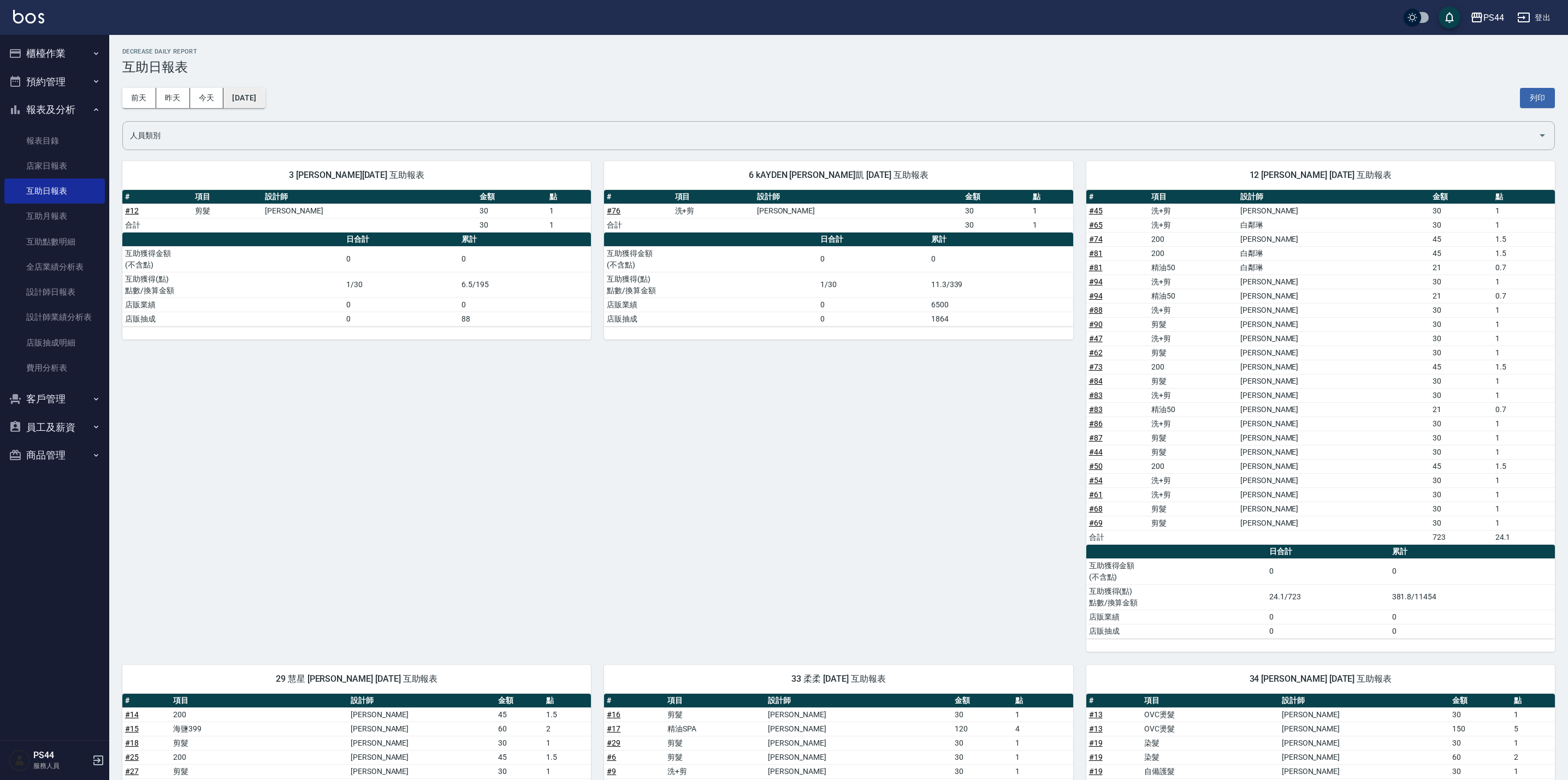
click at [265, 93] on button "[DATE]" at bounding box center [244, 98] width 42 height 20
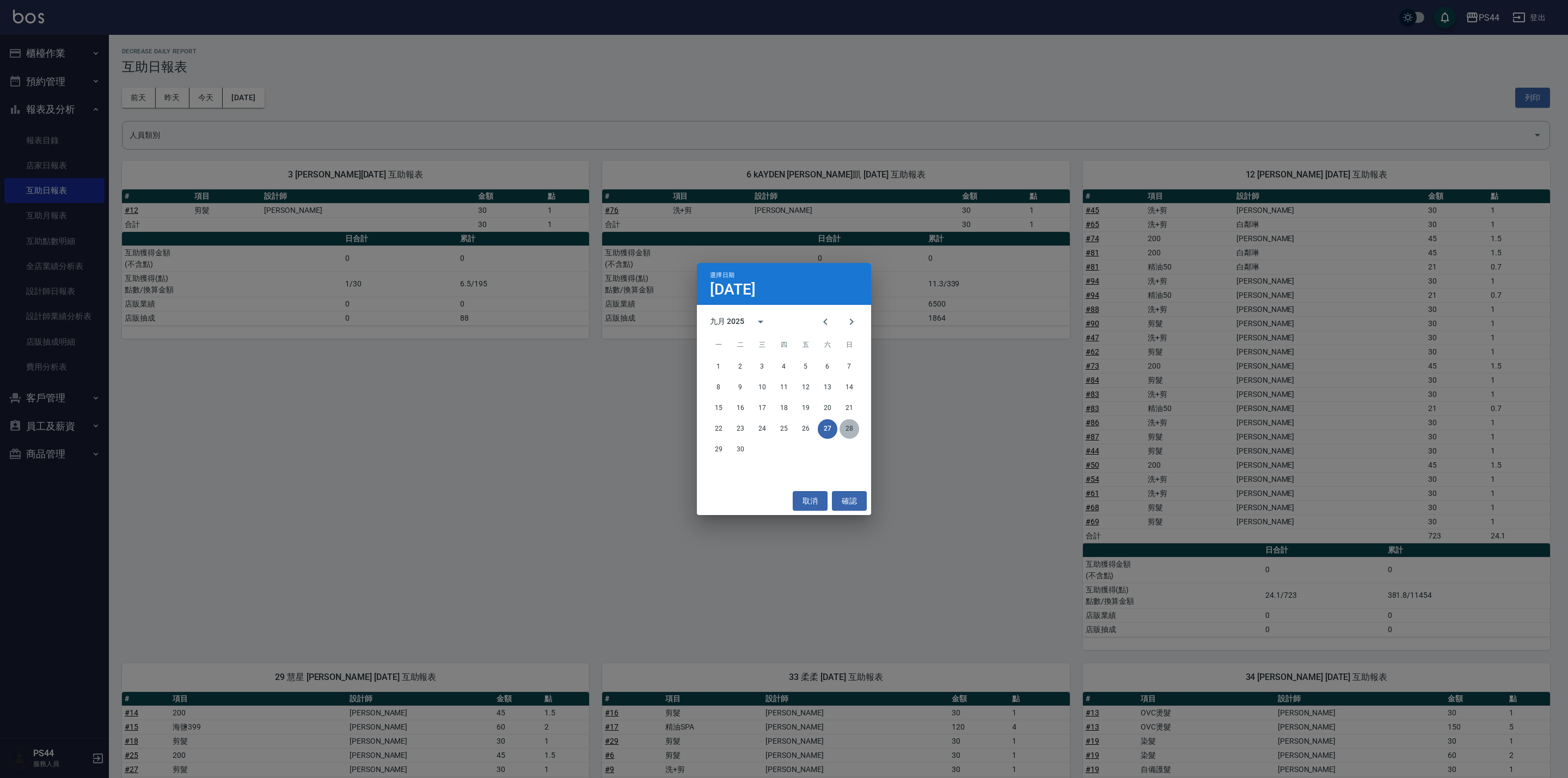
click at [851, 429] on button "28" at bounding box center [849, 429] width 19 height 19
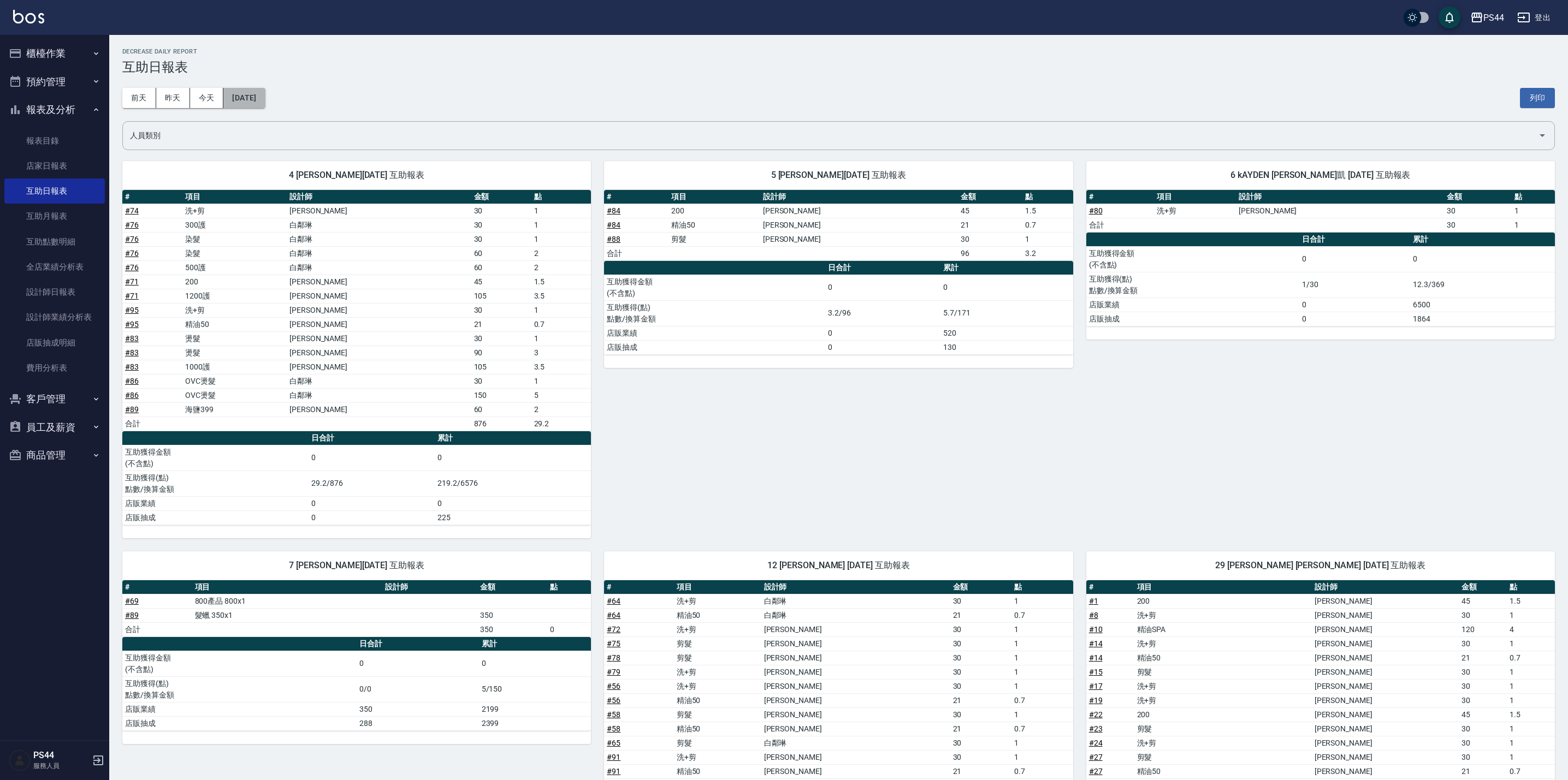
click at [260, 99] on button "[DATE]" at bounding box center [244, 98] width 42 height 20
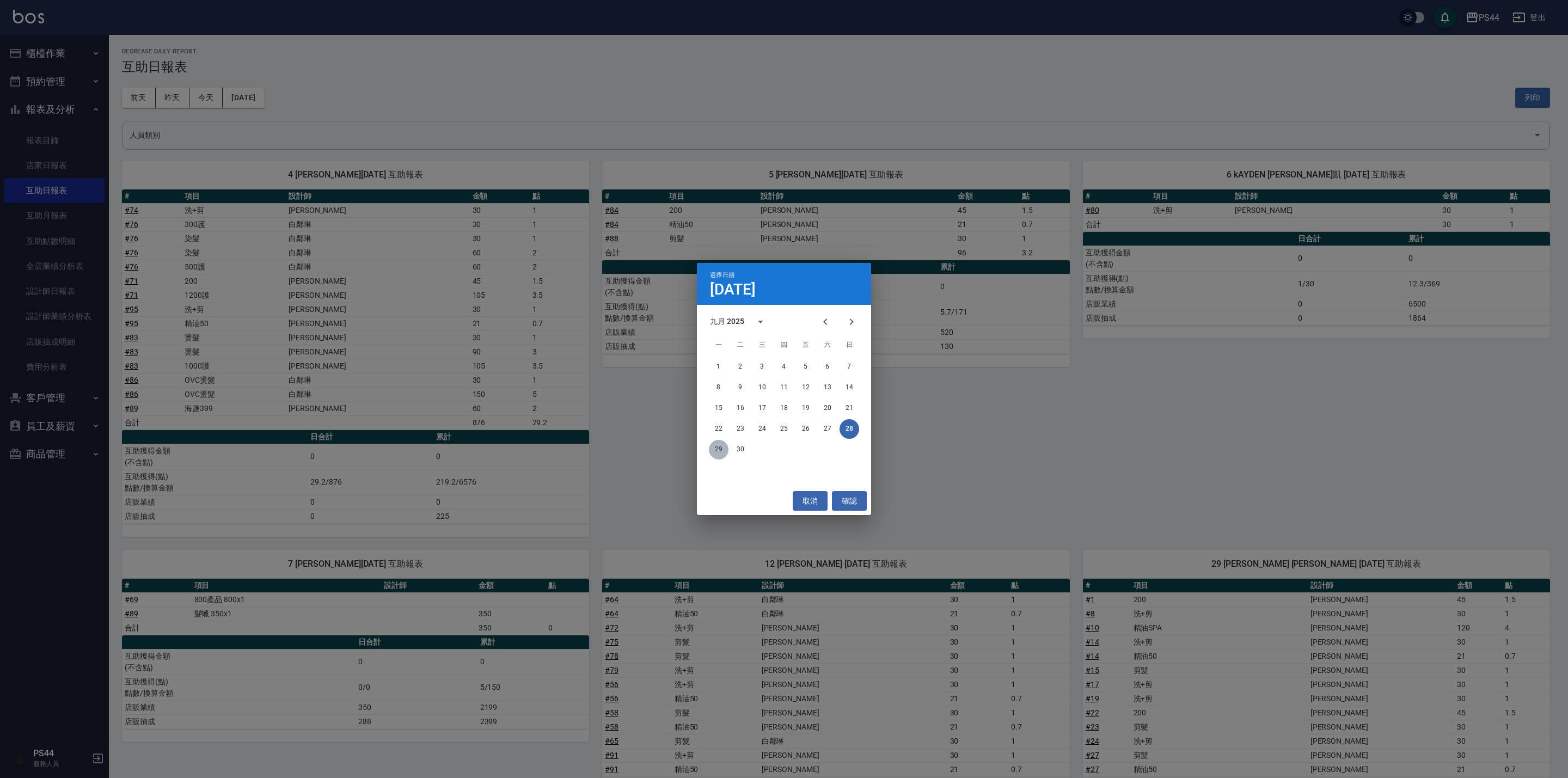
click at [716, 444] on button "29" at bounding box center [719, 450] width 19 height 19
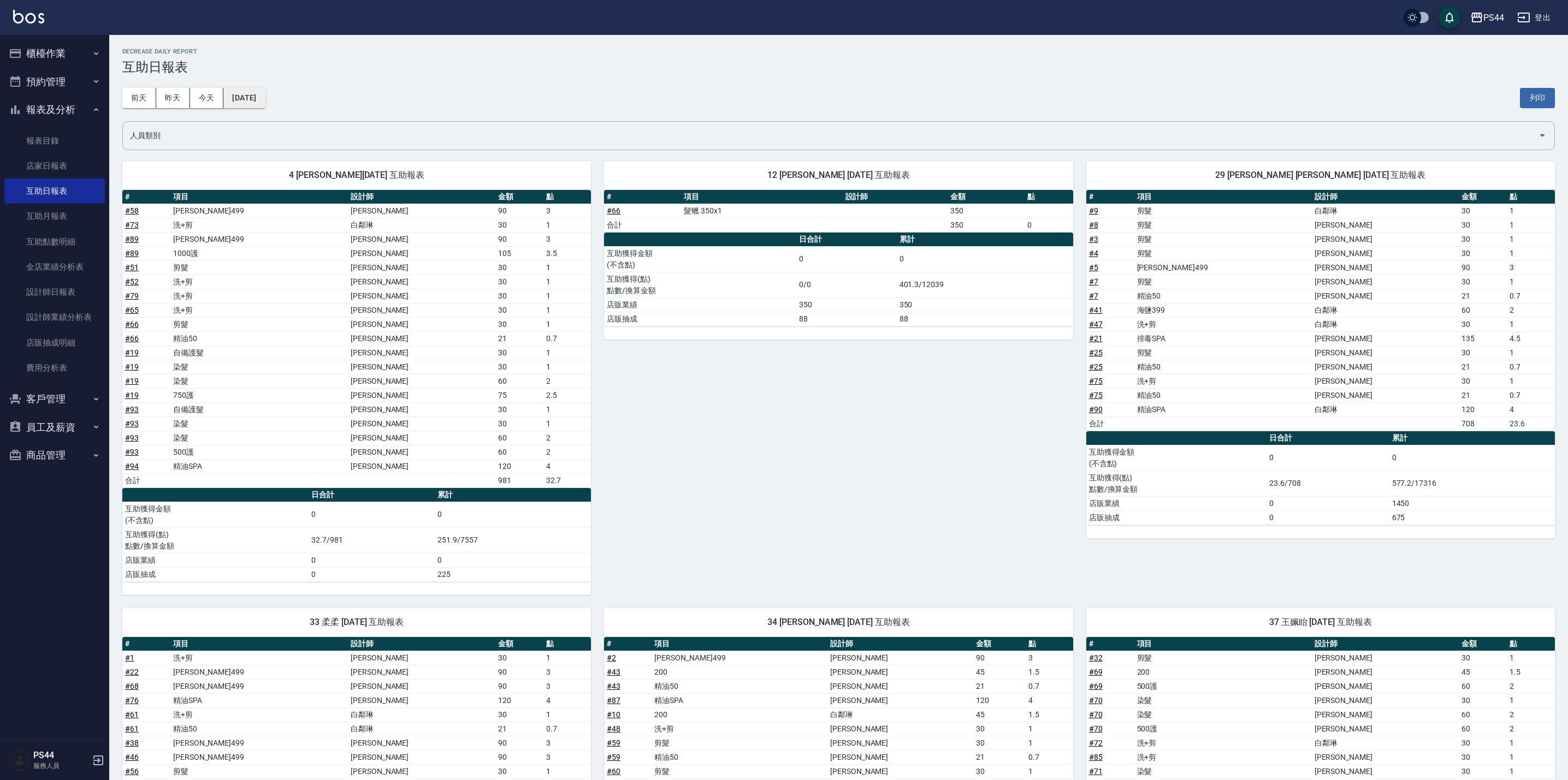
click at [262, 90] on button "[DATE]" at bounding box center [244, 98] width 42 height 20
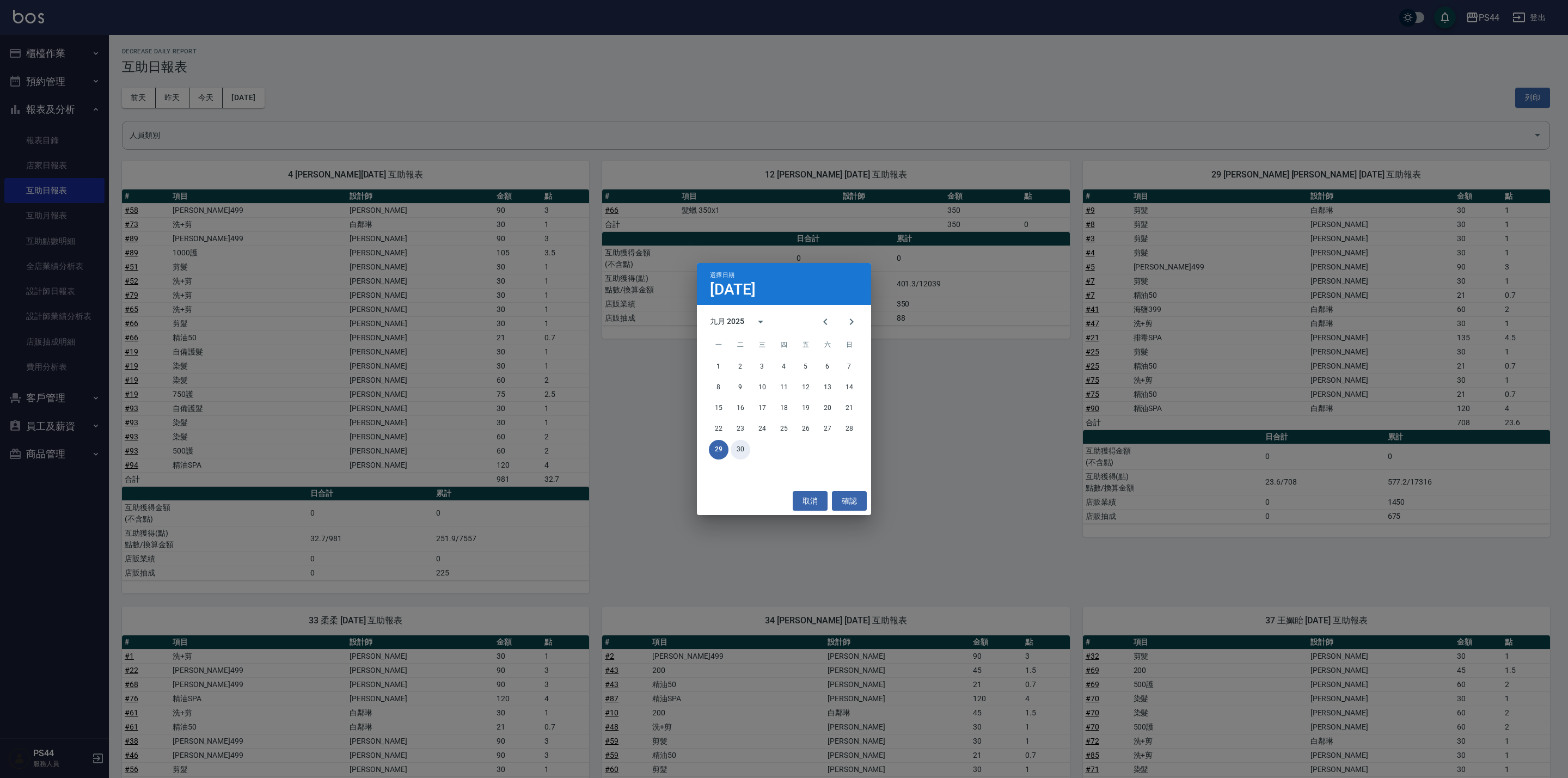
click at [742, 452] on button "30" at bounding box center [740, 450] width 19 height 19
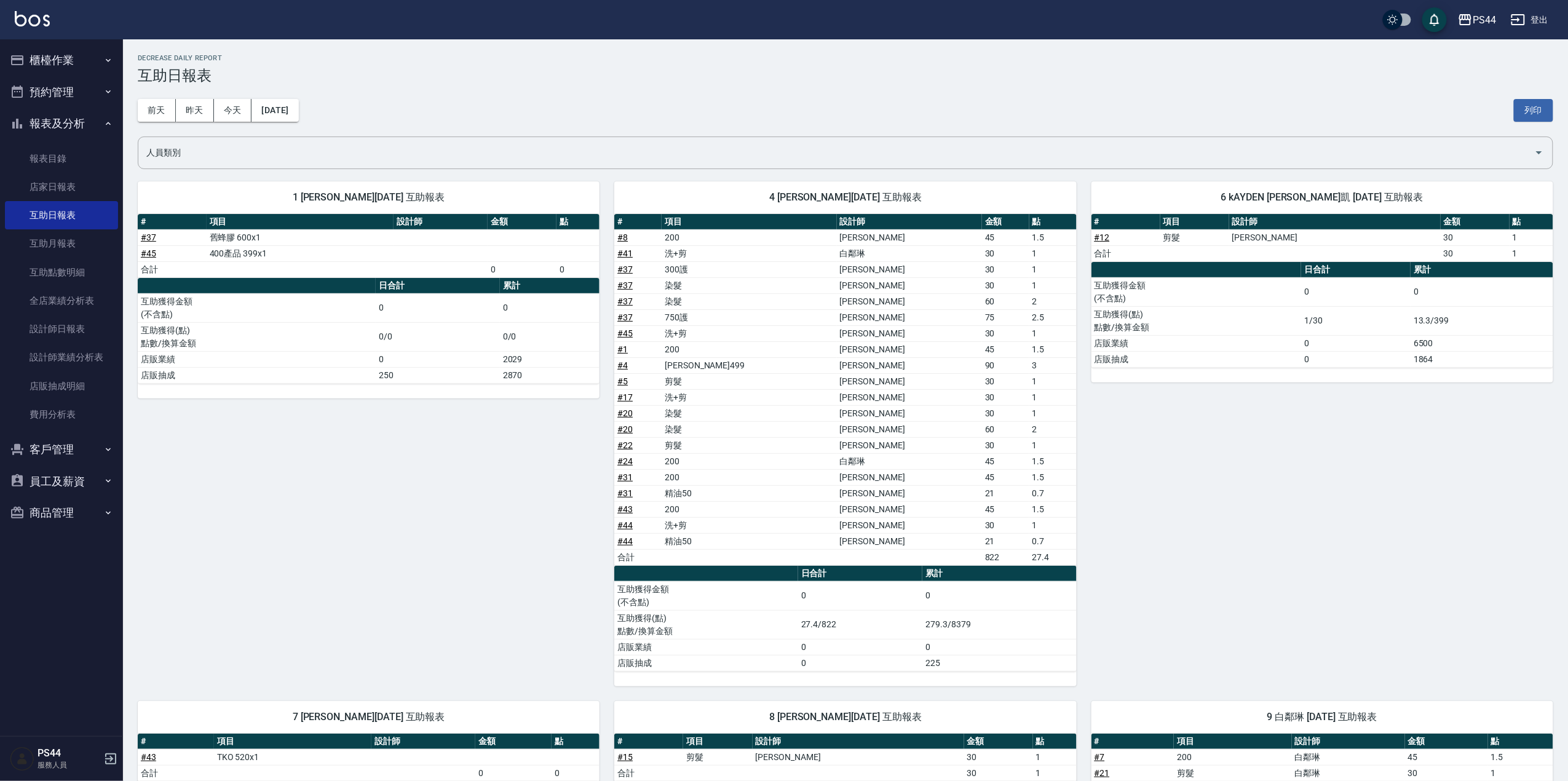
drag, startPoint x: 1714, startPoint y: 0, endPoint x: 1181, endPoint y: 85, distance: 539.7
click at [1181, 85] on div "[DATE] [DATE] [DATE] [DATE] 列印" at bounding box center [845, 111] width 1415 height 52
